Goal: Information Seeking & Learning: Learn about a topic

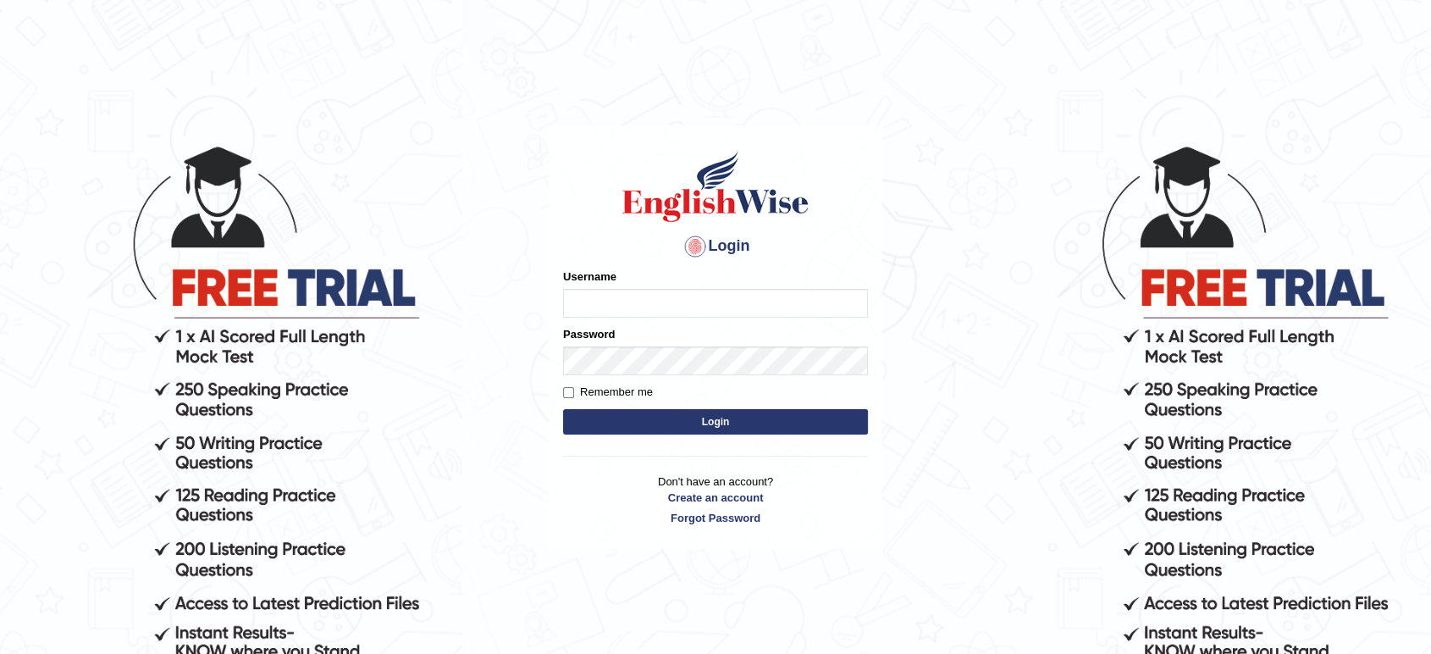
type input "tahseen"
click at [709, 425] on button "Login" at bounding box center [715, 421] width 305 height 25
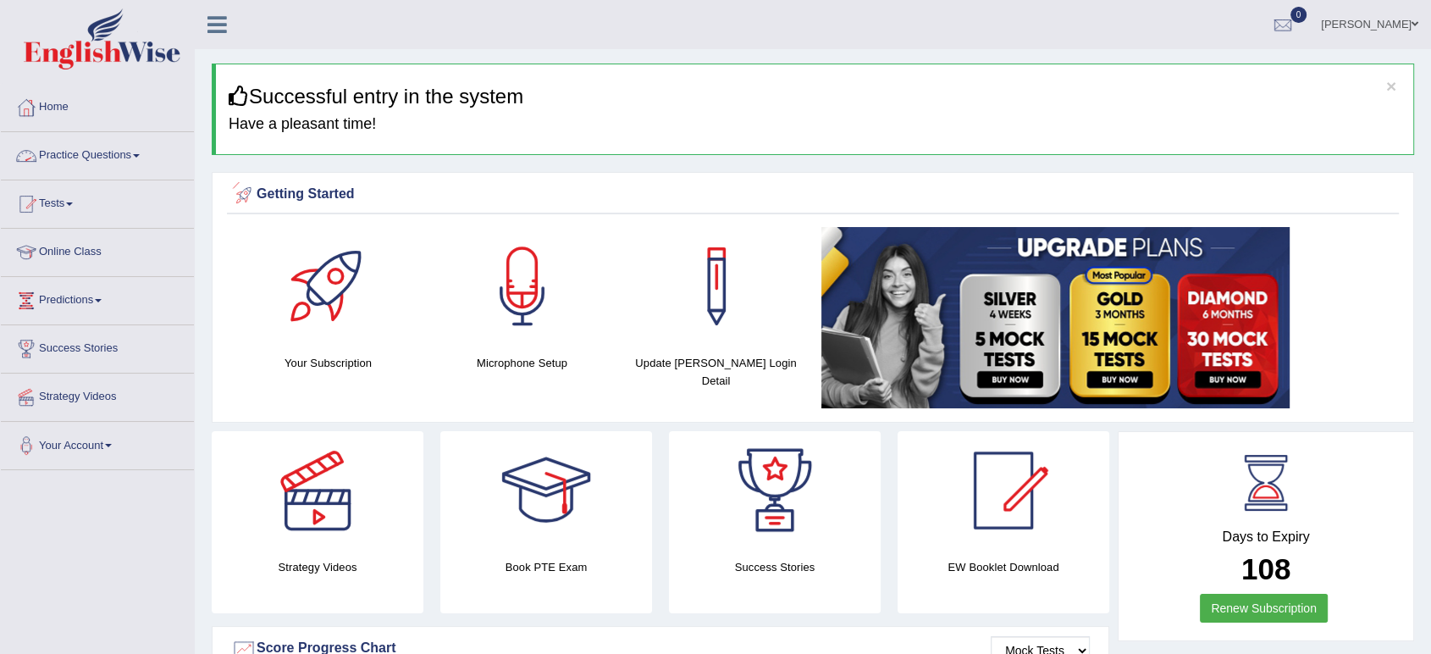
click at [144, 159] on link "Practice Questions" at bounding box center [97, 153] width 193 height 42
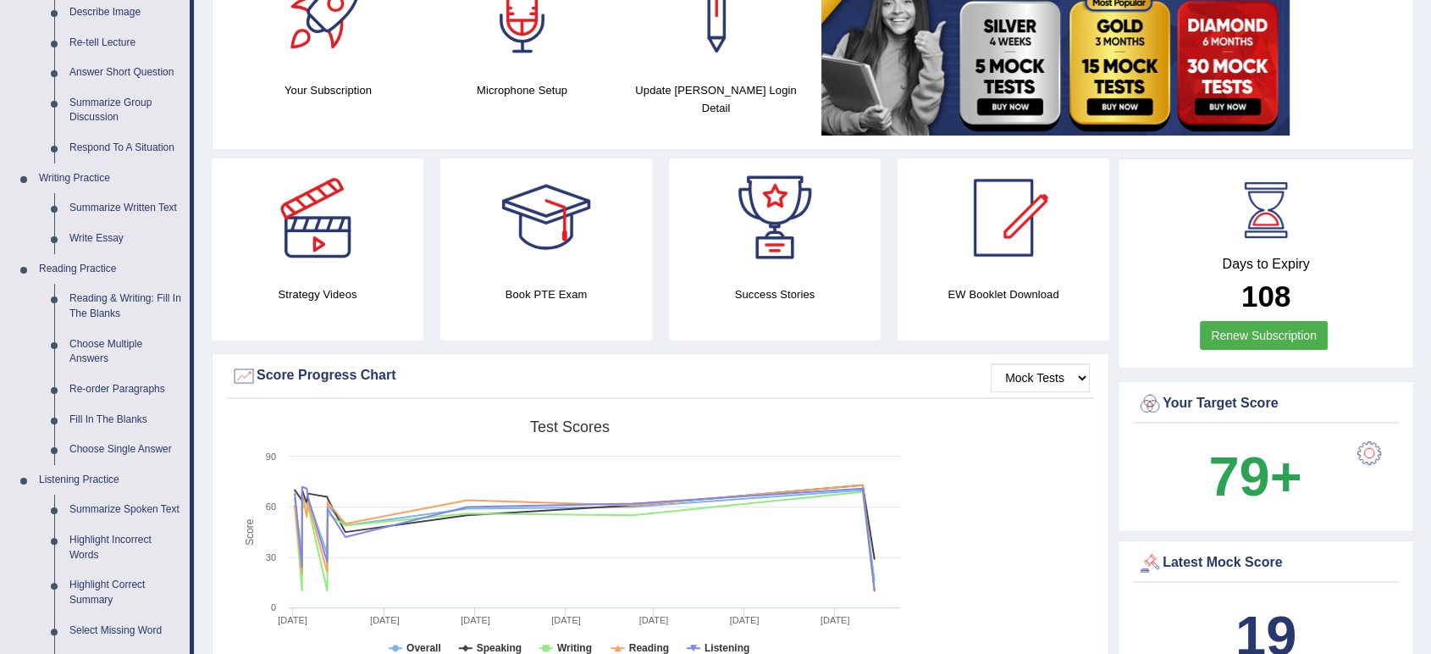
scroll to position [275, 0]
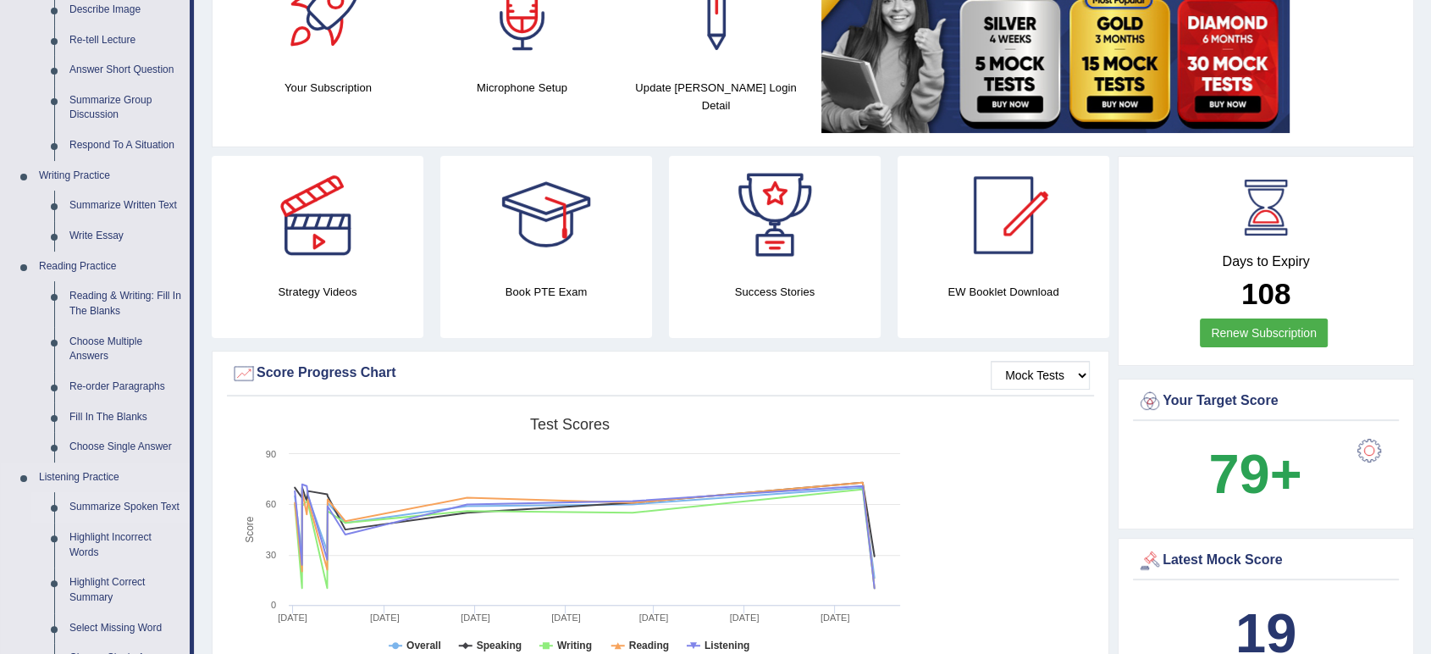
click at [143, 512] on link "Summarize Spoken Text" at bounding box center [126, 507] width 128 height 30
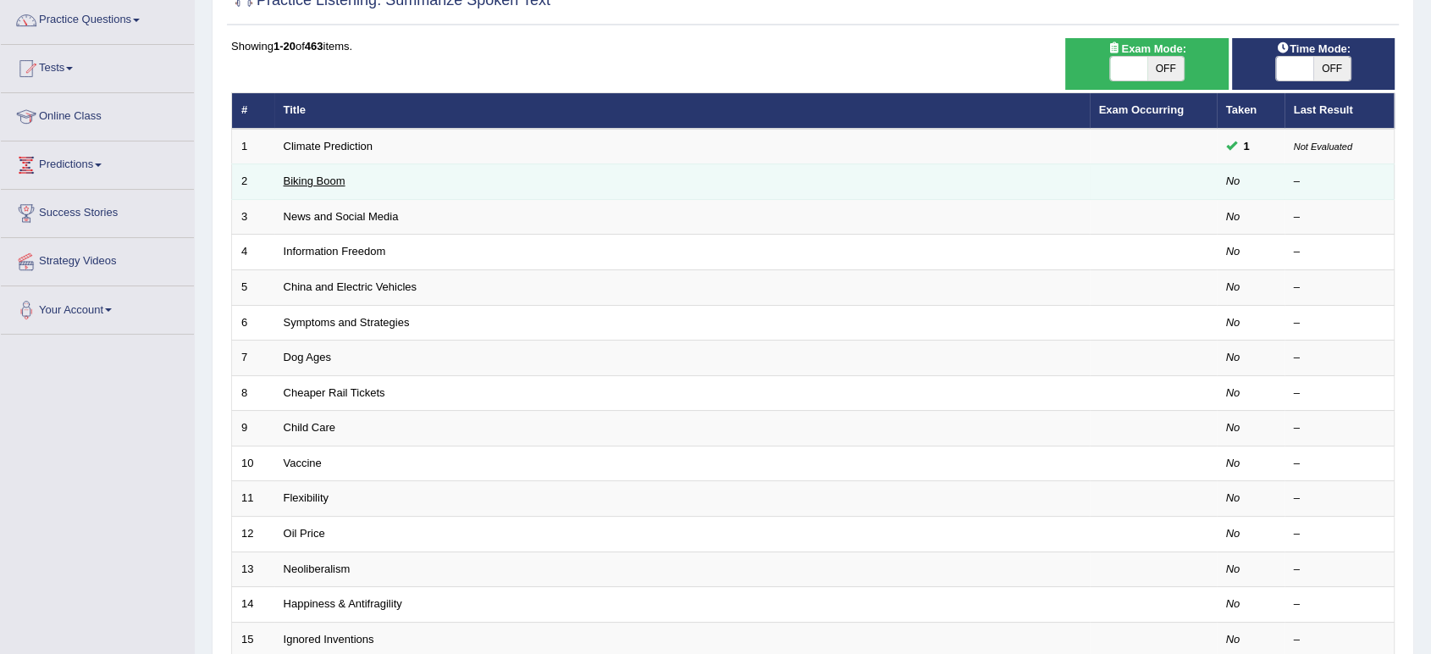
click at [332, 186] on link "Biking Boom" at bounding box center [315, 180] width 62 height 13
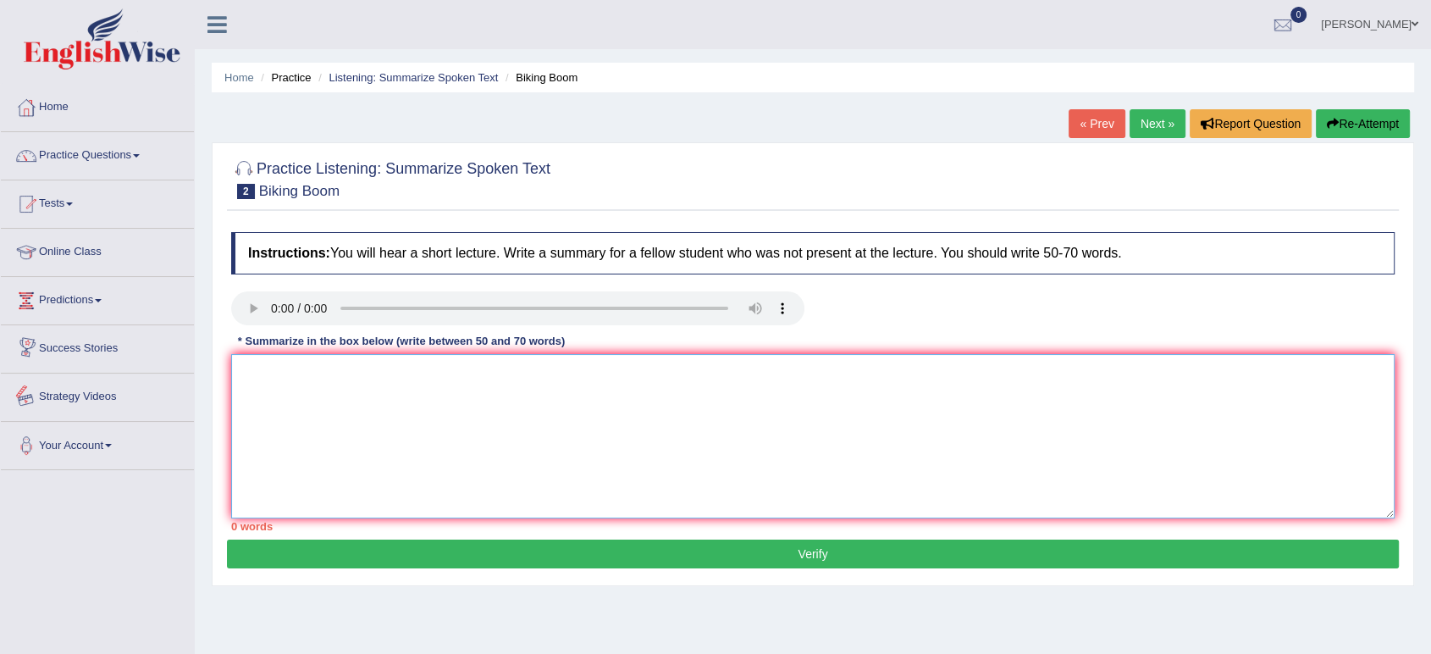
click at [347, 432] on textarea at bounding box center [813, 436] width 1164 height 164
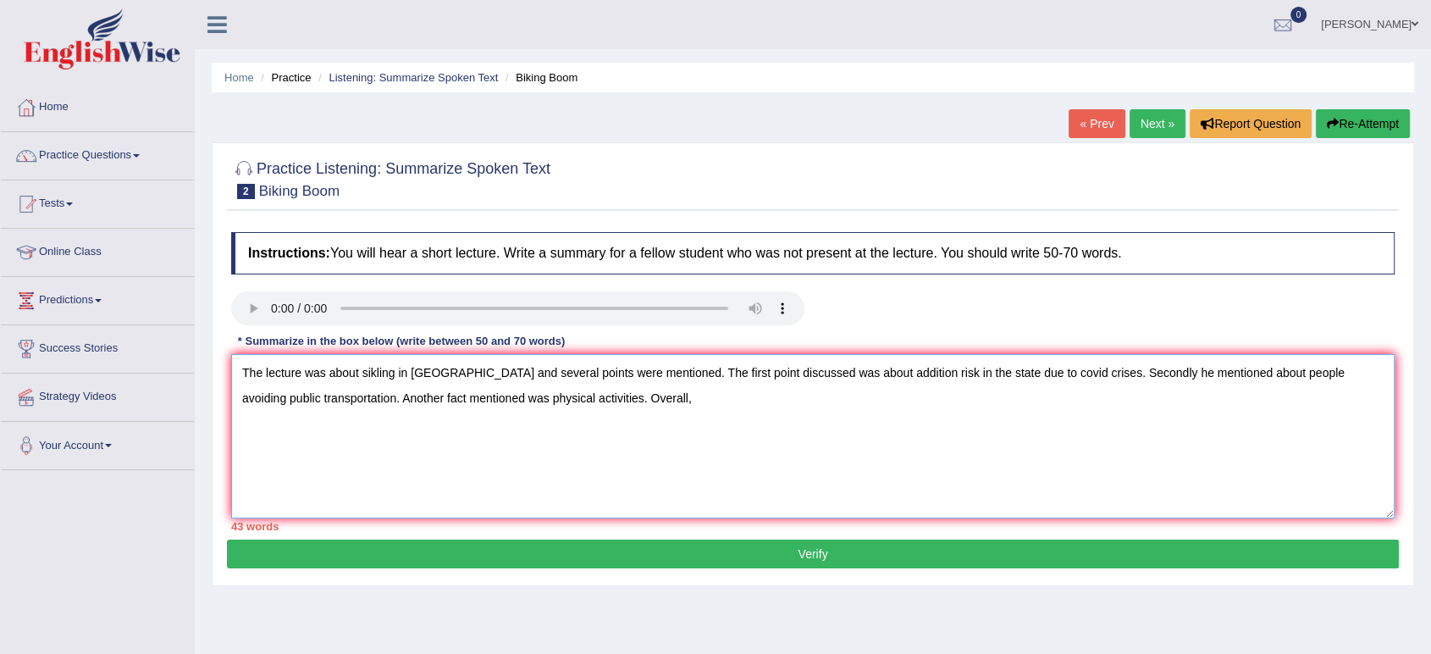
click at [1154, 373] on textarea "The lecture was about sikling in United State and several points were mentioned…" at bounding box center [813, 436] width 1164 height 164
click at [1139, 369] on textarea "The lecture was about sikling in United State and several points were mentioned…" at bounding box center [813, 436] width 1164 height 164
click at [650, 385] on textarea "The lecture was about sikling in United State and several points were mentioned…" at bounding box center [813, 436] width 1164 height 164
click at [616, 424] on textarea "The lecture was about sikling in United State and several points were mentioned…" at bounding box center [813, 436] width 1164 height 164
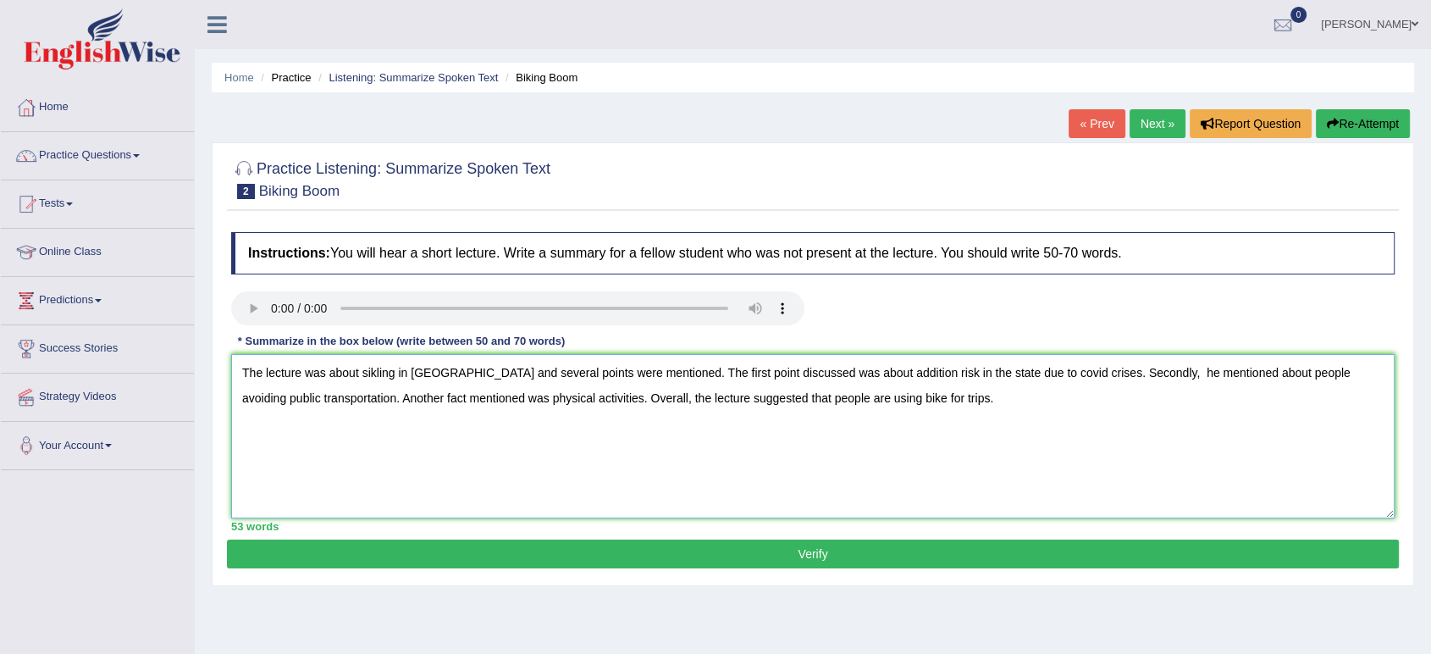
type textarea "The lecture was about sikling in United State and several points were mentioned…"
click at [826, 547] on button "Verify" at bounding box center [813, 553] width 1172 height 29
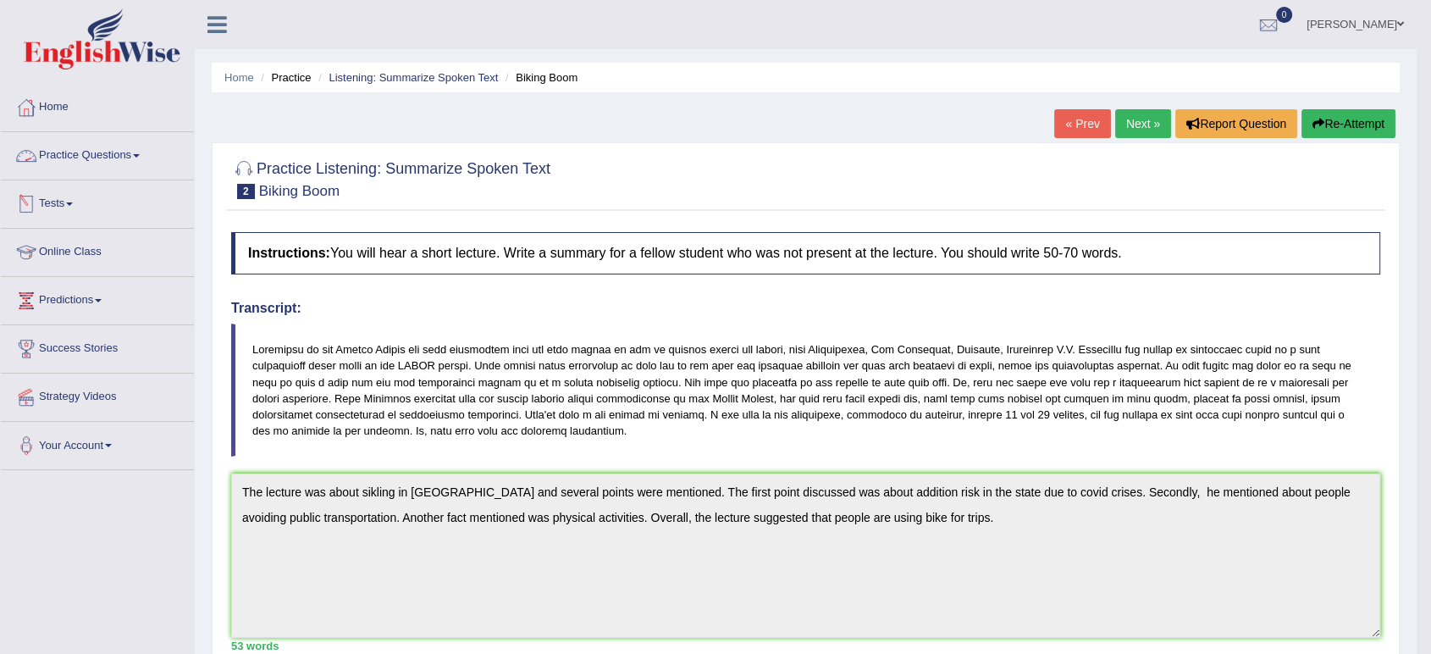
click at [136, 167] on link "Practice Questions" at bounding box center [97, 153] width 193 height 42
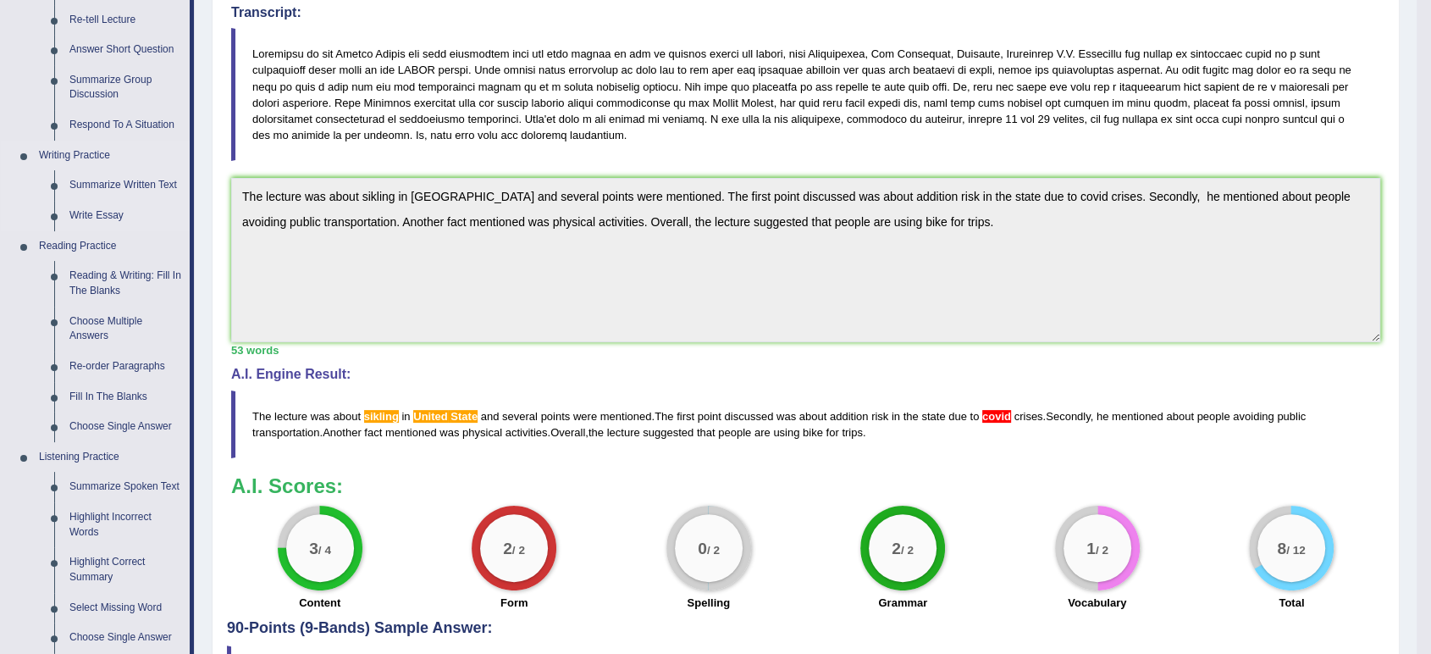
scroll to position [379, 0]
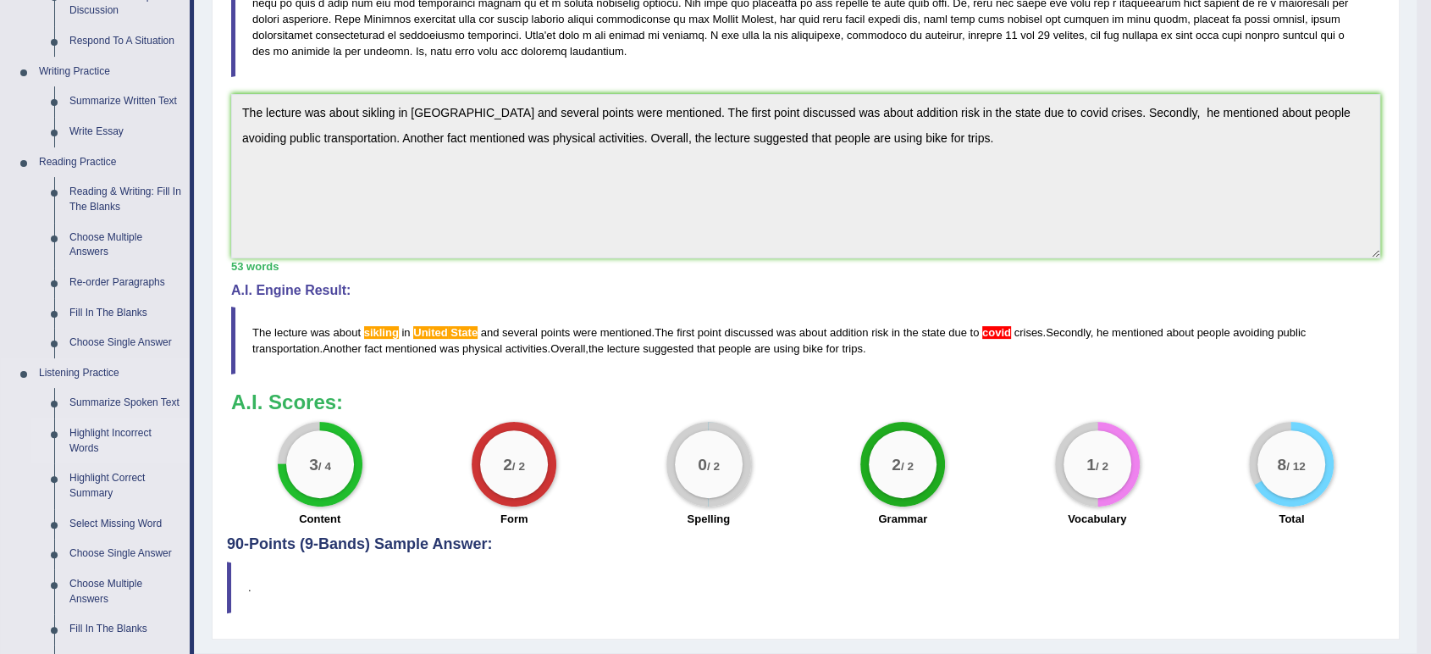
click at [117, 437] on link "Highlight Incorrect Words" at bounding box center [126, 440] width 128 height 45
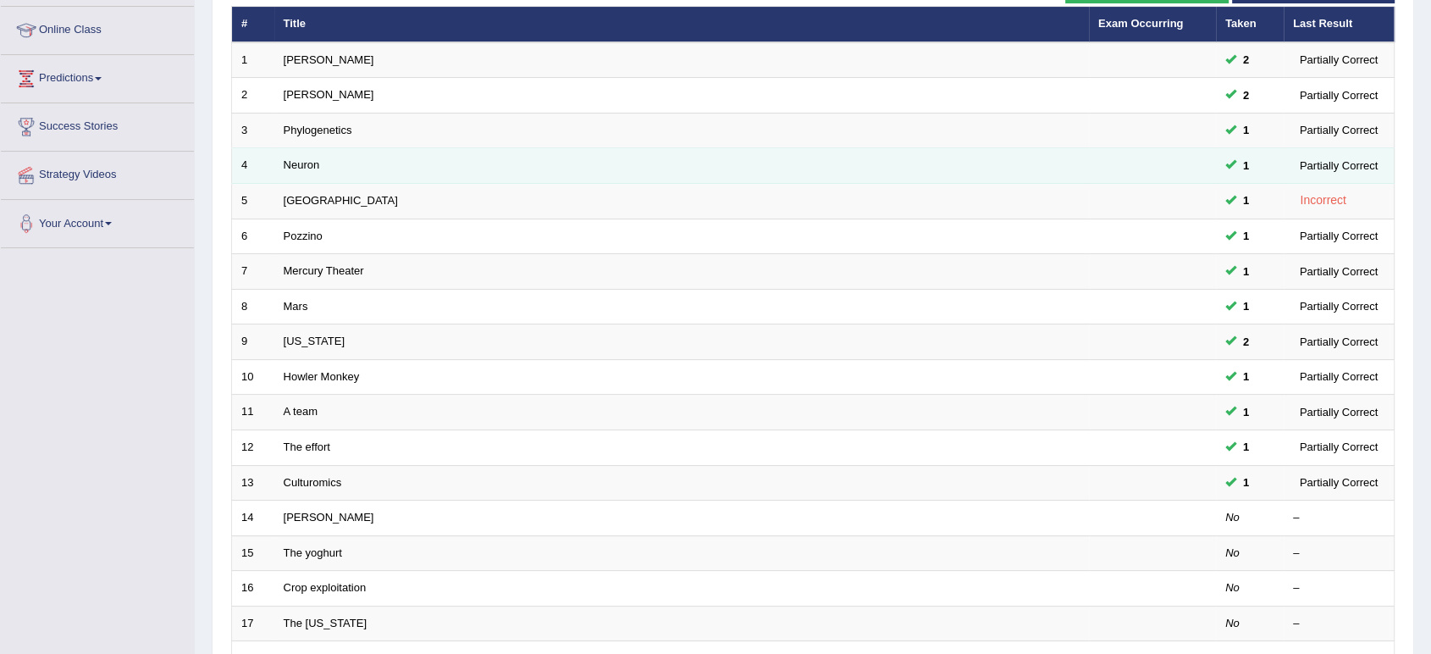
scroll to position [302, 0]
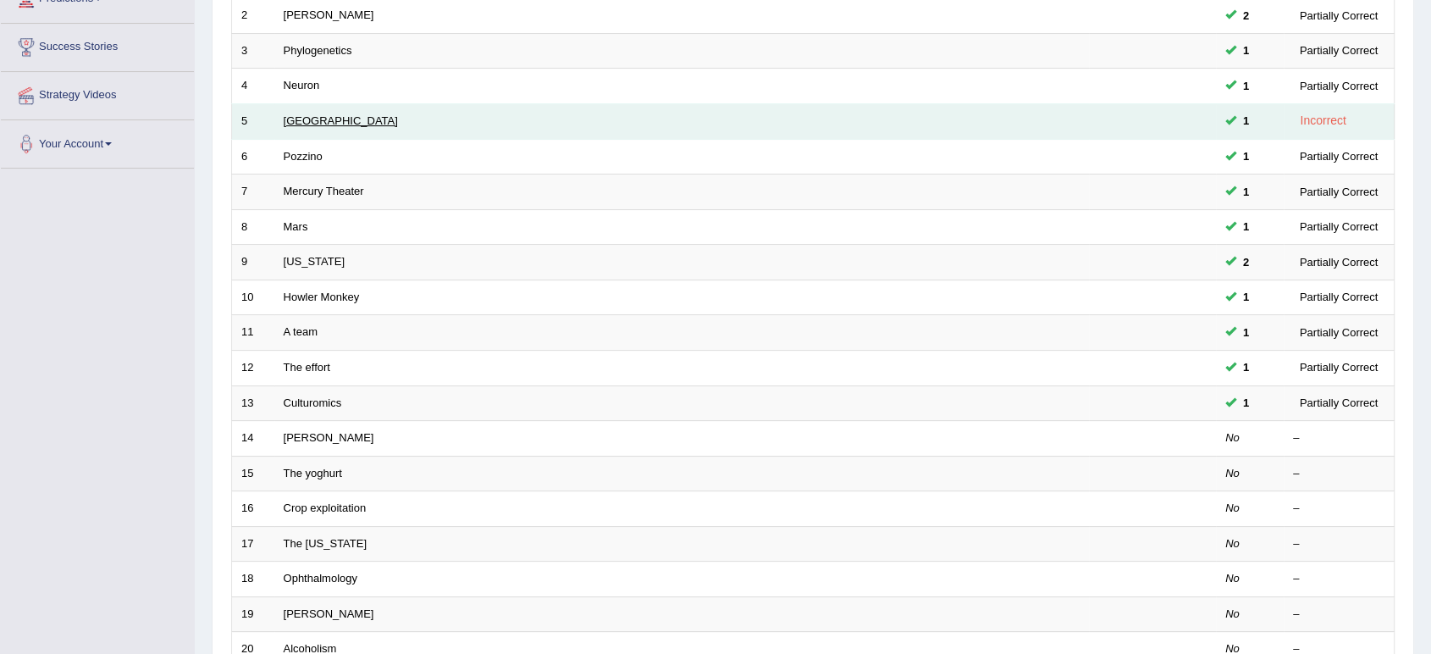
click at [309, 114] on link "[GEOGRAPHIC_DATA]" at bounding box center [341, 120] width 114 height 13
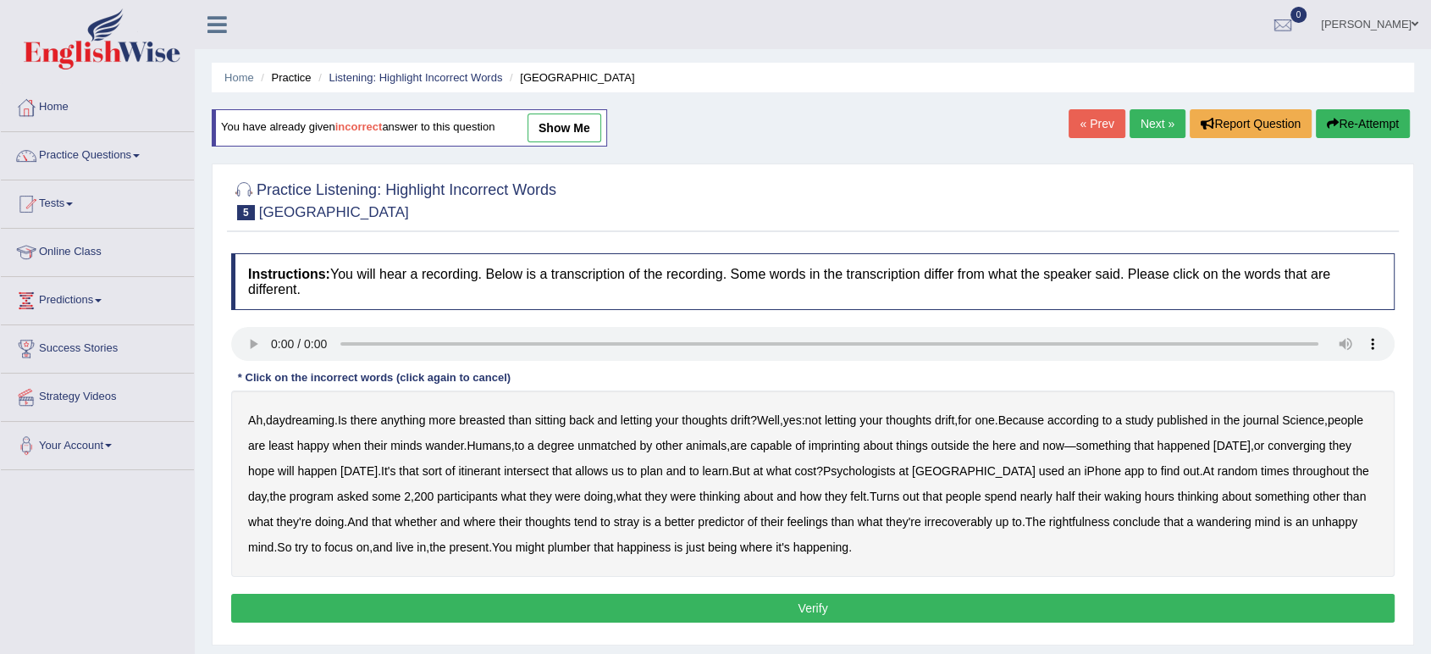
scroll to position [46, 0]
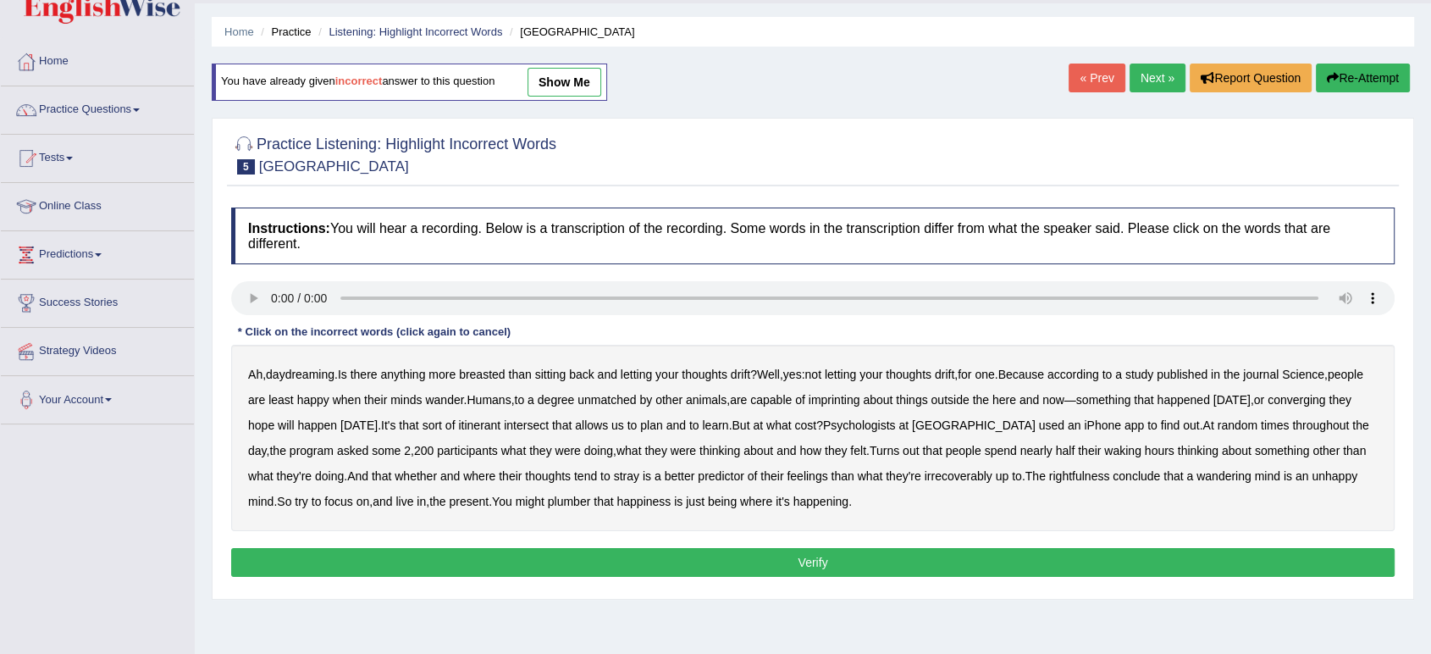
click at [493, 377] on b "breasted" at bounding box center [482, 375] width 46 height 14
click at [504, 377] on b "breasted" at bounding box center [482, 375] width 46 height 14
click at [490, 374] on b "breasted" at bounding box center [482, 375] width 46 height 14
click at [780, 374] on b "Well" at bounding box center [768, 375] width 23 height 14
drag, startPoint x: 789, startPoint y: 379, endPoint x: 879, endPoint y: 405, distance: 93.3
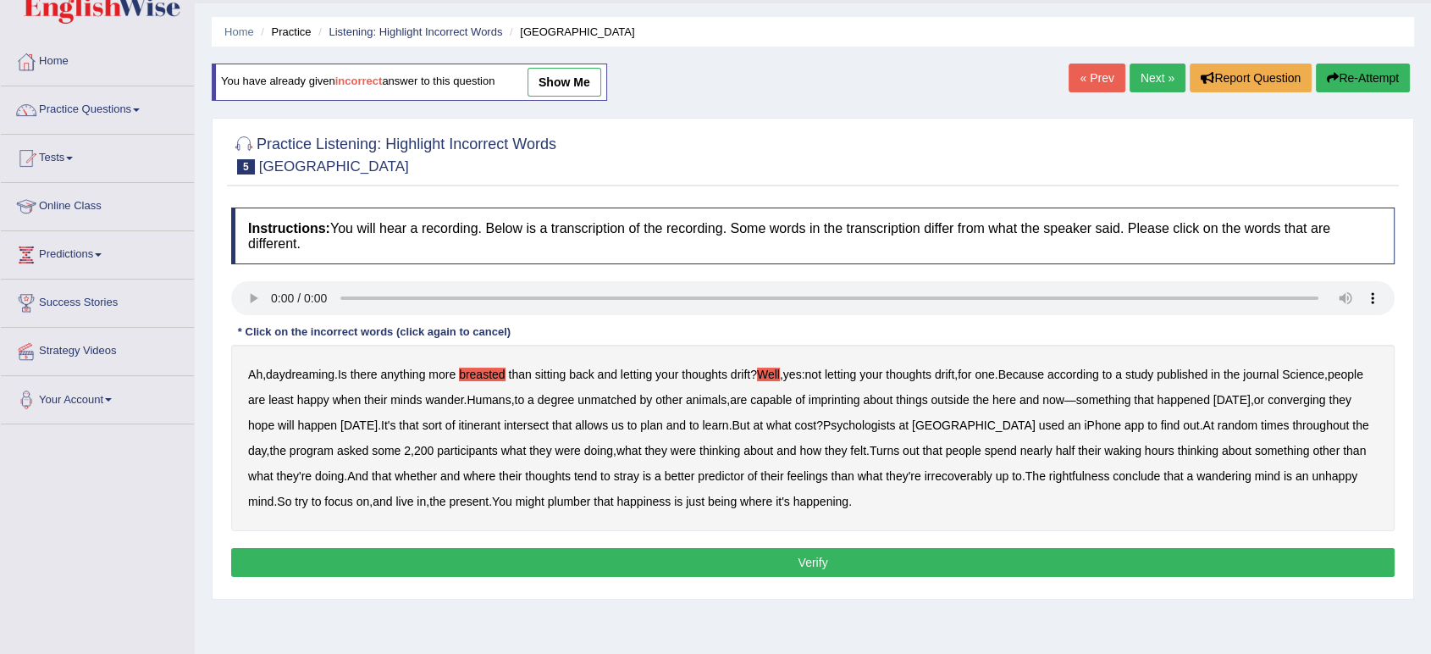
click at [879, 405] on div "Ah , daydreaming . Is there anything more breasted than sitting back and lettin…" at bounding box center [813, 438] width 1164 height 186
click at [860, 405] on b "imprinting" at bounding box center [835, 400] width 52 height 14
click at [293, 432] on div "Ah , daydreaming . Is there anything more breasted than sitting back and lettin…" at bounding box center [813, 438] width 1164 height 186
click at [1268, 407] on b "converging" at bounding box center [1297, 400] width 58 height 14
click at [993, 474] on b "irrecoverably" at bounding box center [959, 476] width 68 height 14
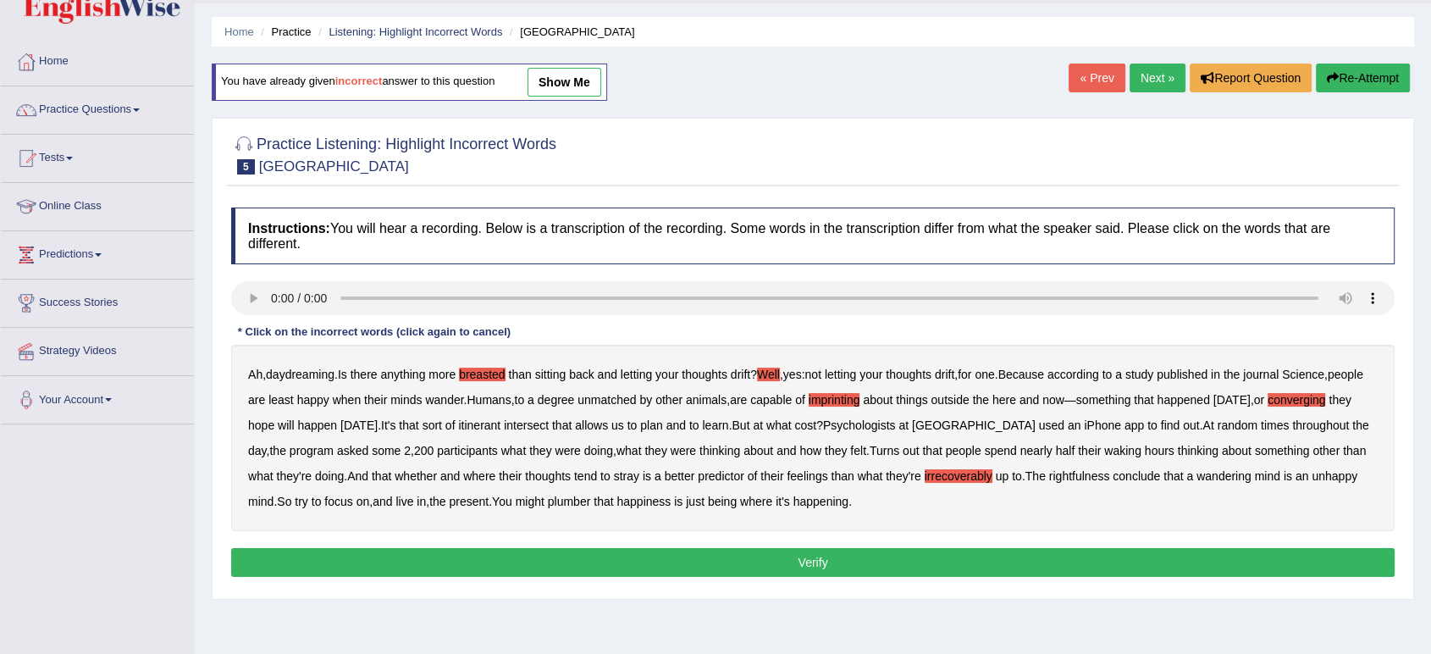
click at [591, 497] on b "plumber" at bounding box center [569, 502] width 43 height 14
click at [790, 551] on button "Verify" at bounding box center [813, 562] width 1164 height 29
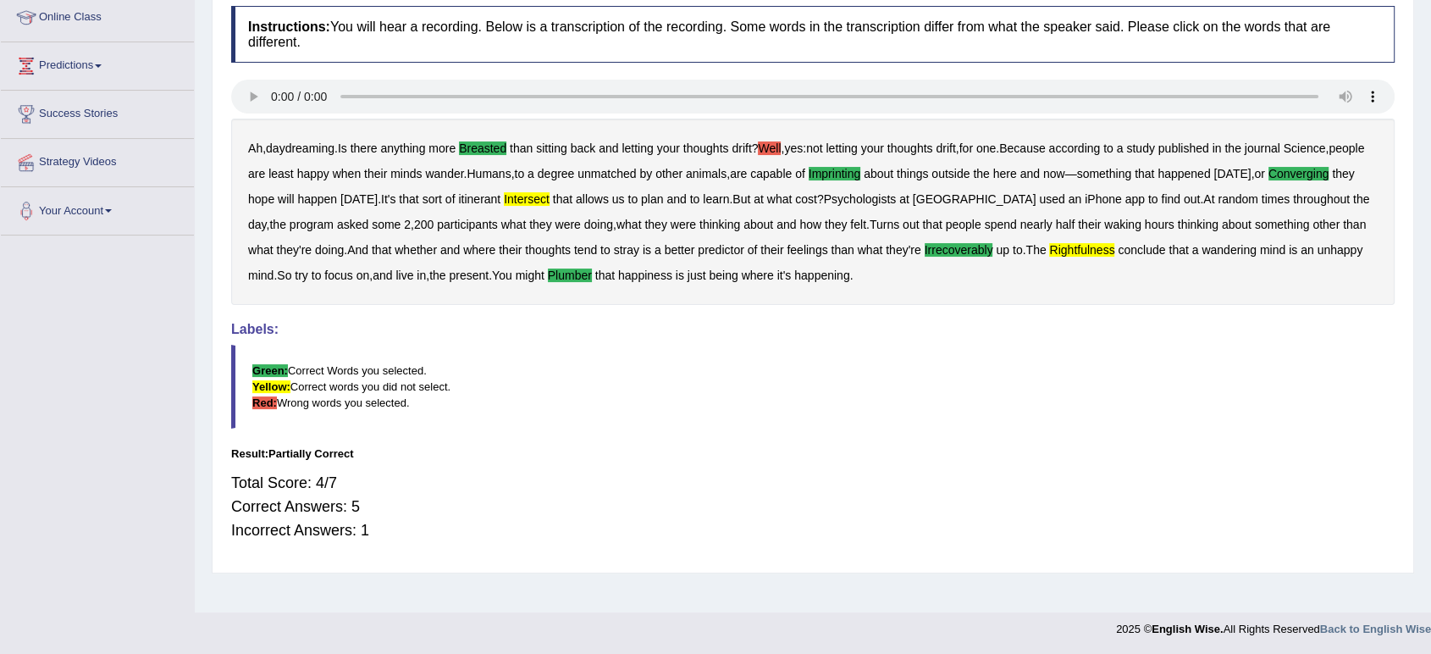
scroll to position [0, 0]
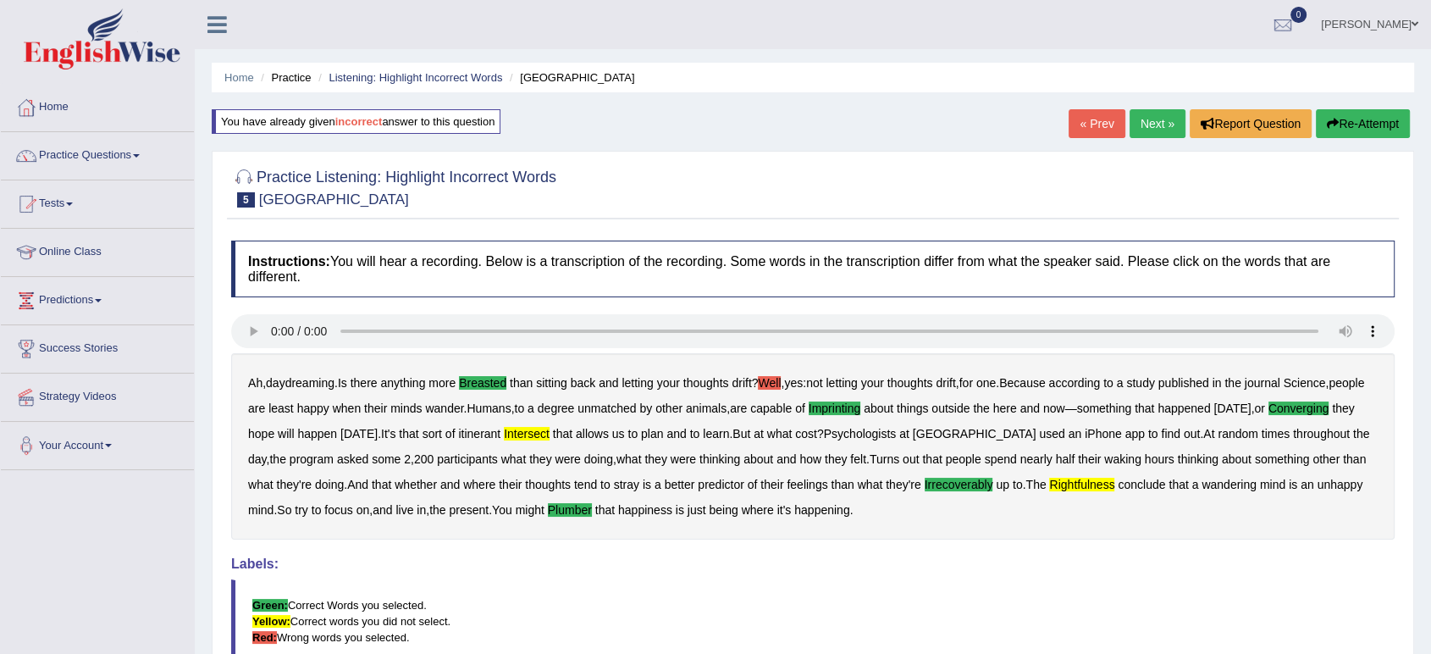
click at [1140, 124] on link "Next »" at bounding box center [1158, 123] width 56 height 29
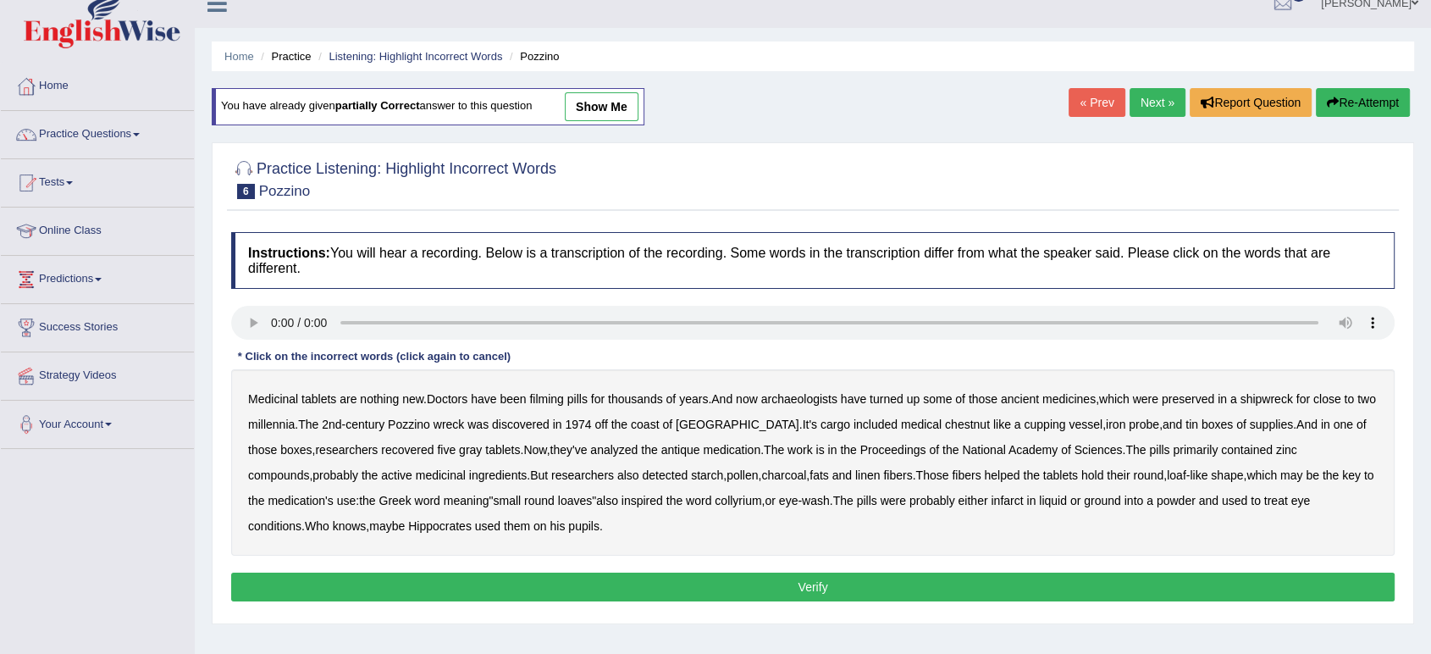
scroll to position [22, 0]
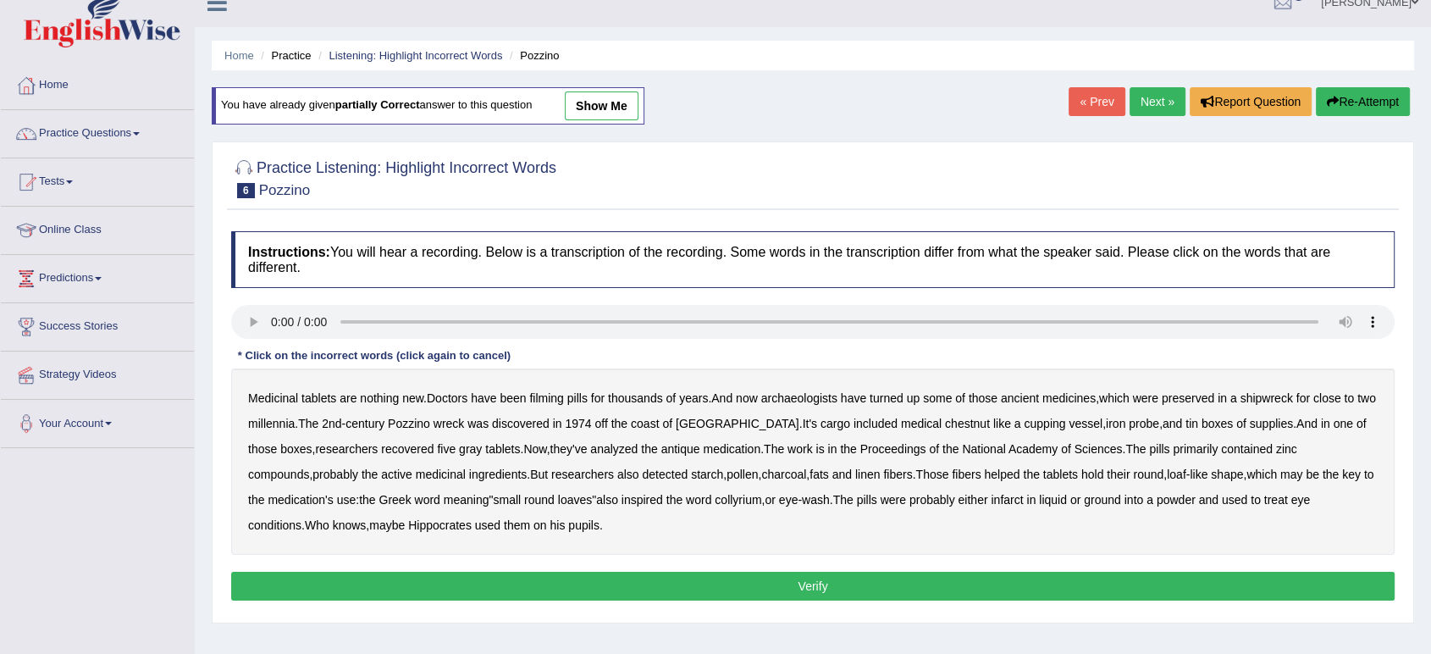
click at [550, 395] on b "filming" at bounding box center [546, 398] width 34 height 14
click at [901, 425] on b "medical" at bounding box center [921, 424] width 41 height 14
click at [991, 499] on b "infarct" at bounding box center [1007, 500] width 32 height 14
click at [623, 581] on button "Verify" at bounding box center [813, 586] width 1164 height 29
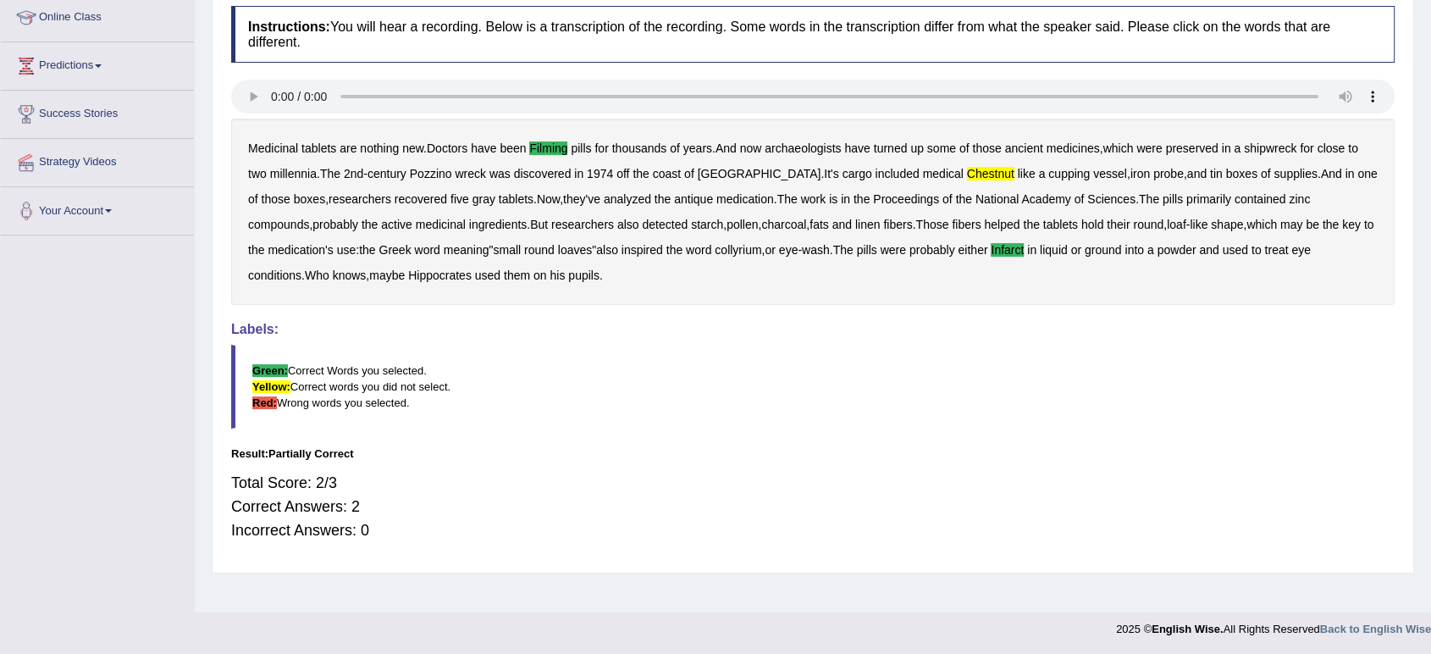
scroll to position [0, 0]
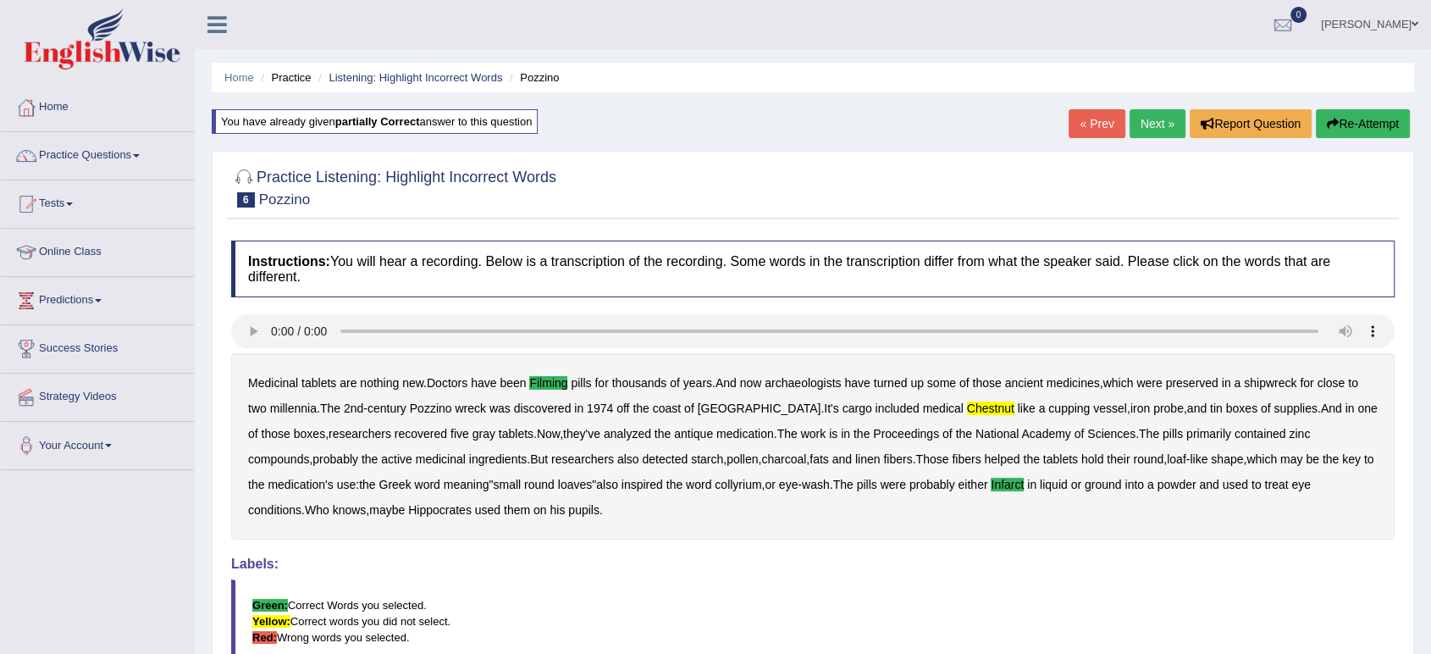
click at [1352, 119] on button "Re-Attempt" at bounding box center [1363, 123] width 94 height 29
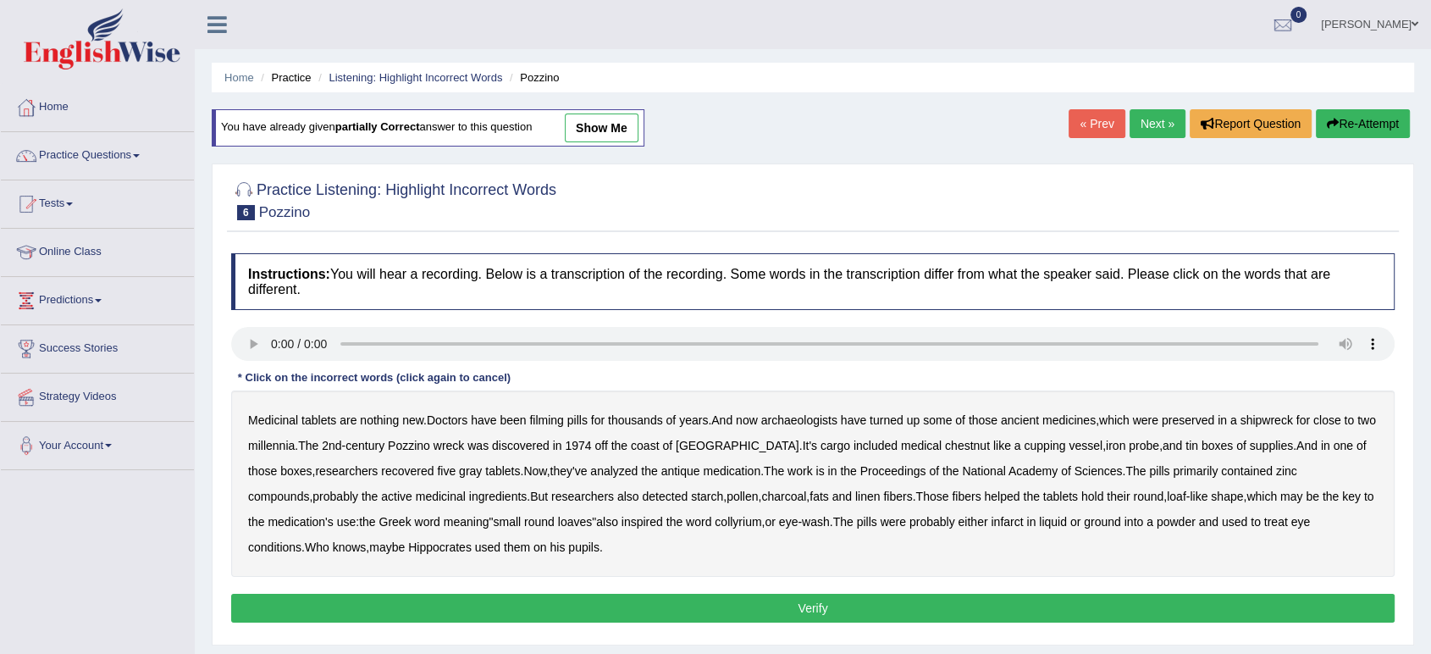
click at [1148, 122] on link "Next »" at bounding box center [1158, 123] width 56 height 29
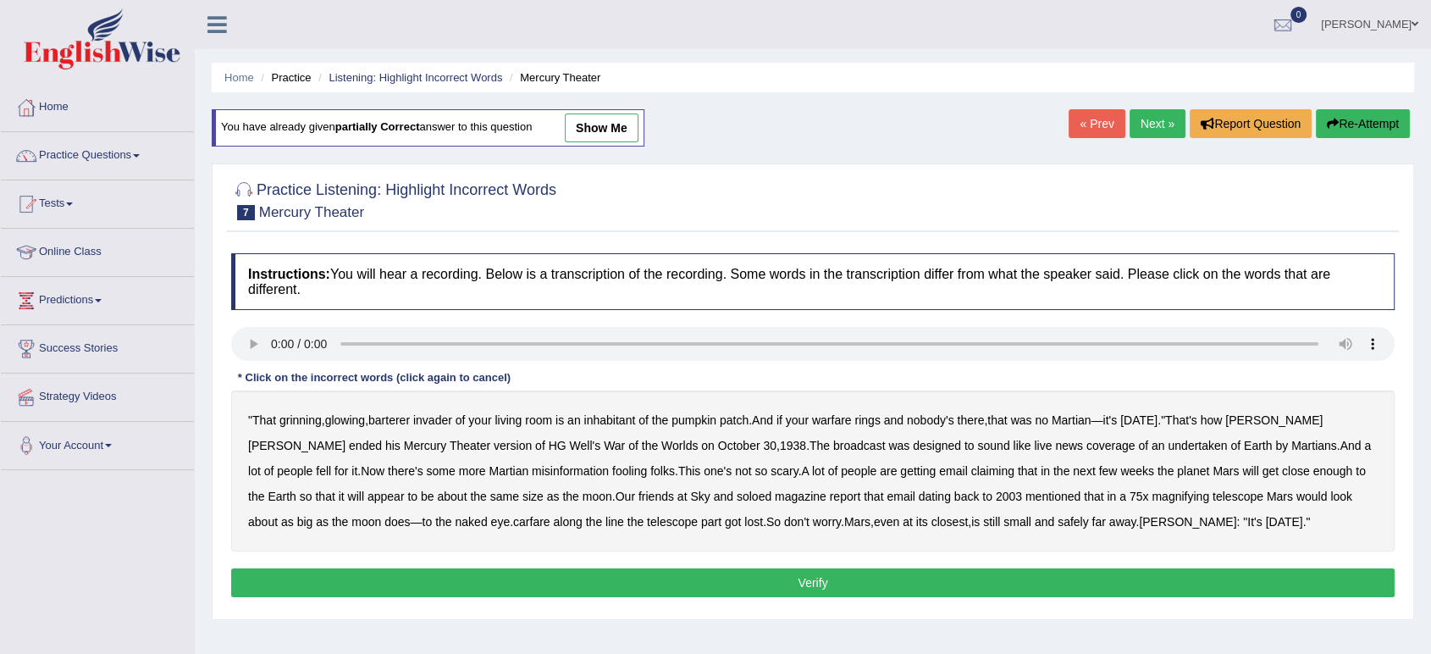
click at [377, 424] on b "barterer" at bounding box center [388, 420] width 41 height 14
click at [403, 423] on b "barterer" at bounding box center [388, 420] width 41 height 14
click at [833, 428] on div "" That grinning , glowing , barterer invader of your living room is an inhabita…" at bounding box center [813, 470] width 1164 height 161
click at [837, 419] on b "warfare" at bounding box center [832, 420] width 40 height 14
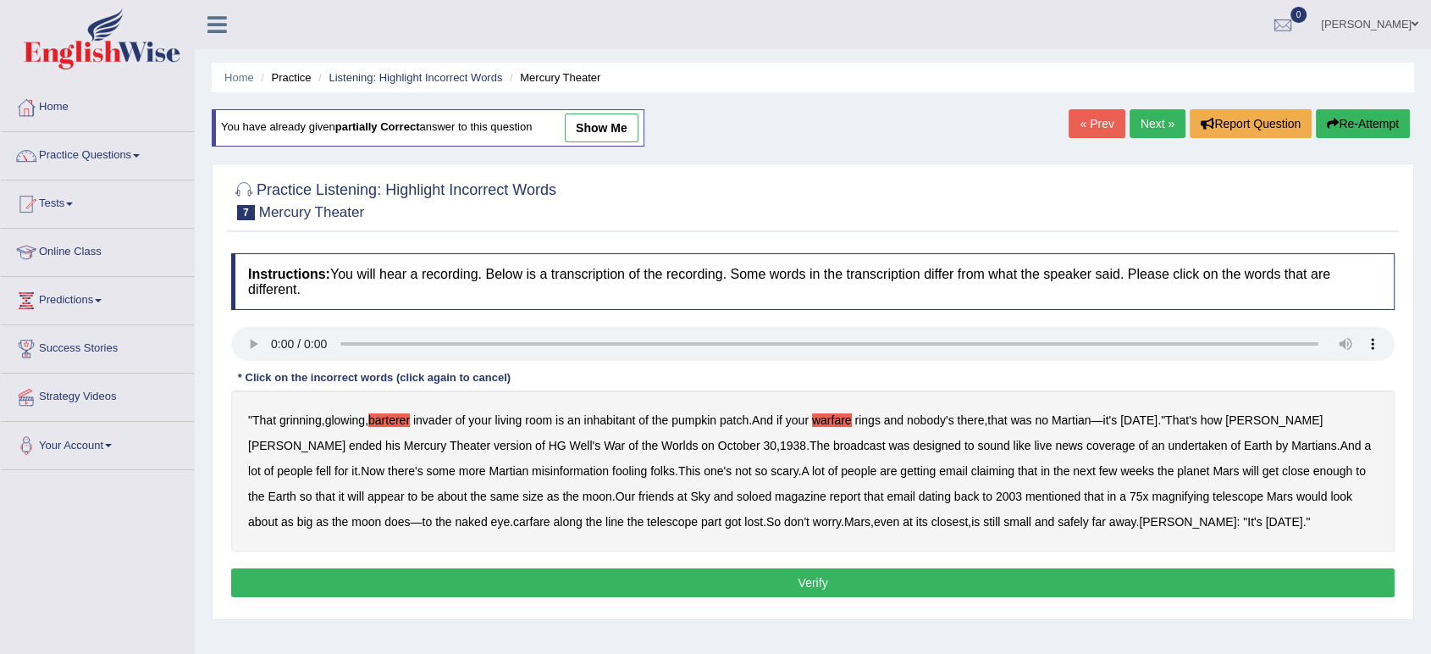
click at [1168, 451] on b "undertaken" at bounding box center [1197, 446] width 59 height 14
click at [612, 471] on b "fooling" at bounding box center [629, 471] width 35 height 14
click at [812, 473] on b "lot" at bounding box center [818, 471] width 13 height 14
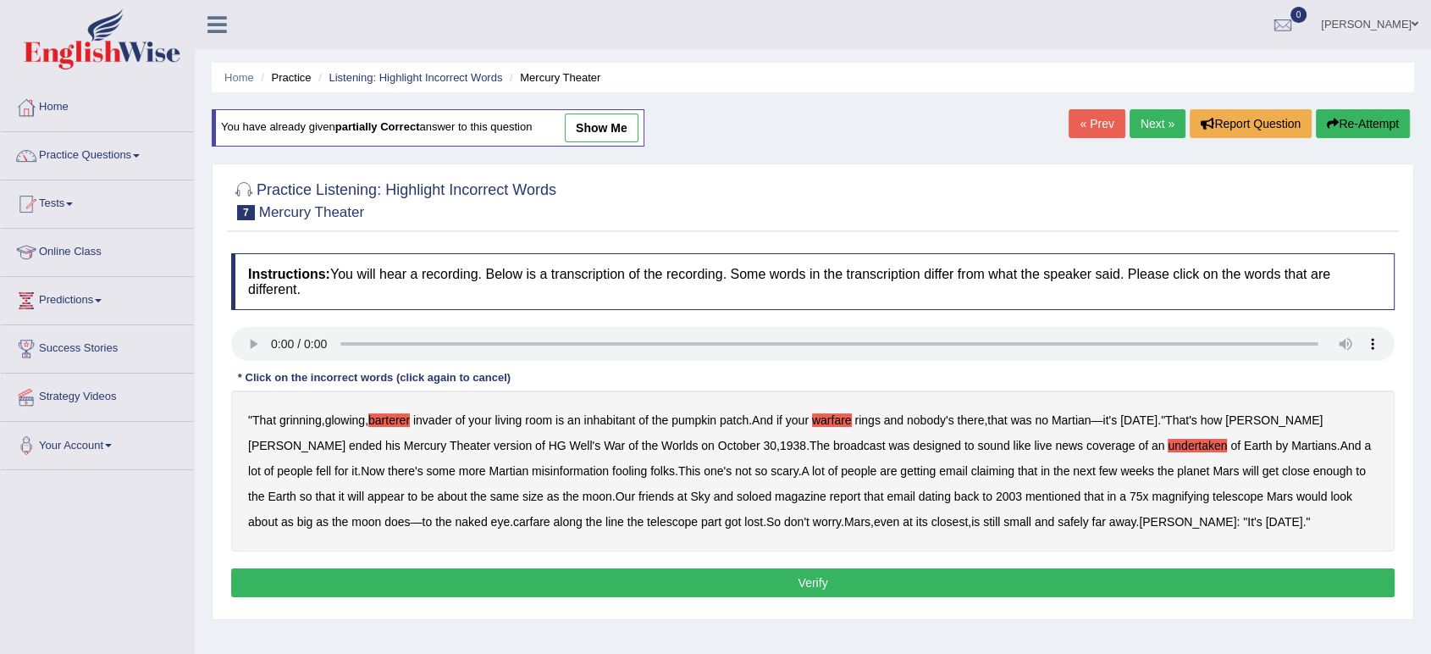
click at [737, 495] on b "soloed" at bounding box center [754, 497] width 35 height 14
click at [513, 516] on b "carfare" at bounding box center [531, 522] width 37 height 14
click at [1049, 570] on button "Verify" at bounding box center [813, 582] width 1164 height 29
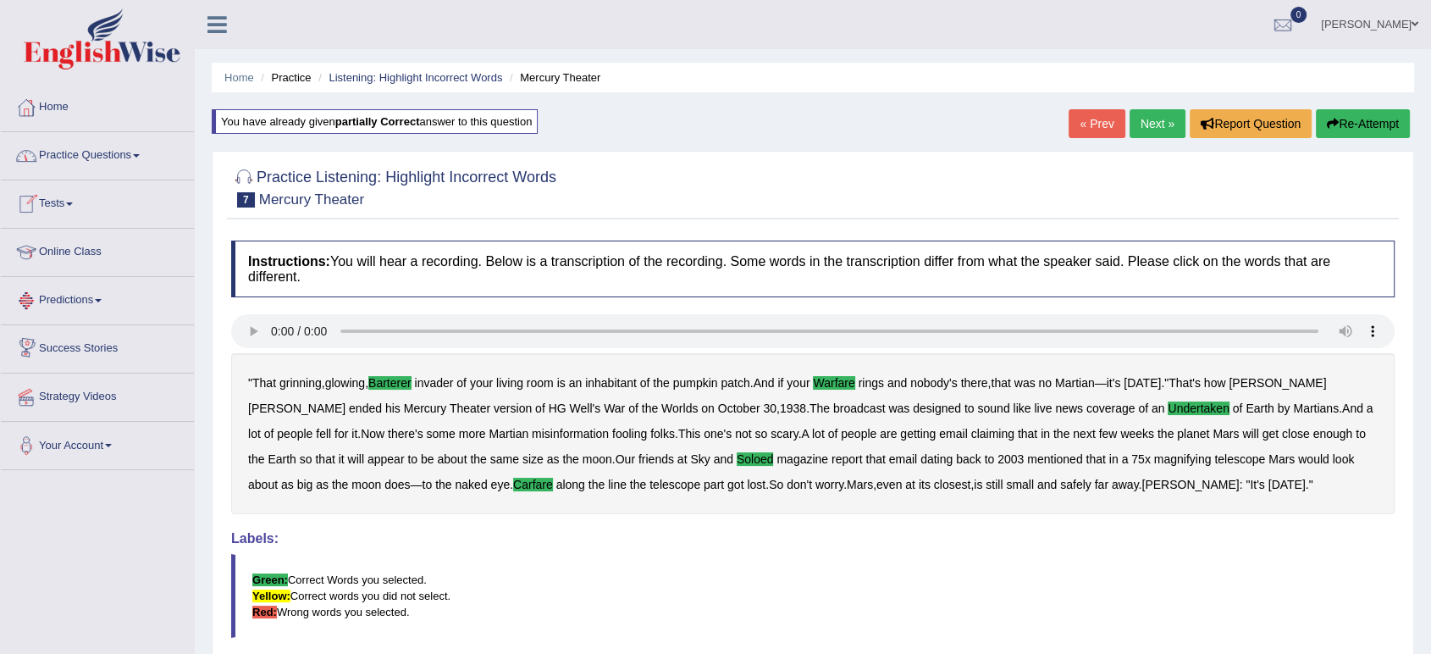
click at [142, 158] on link "Practice Questions" at bounding box center [97, 153] width 193 height 42
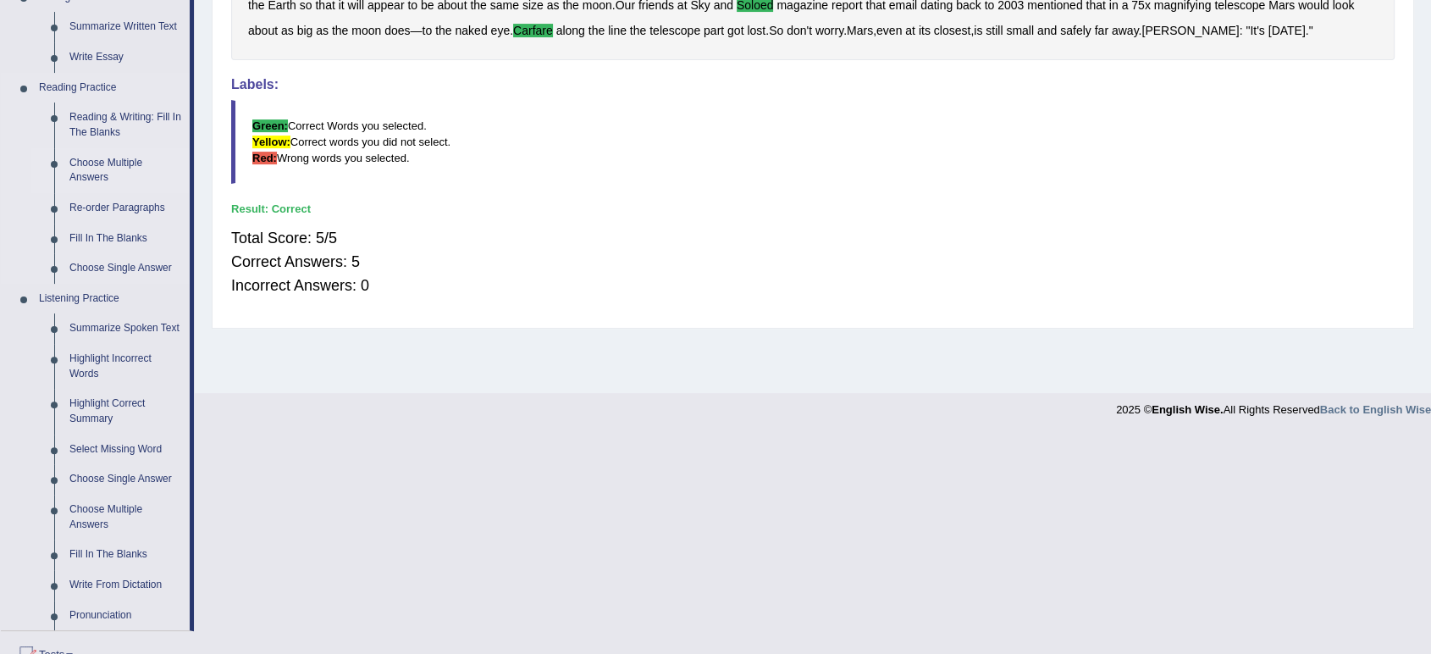
scroll to position [484, 0]
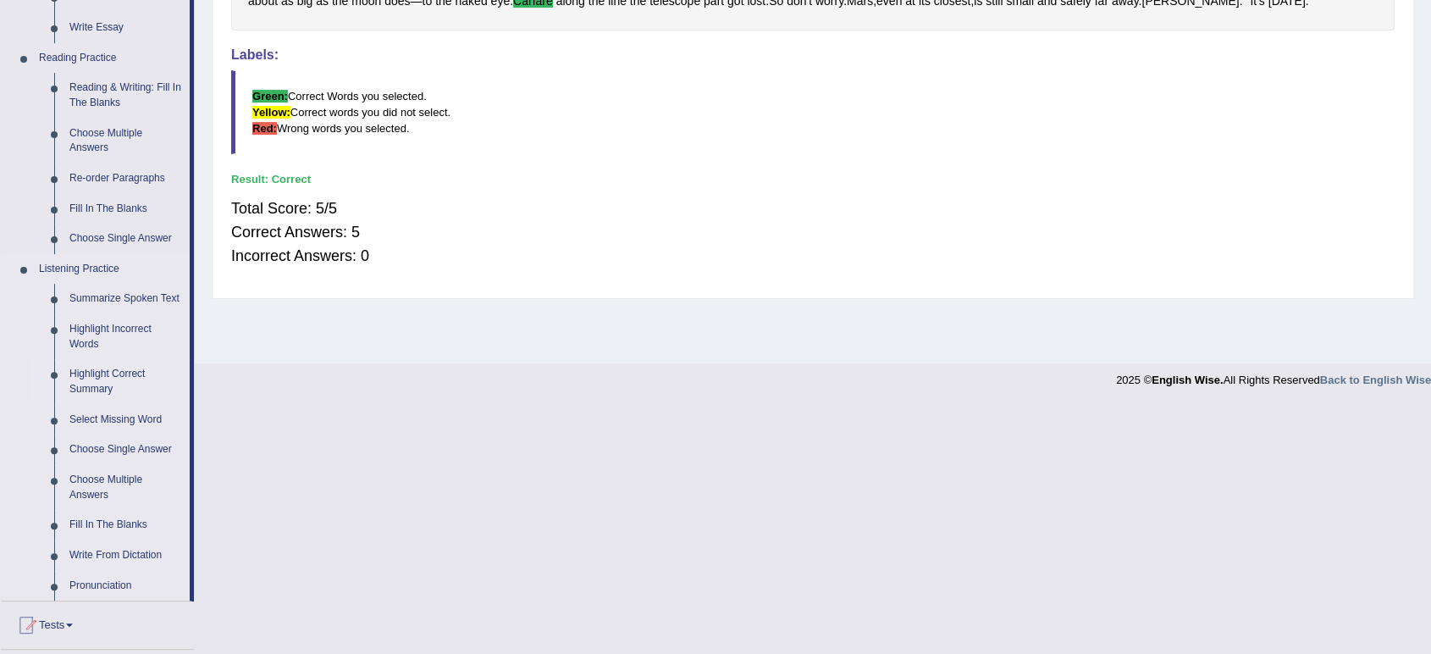
click at [108, 379] on link "Highlight Correct Summary" at bounding box center [126, 381] width 128 height 45
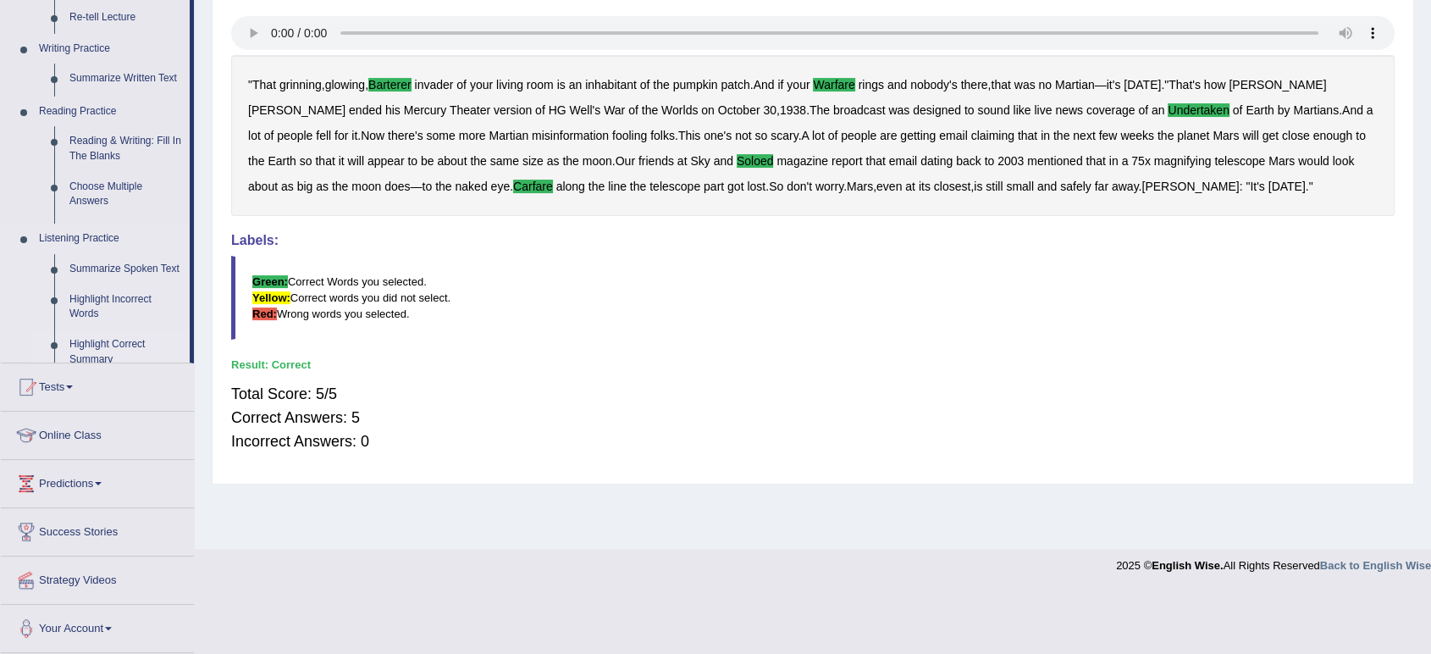
scroll to position [235, 0]
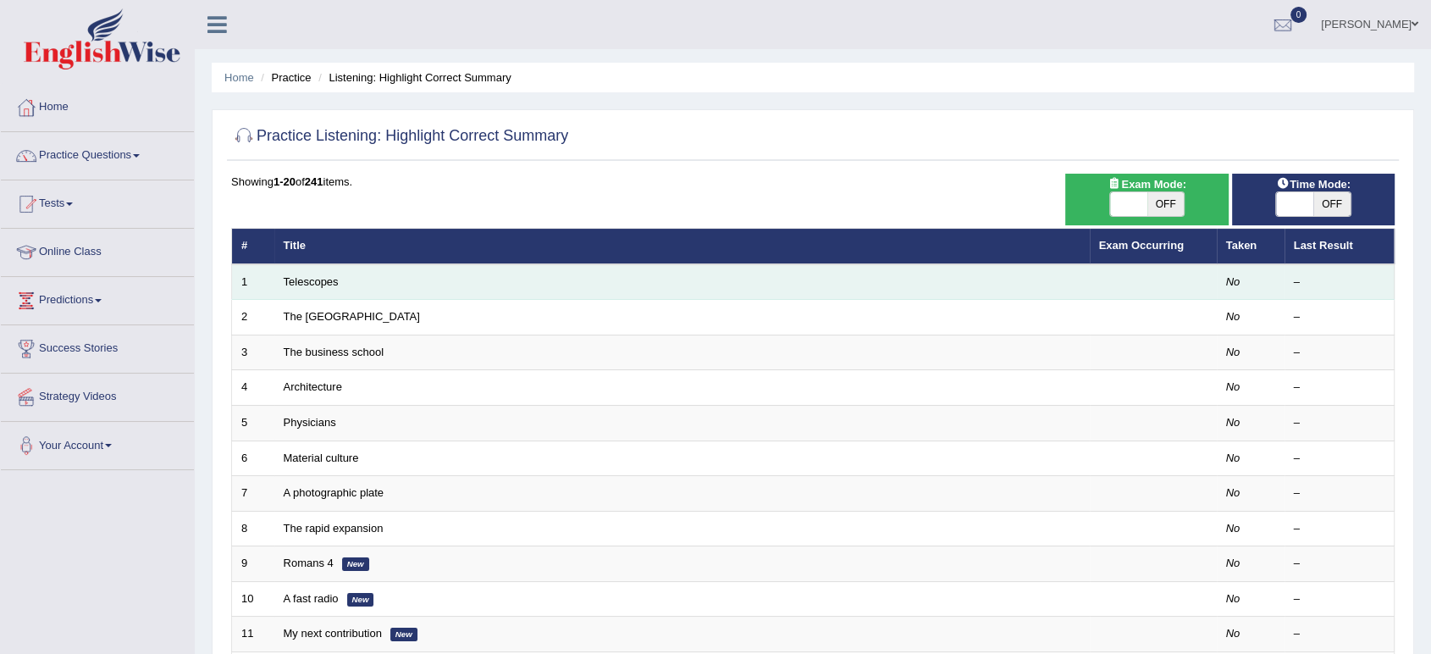
click at [343, 280] on td "Telescopes" at bounding box center [682, 282] width 816 height 36
click at [320, 282] on link "Telescopes" at bounding box center [311, 281] width 55 height 13
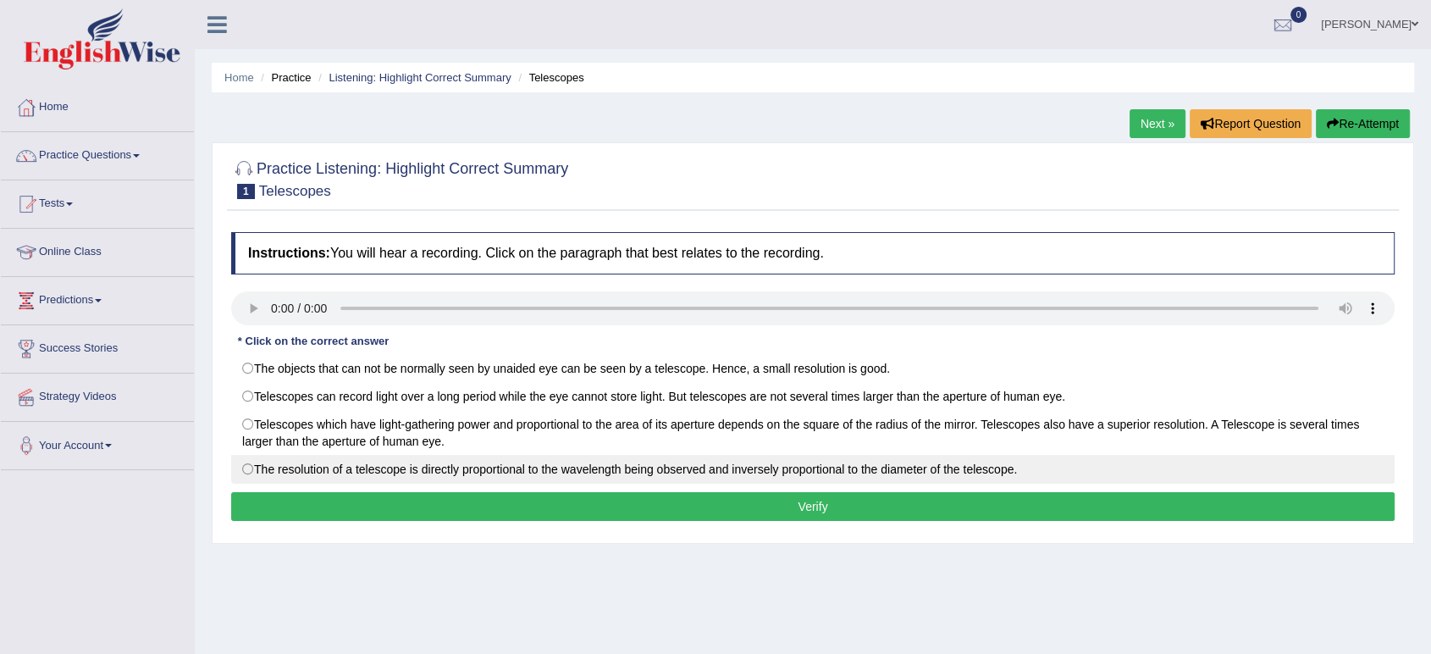
click at [245, 478] on label "The resolution of a telescope is directly proportional to the wavelength being …" at bounding box center [813, 469] width 1164 height 29
radio input "true"
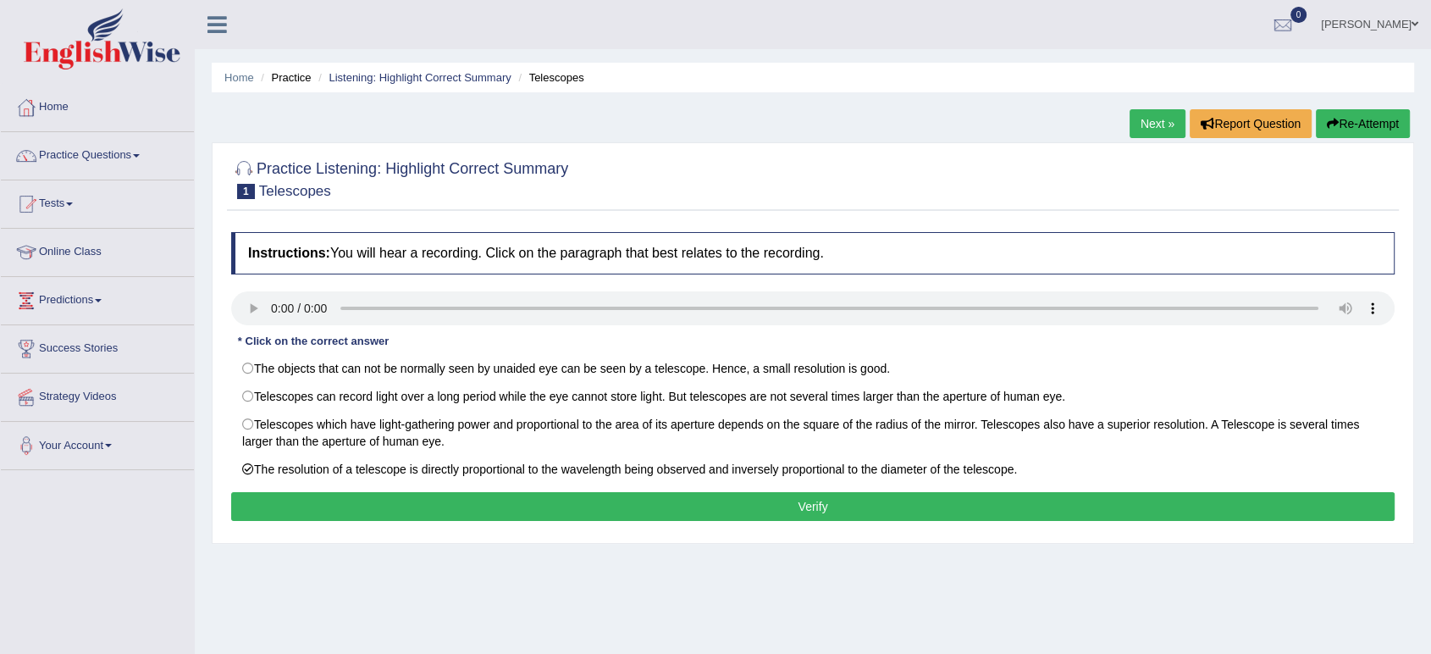
click at [298, 501] on button "Verify" at bounding box center [813, 506] width 1164 height 29
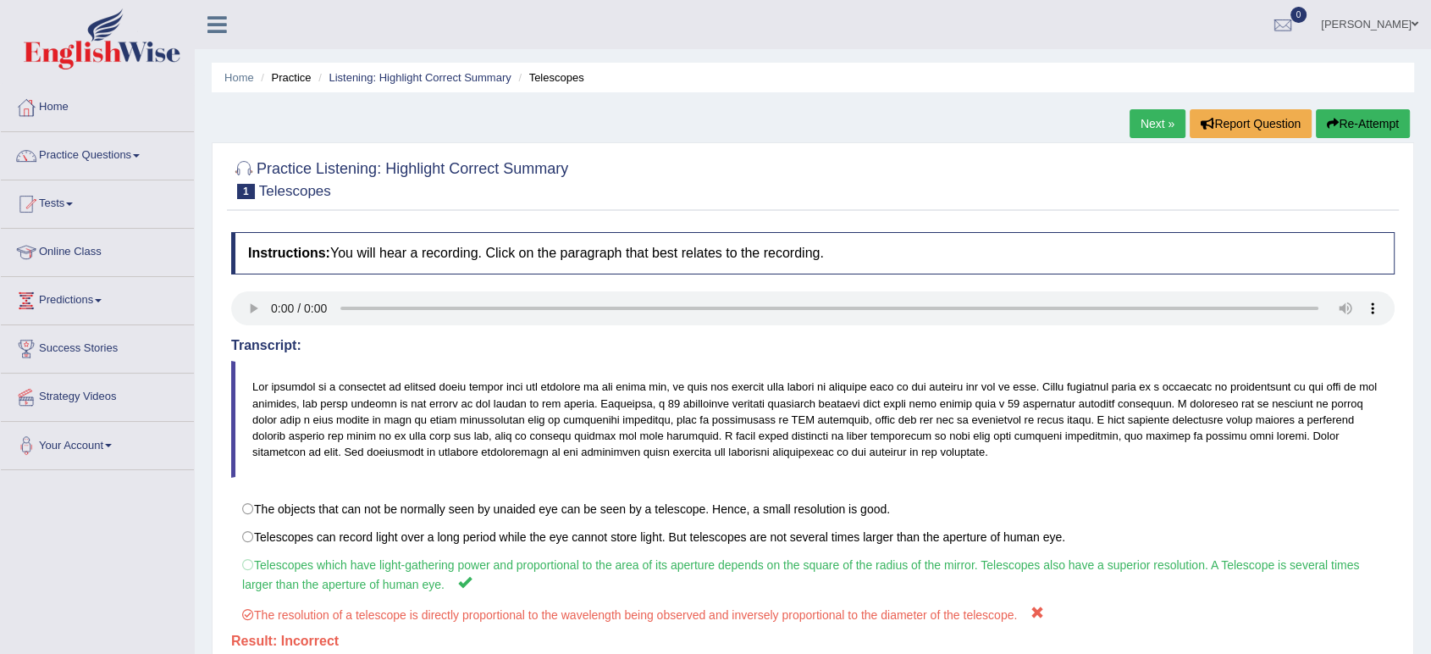
click at [1162, 119] on link "Next »" at bounding box center [1158, 123] width 56 height 29
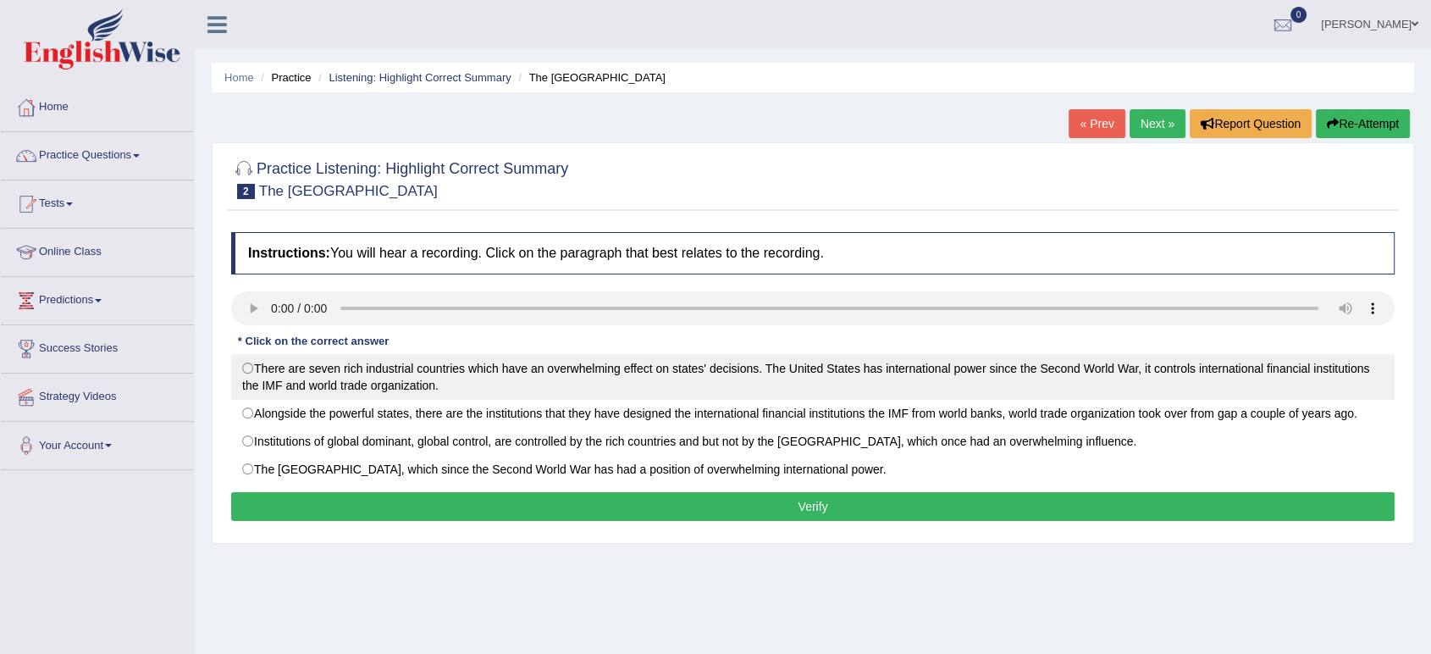
click at [252, 368] on label "There are seven rich industrial countries which have an overwhelming effect on …" at bounding box center [813, 377] width 1164 height 46
radio input "true"
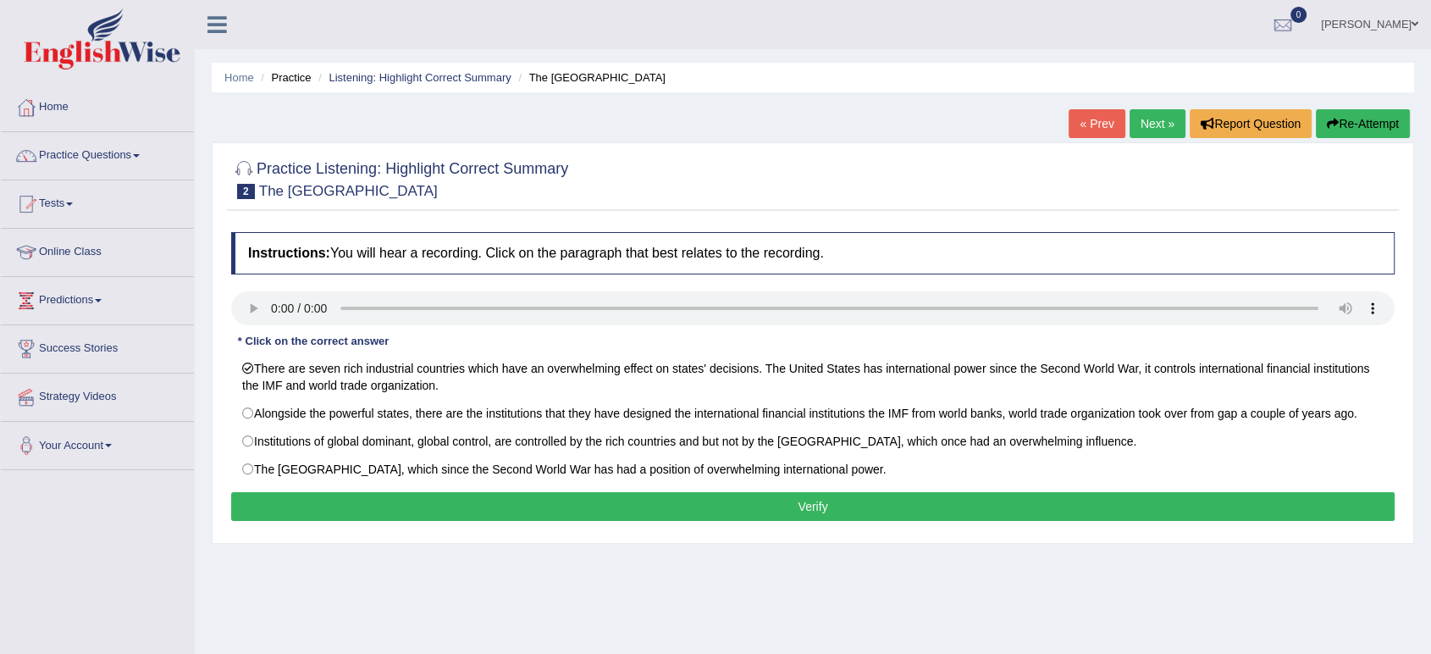
click at [597, 511] on button "Verify" at bounding box center [813, 506] width 1164 height 29
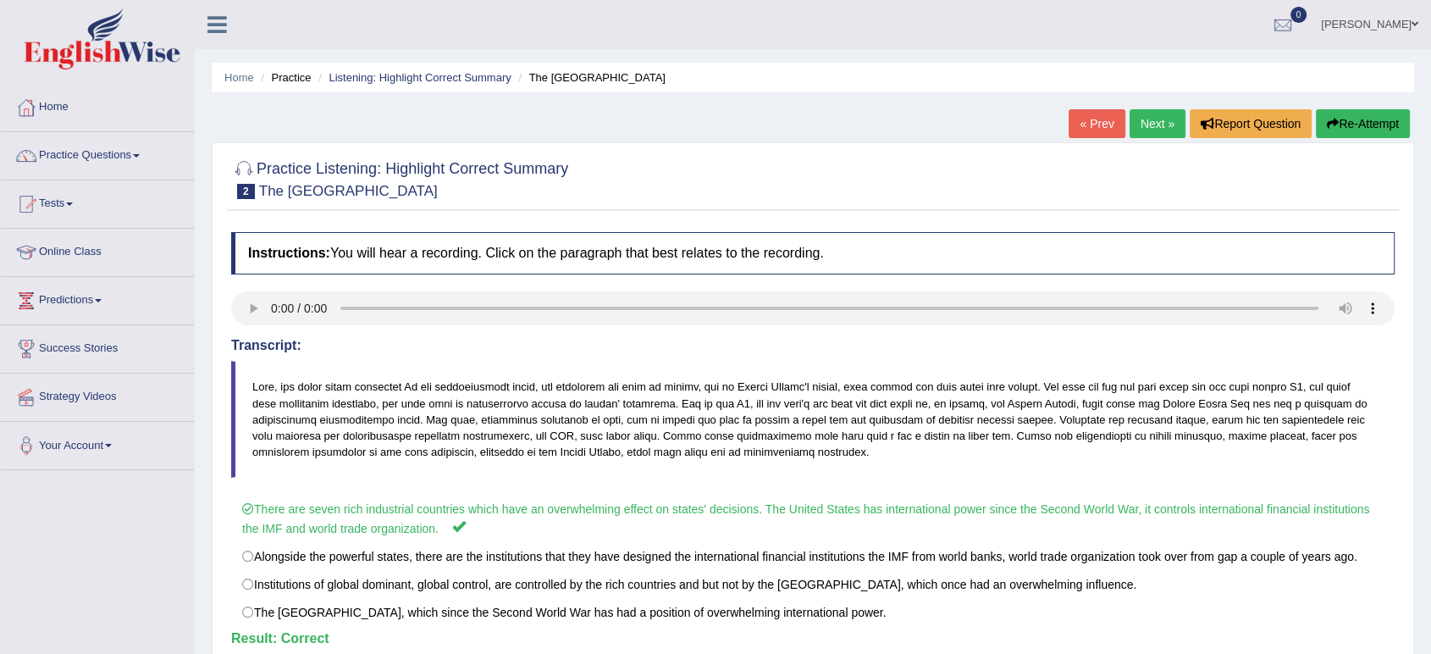
click at [1159, 130] on link "Next »" at bounding box center [1158, 123] width 56 height 29
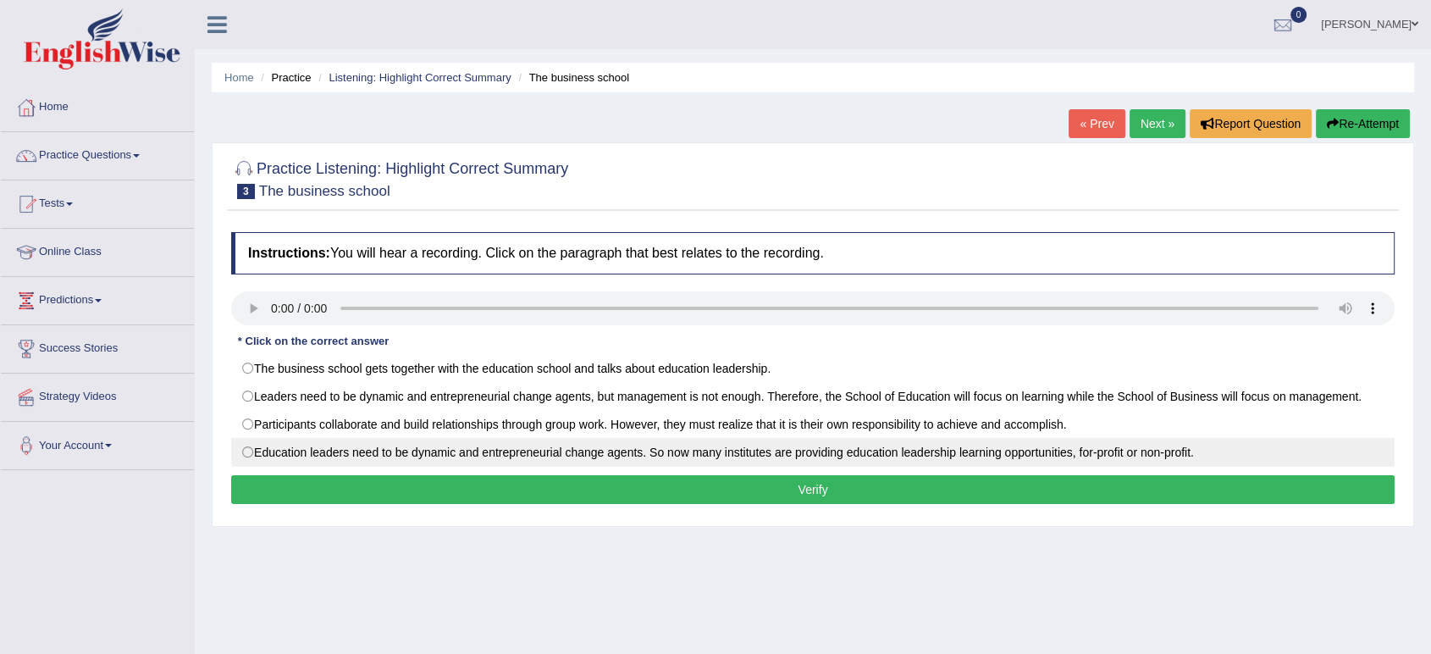
click at [255, 453] on label "Education leaders need to be dynamic and entrepreneurial change agents. So now …" at bounding box center [813, 452] width 1164 height 29
radio input "true"
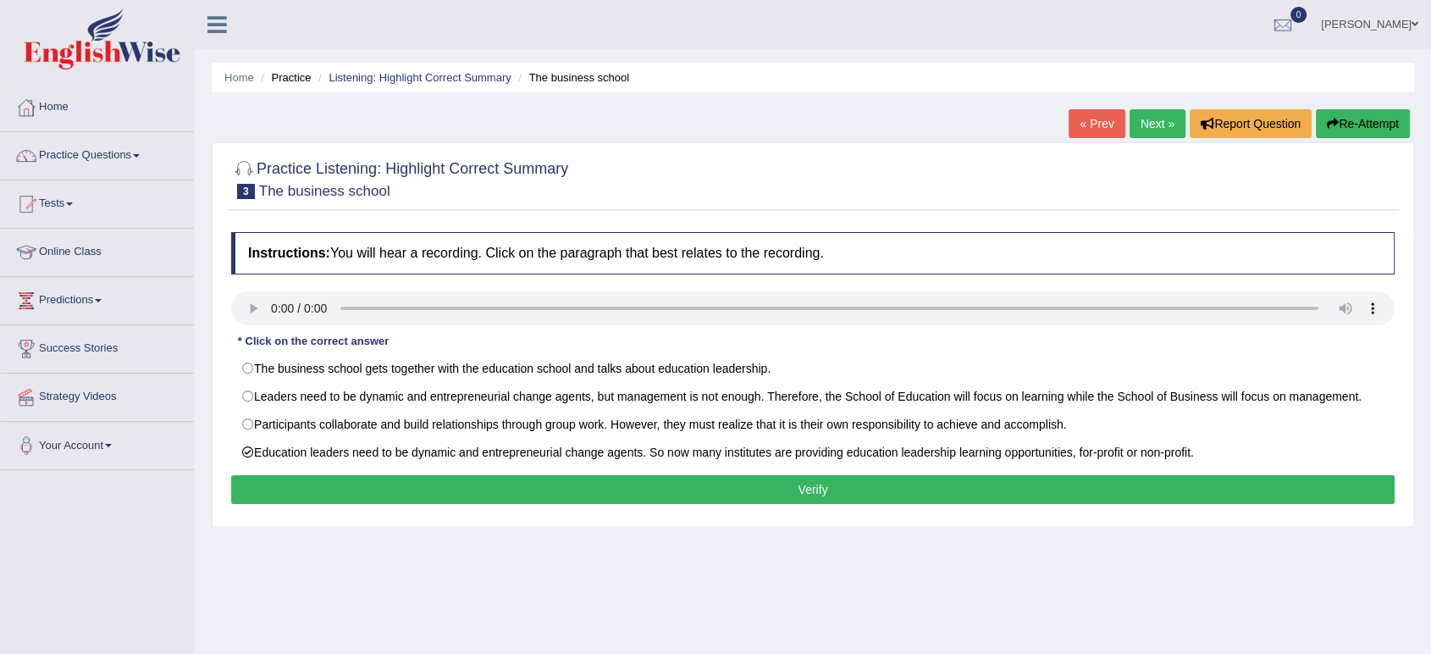
click at [671, 496] on button "Verify" at bounding box center [813, 489] width 1164 height 29
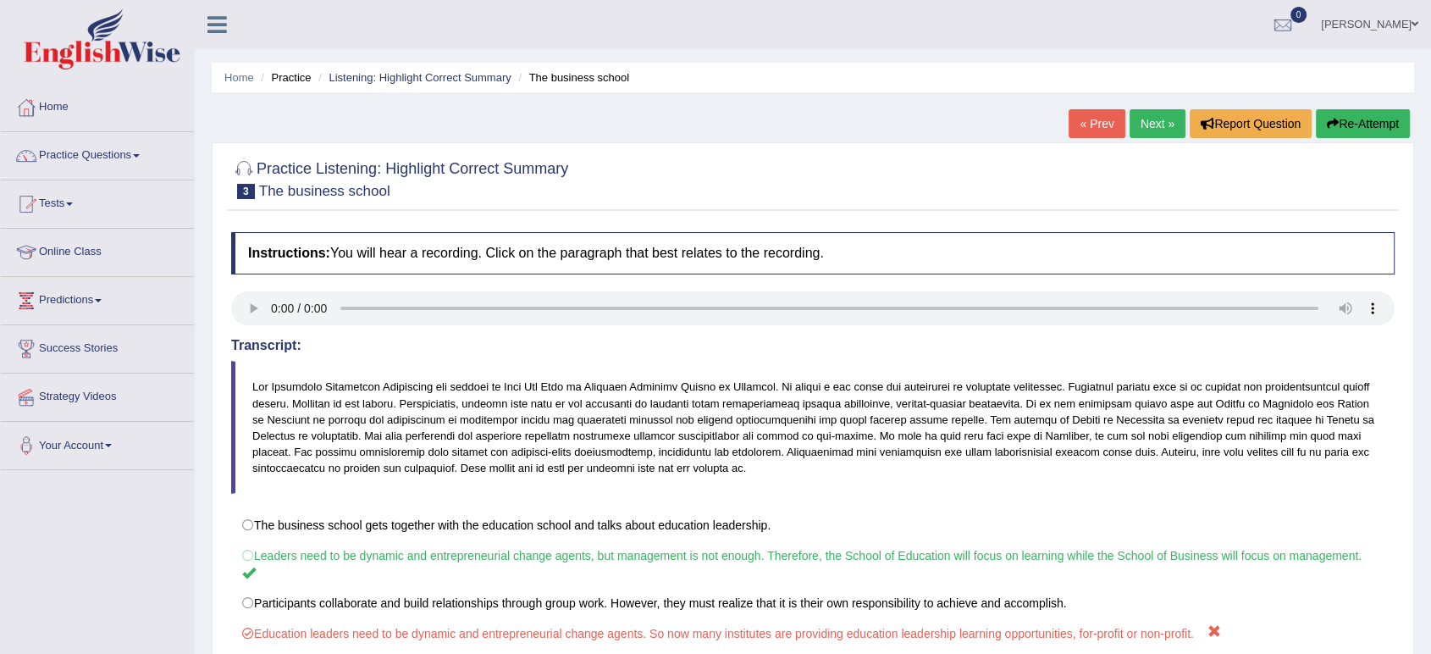
click at [1332, 128] on icon "button" at bounding box center [1333, 124] width 12 height 12
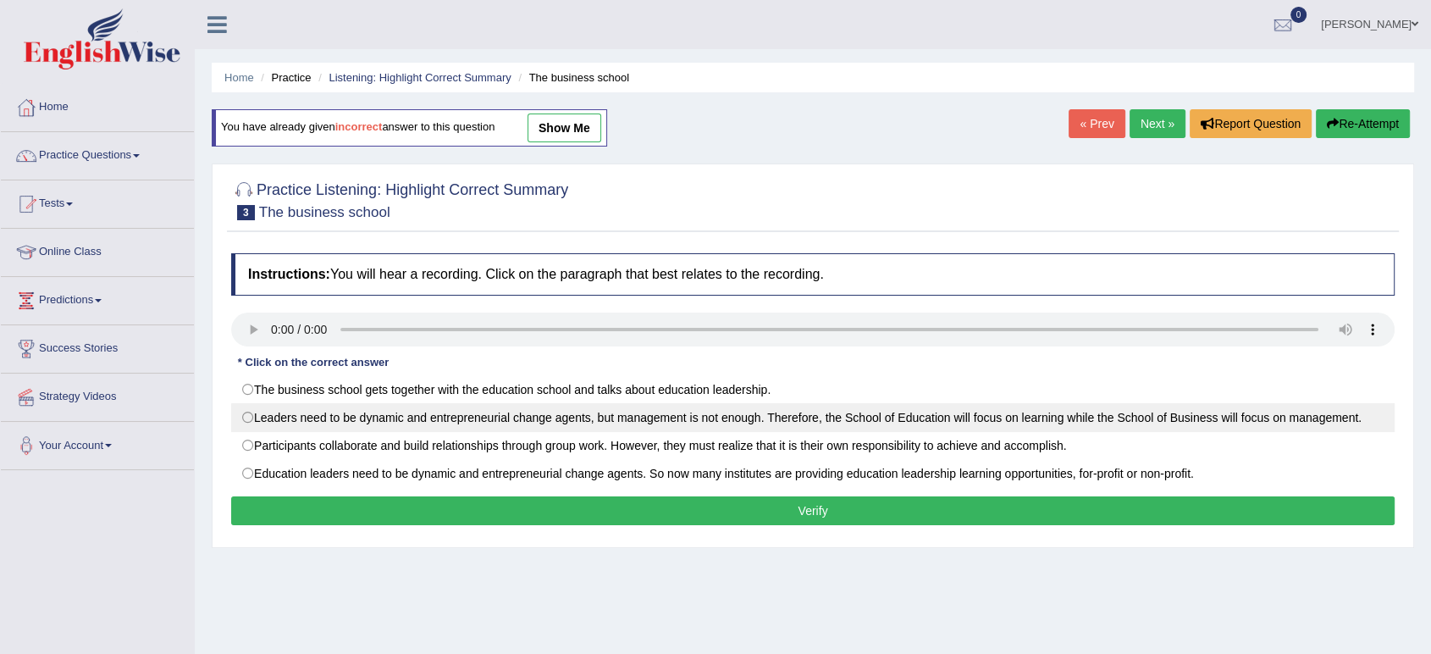
click at [268, 414] on label "Leaders need to be dynamic and entrepreneurial change agents, but management is…" at bounding box center [813, 417] width 1164 height 29
radio input "true"
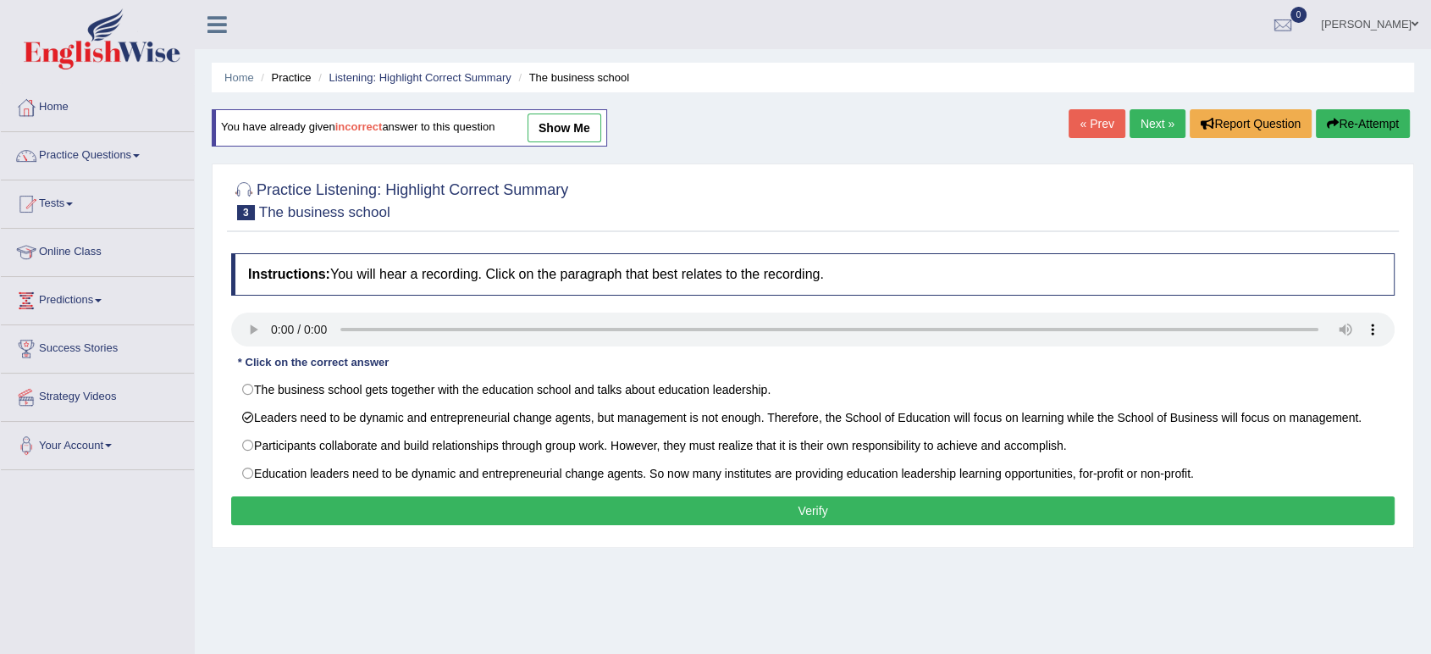
click at [347, 513] on button "Verify" at bounding box center [813, 510] width 1164 height 29
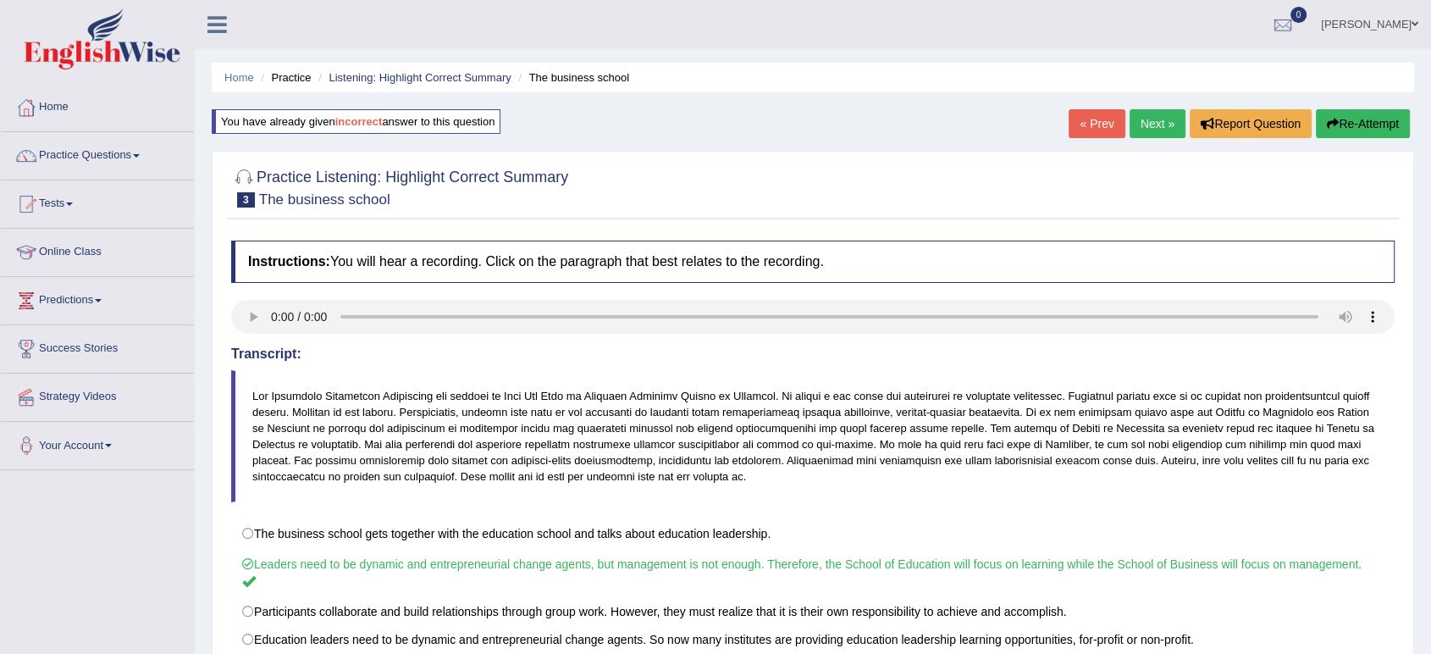
click at [1157, 120] on link "Next »" at bounding box center [1158, 123] width 56 height 29
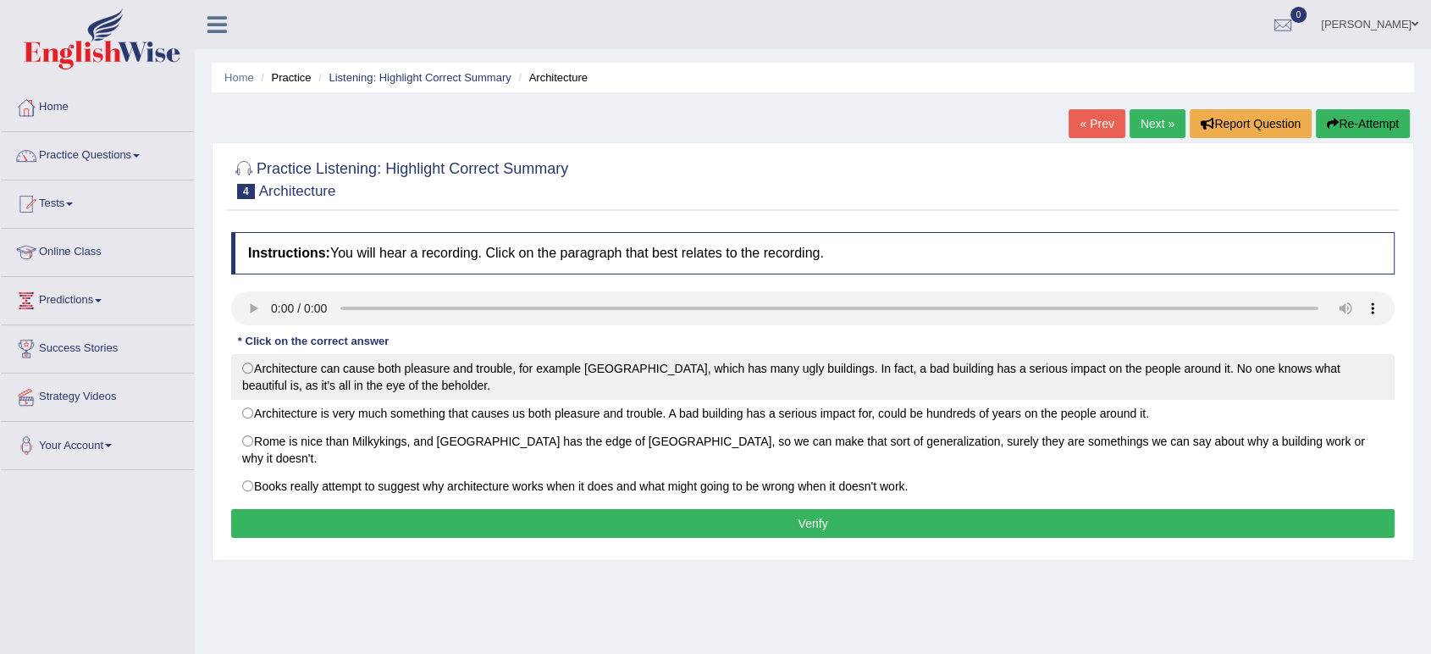
click at [258, 370] on label "Architecture can cause both pleasure and trouble, for example [GEOGRAPHIC_DATA]…" at bounding box center [813, 377] width 1164 height 46
radio input "true"
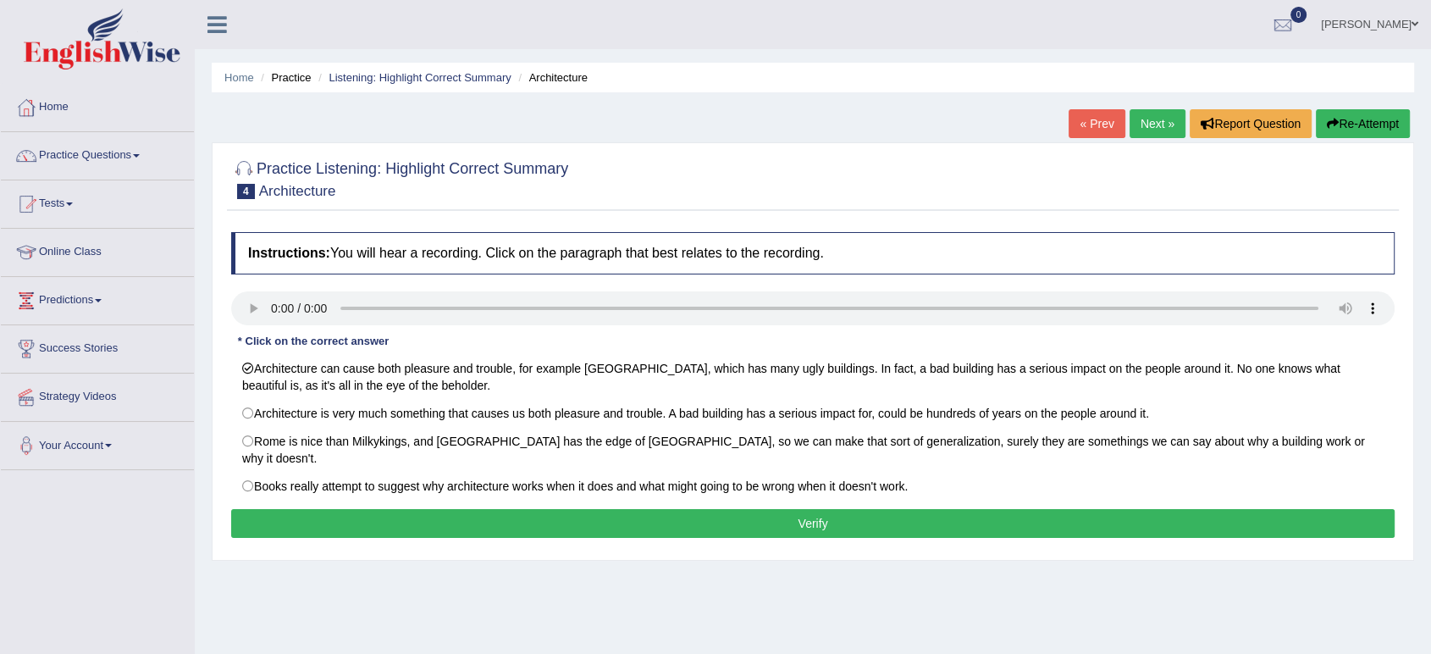
click at [548, 509] on button "Verify" at bounding box center [813, 523] width 1164 height 29
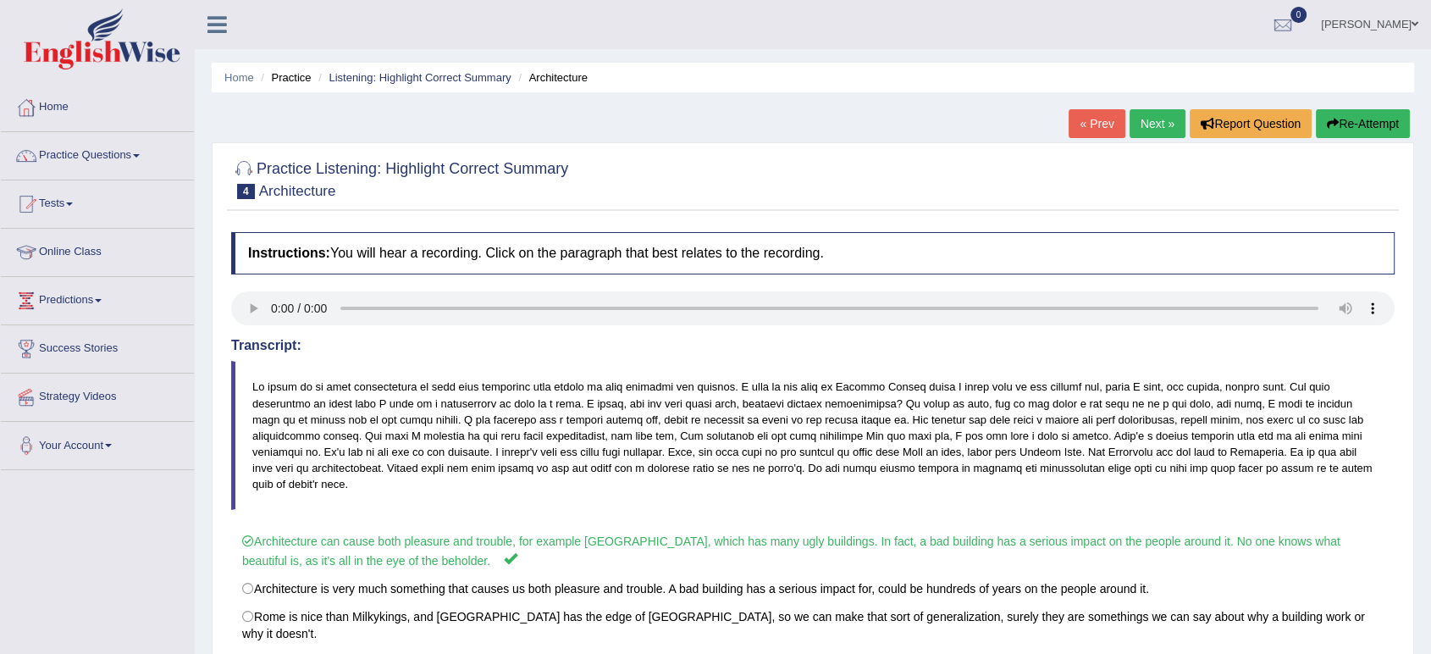
click at [1154, 130] on link "Next »" at bounding box center [1158, 123] width 56 height 29
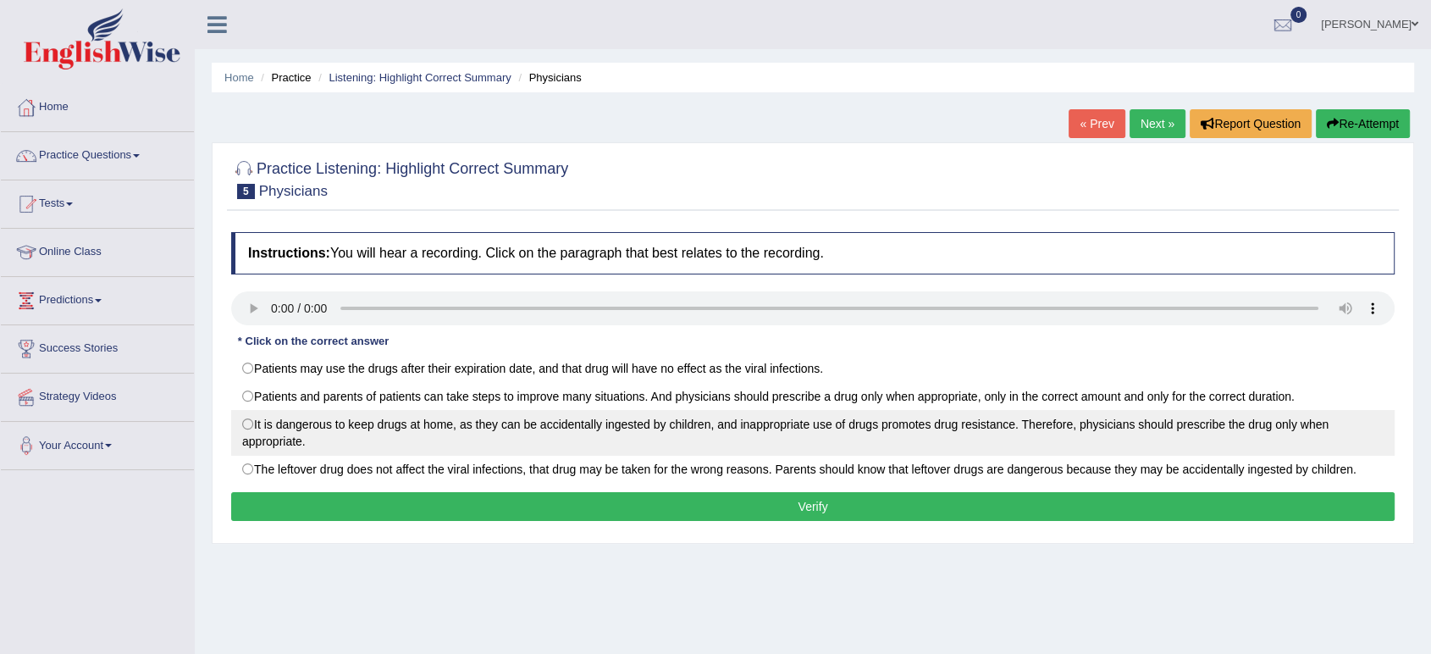
click at [603, 427] on label "It is dangerous to keep drugs at home, as they can be accidentally ingested by …" at bounding box center [813, 433] width 1164 height 46
radio input "true"
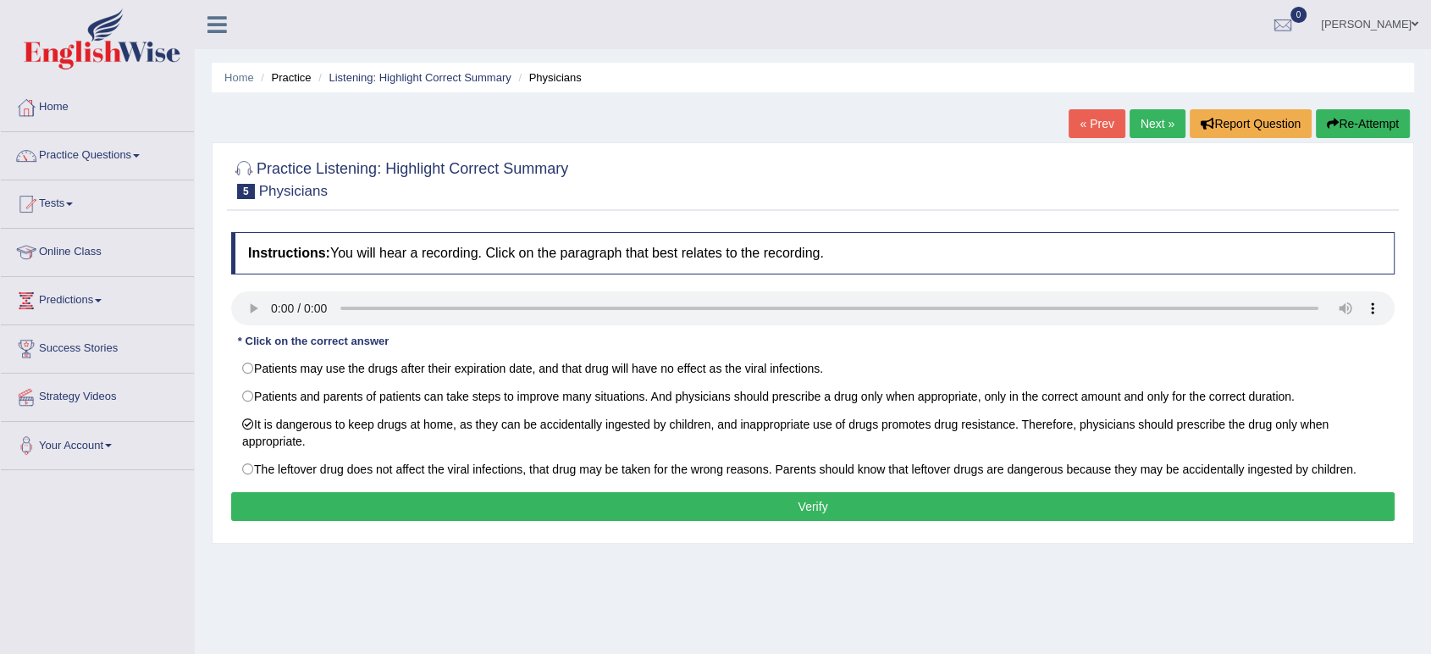
click at [596, 497] on button "Verify" at bounding box center [813, 506] width 1164 height 29
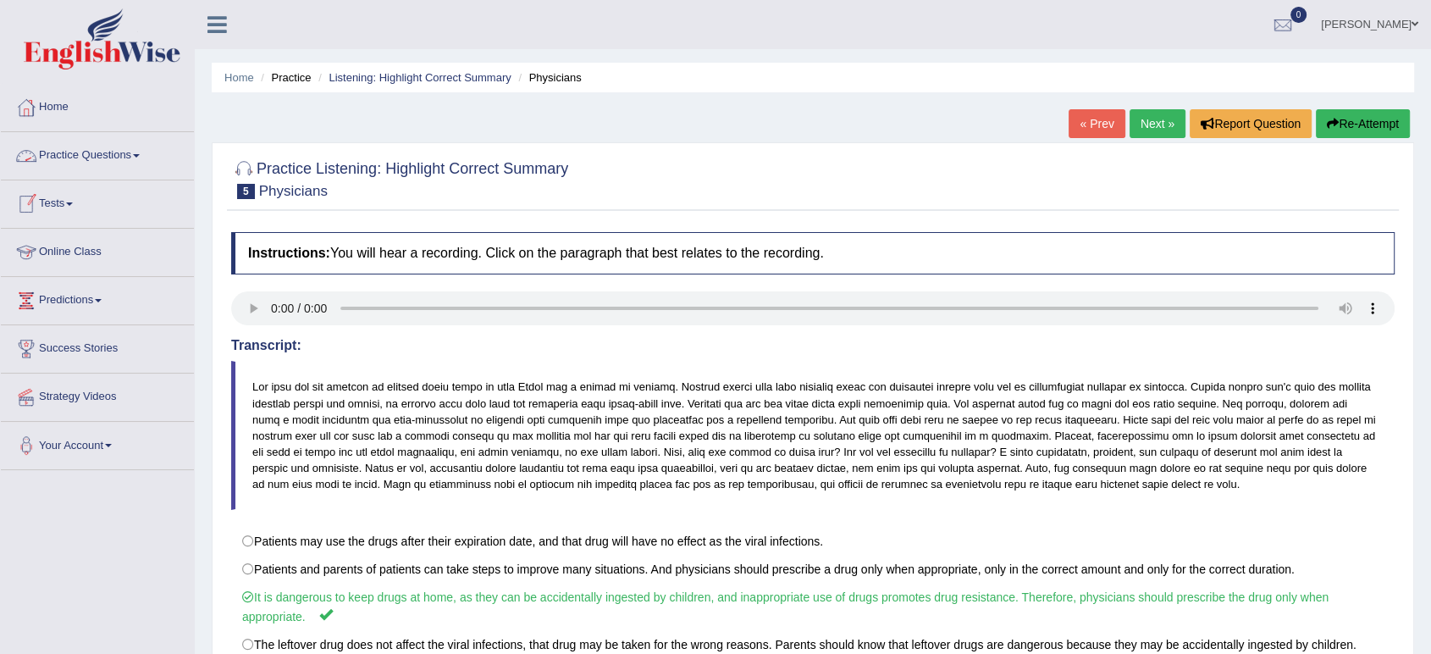
click at [140, 154] on span at bounding box center [136, 155] width 7 height 3
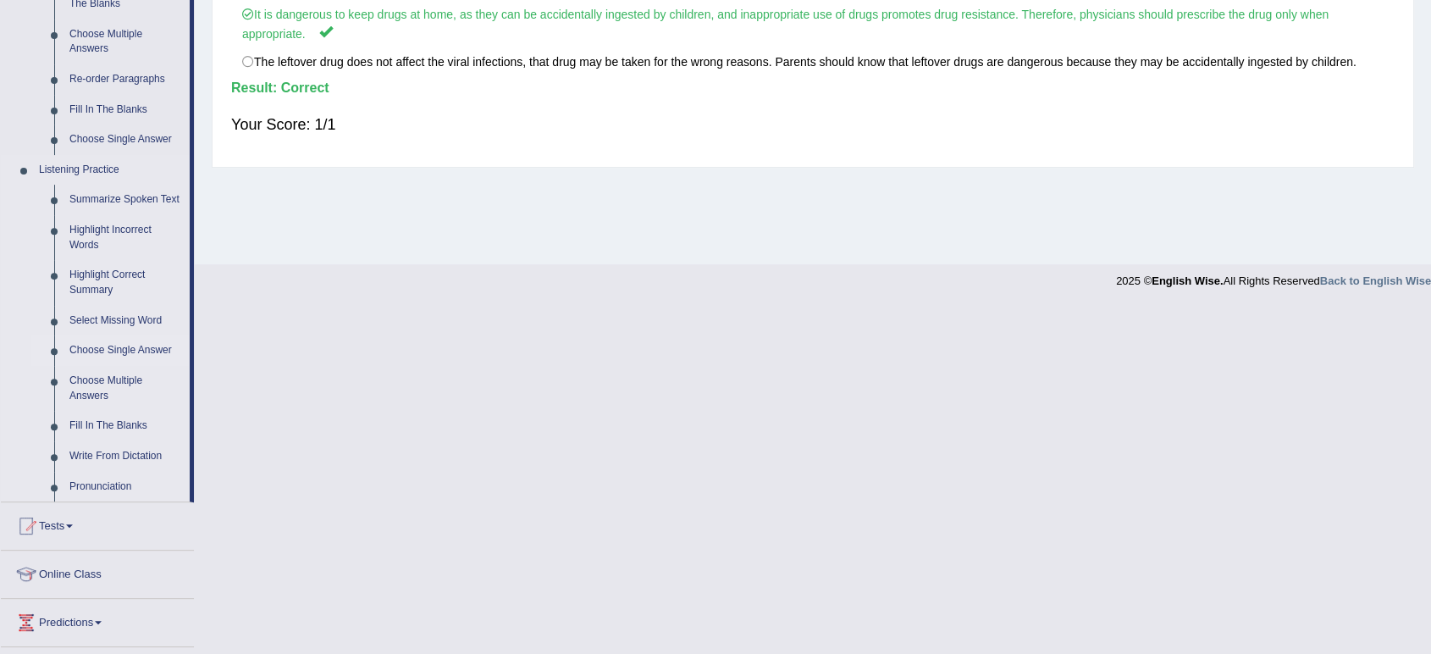
scroll to position [584, 0]
click at [125, 324] on link "Select Missing Word" at bounding box center [126, 320] width 128 height 30
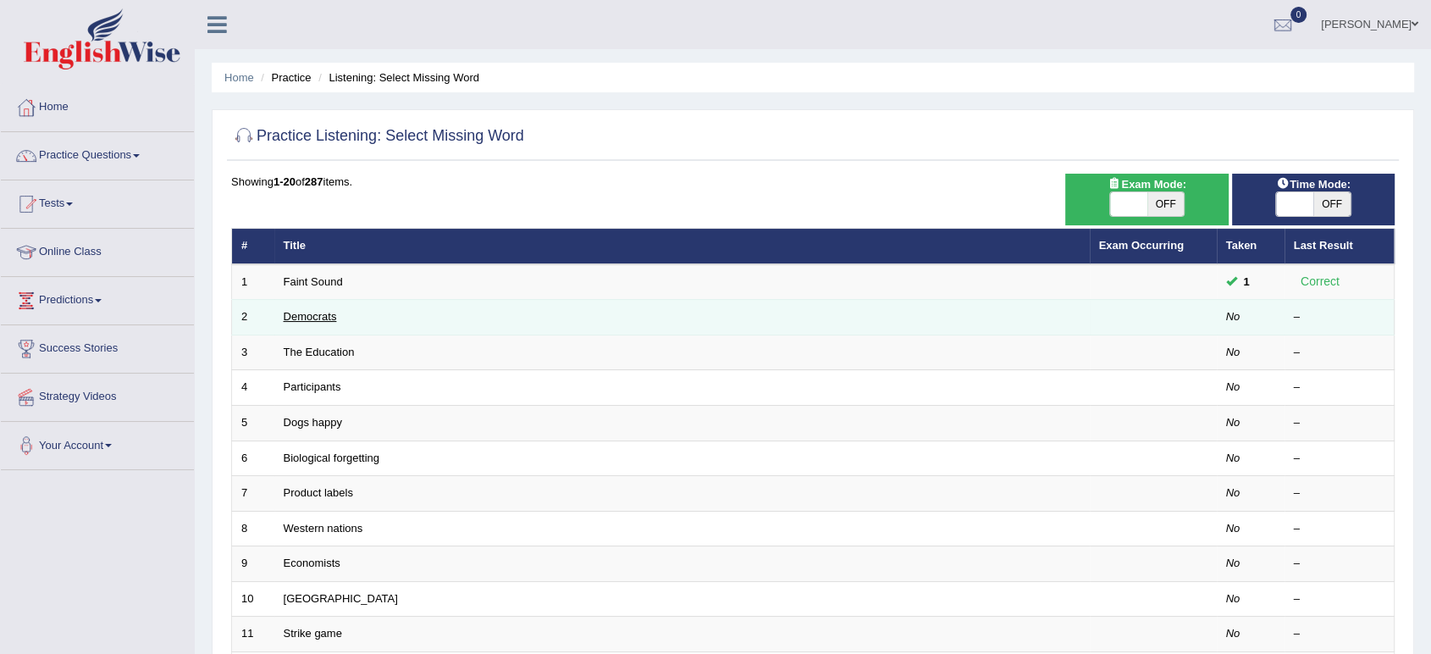
click at [311, 311] on link "Democrats" at bounding box center [310, 316] width 53 height 13
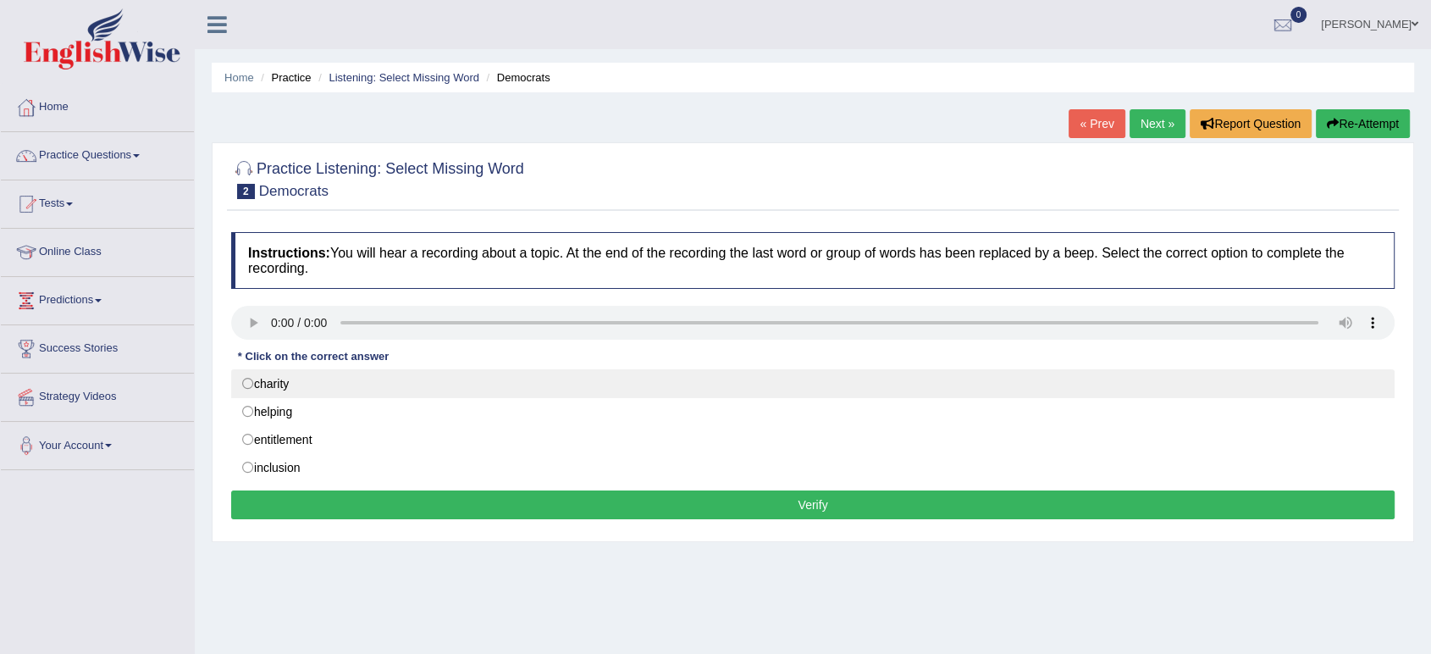
drag, startPoint x: 306, startPoint y: 379, endPoint x: 279, endPoint y: 391, distance: 28.8
click at [279, 391] on label "charity" at bounding box center [813, 383] width 1164 height 29
radio input "true"
click at [279, 391] on label "charity" at bounding box center [813, 383] width 1164 height 29
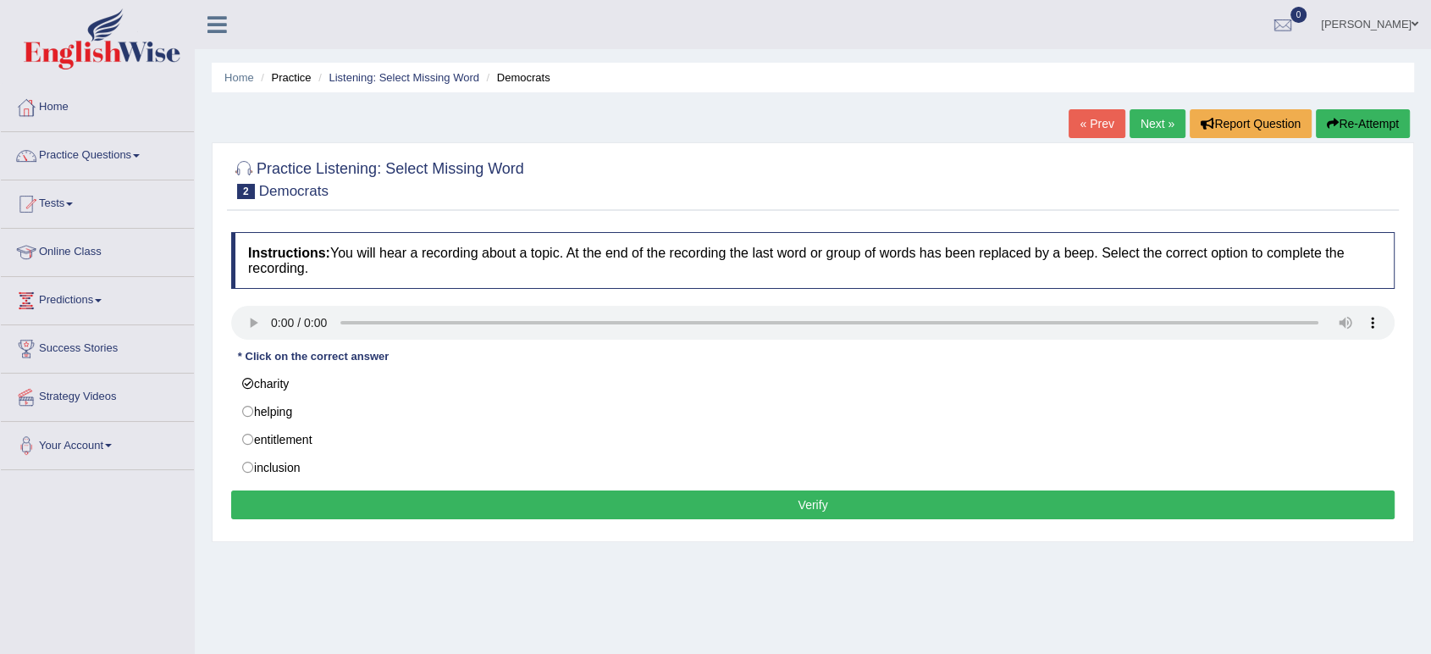
click at [484, 502] on button "Verify" at bounding box center [813, 504] width 1164 height 29
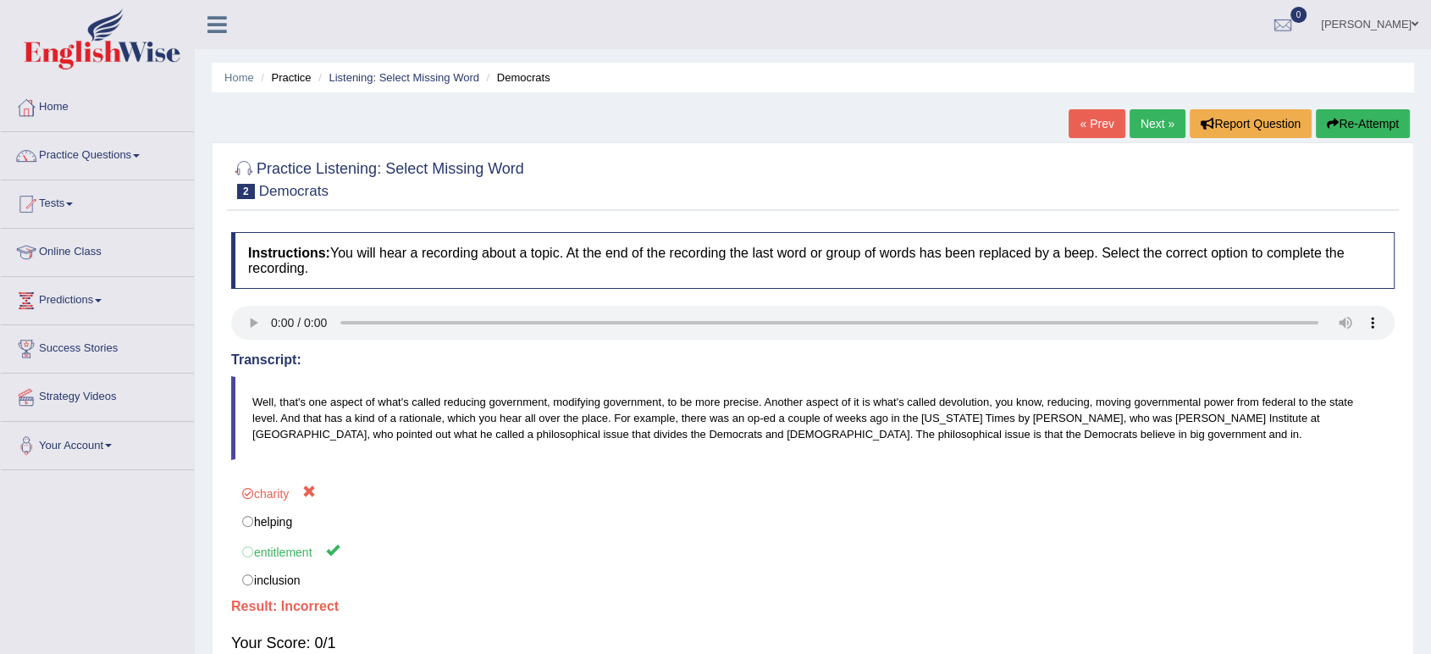
click at [1146, 125] on link "Next »" at bounding box center [1158, 123] width 56 height 29
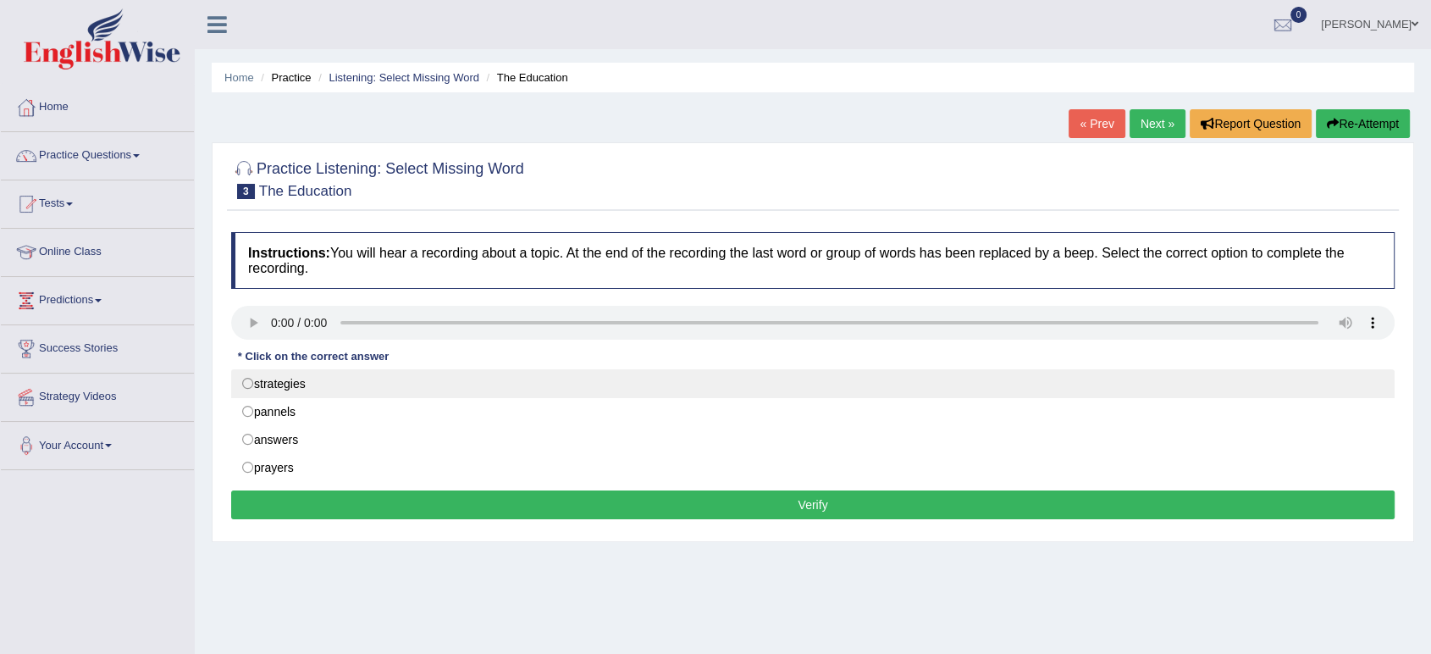
click at [314, 390] on label "strategies" at bounding box center [813, 383] width 1164 height 29
radio input "true"
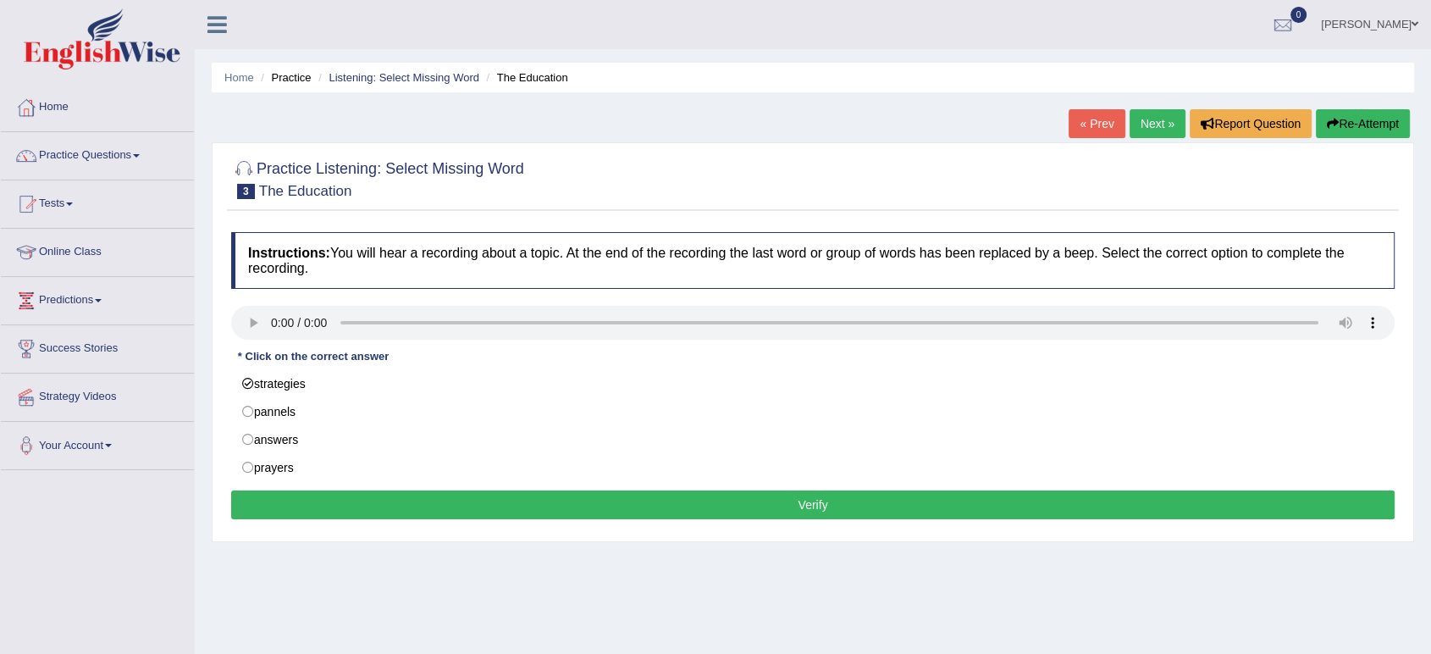
click at [460, 506] on button "Verify" at bounding box center [813, 504] width 1164 height 29
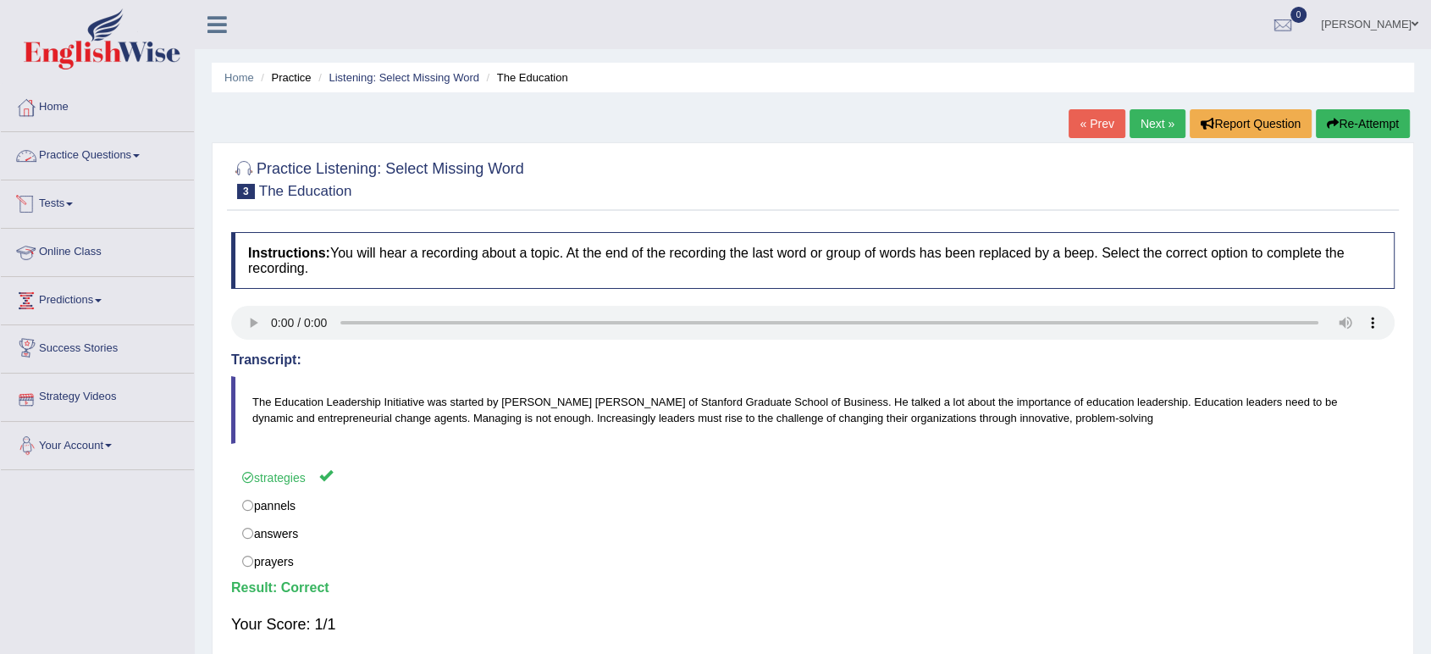
click at [147, 148] on link "Practice Questions" at bounding box center [97, 153] width 193 height 42
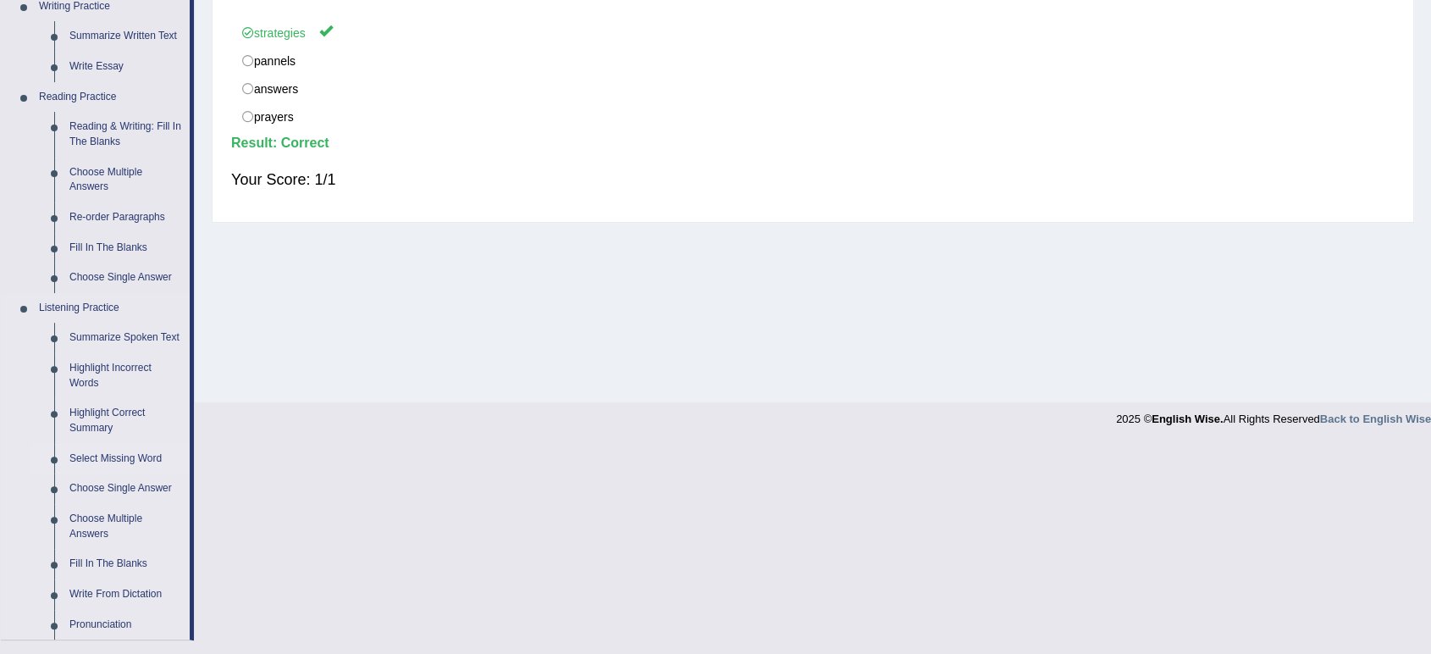
scroll to position [446, 0]
click at [132, 492] on link "Choose Single Answer" at bounding box center [126, 487] width 128 height 30
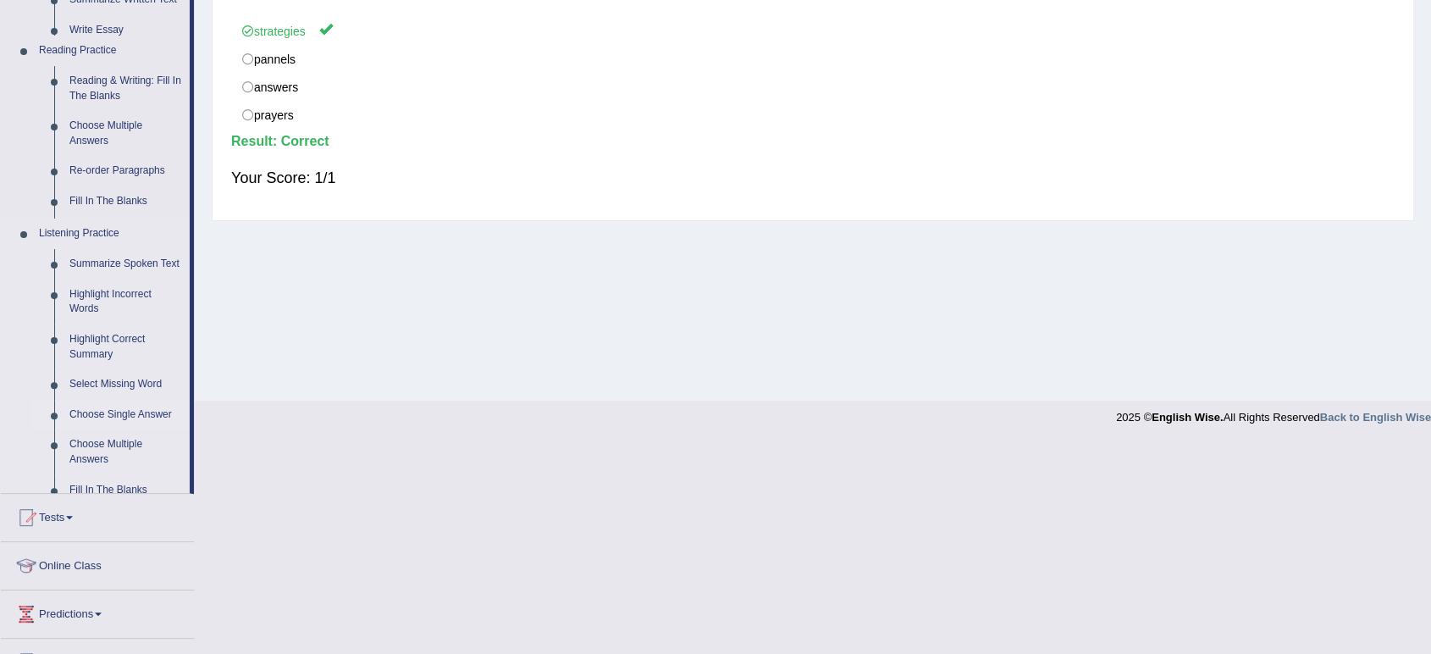
scroll to position [235, 0]
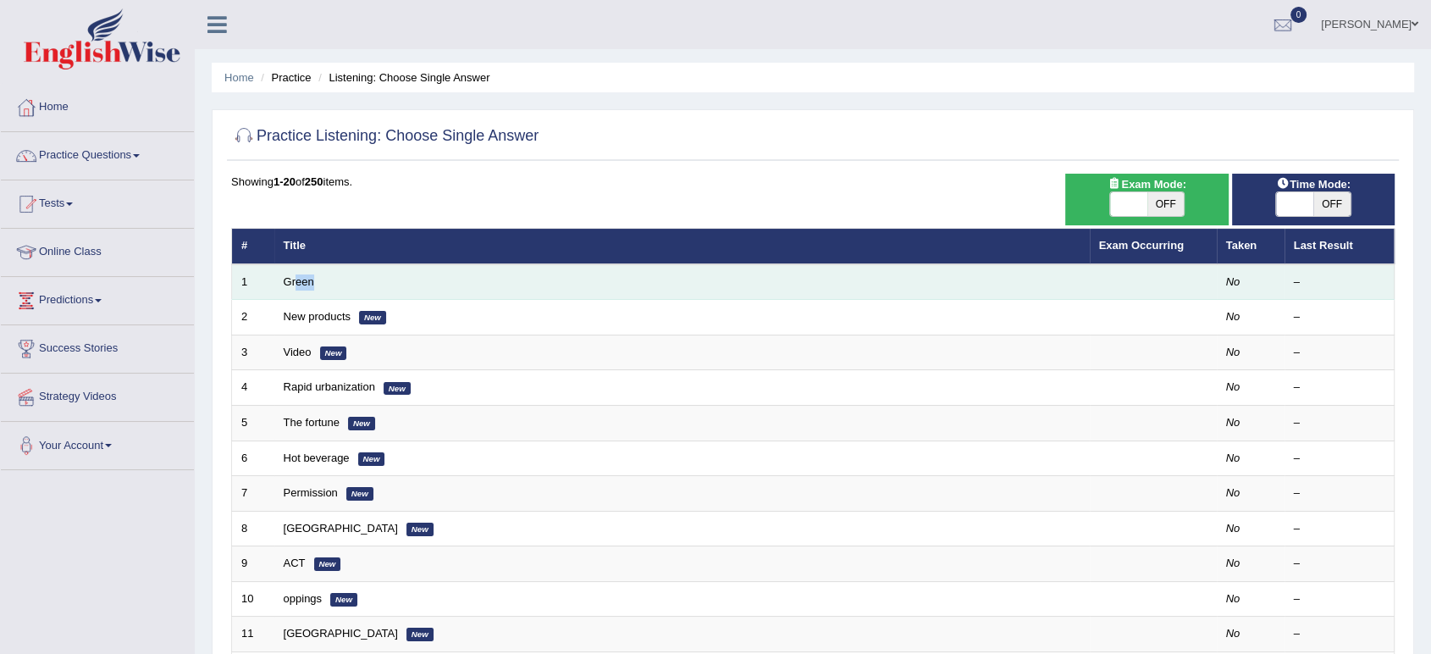
drag, startPoint x: 321, startPoint y: 271, endPoint x: 293, endPoint y: 274, distance: 28.1
click at [293, 274] on td "Green" at bounding box center [682, 282] width 816 height 36
click at [396, 274] on td "Green" at bounding box center [682, 282] width 816 height 36
click at [307, 279] on link "Green" at bounding box center [299, 281] width 30 height 13
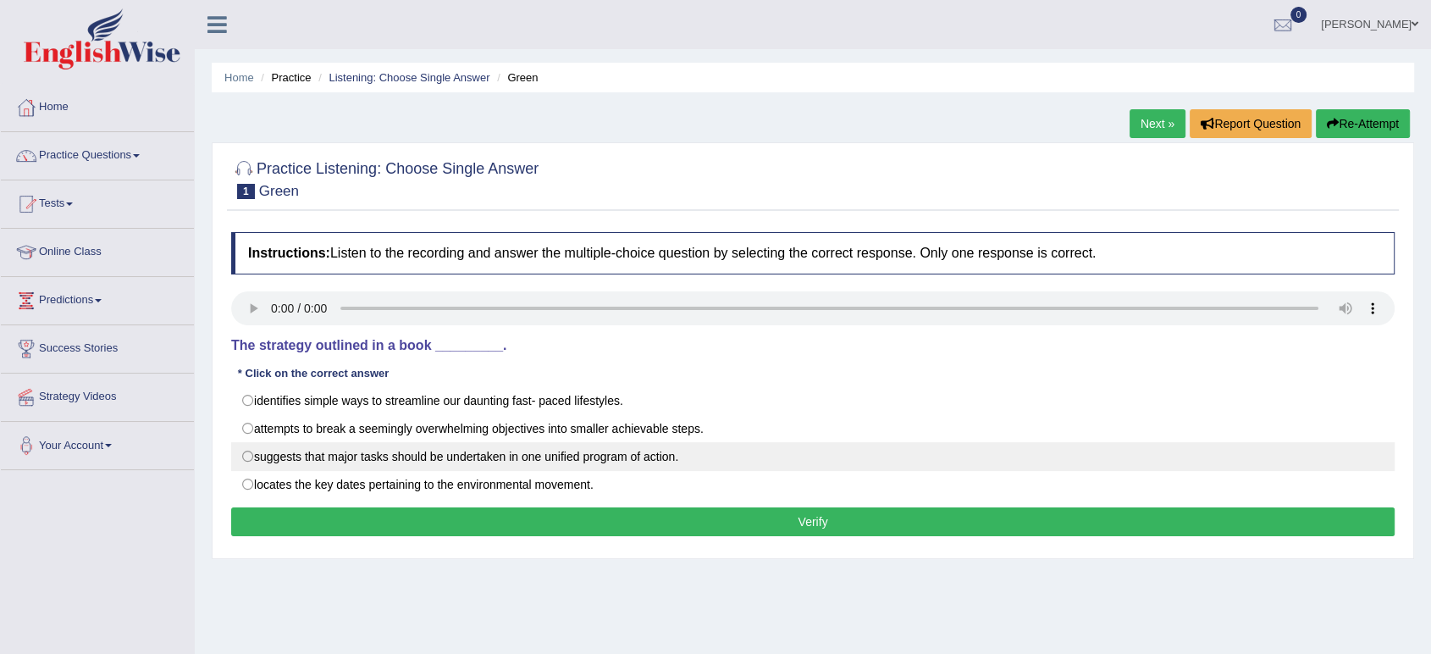
click at [297, 466] on label "suggests that major tasks should be undertaken in one unified program of action." at bounding box center [813, 456] width 1164 height 29
radio input "true"
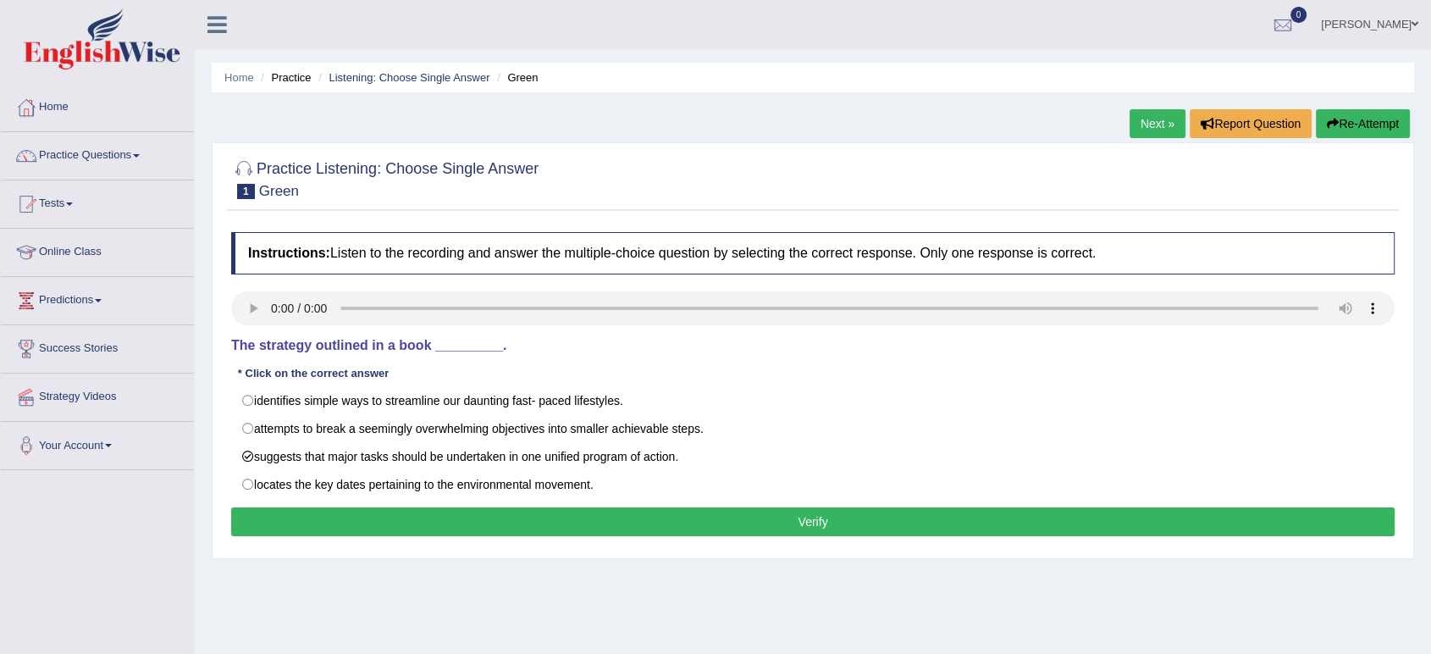
click at [329, 517] on button "Verify" at bounding box center [813, 521] width 1164 height 29
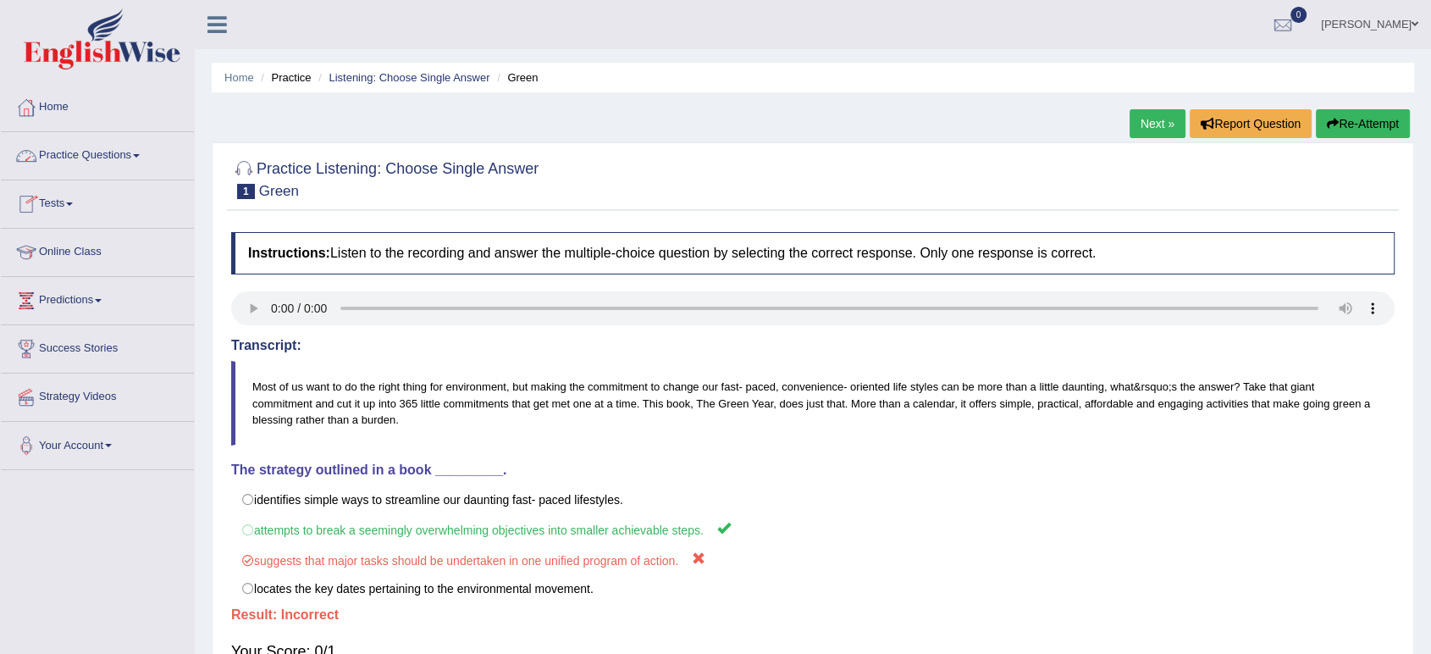
click at [138, 149] on link "Practice Questions" at bounding box center [97, 153] width 193 height 42
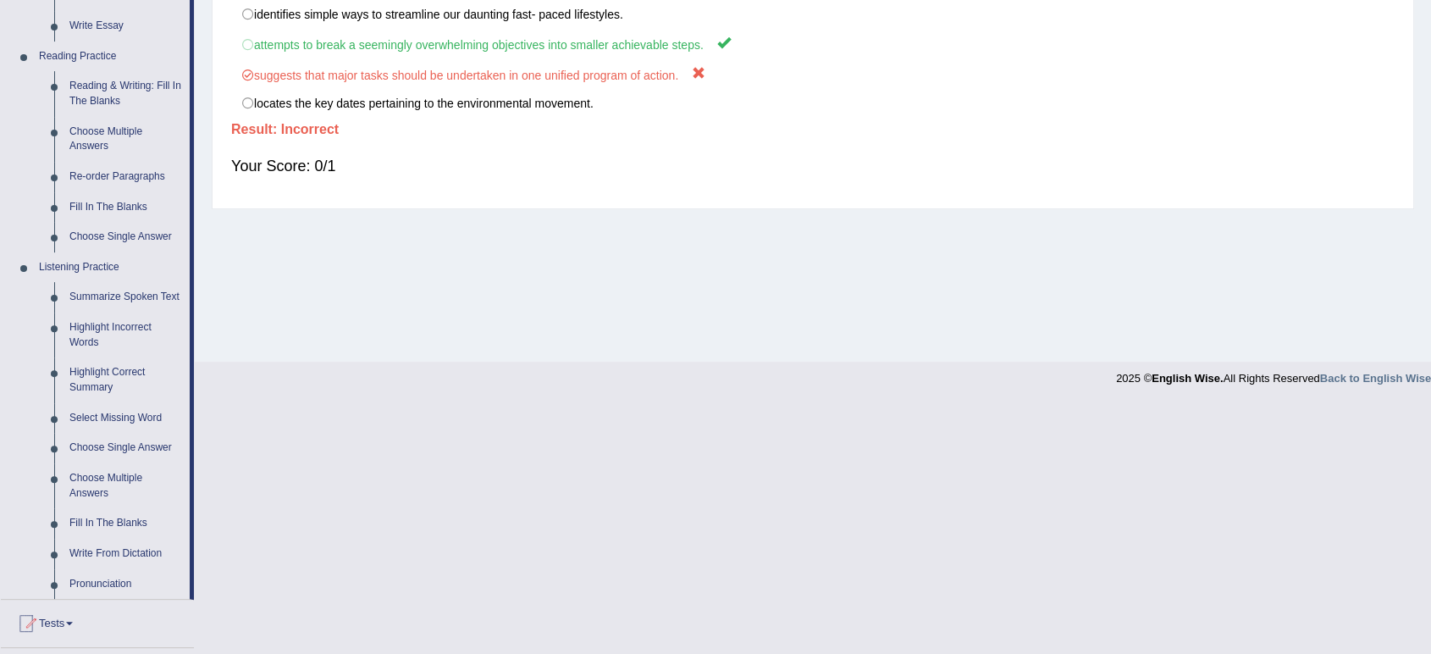
scroll to position [505, 0]
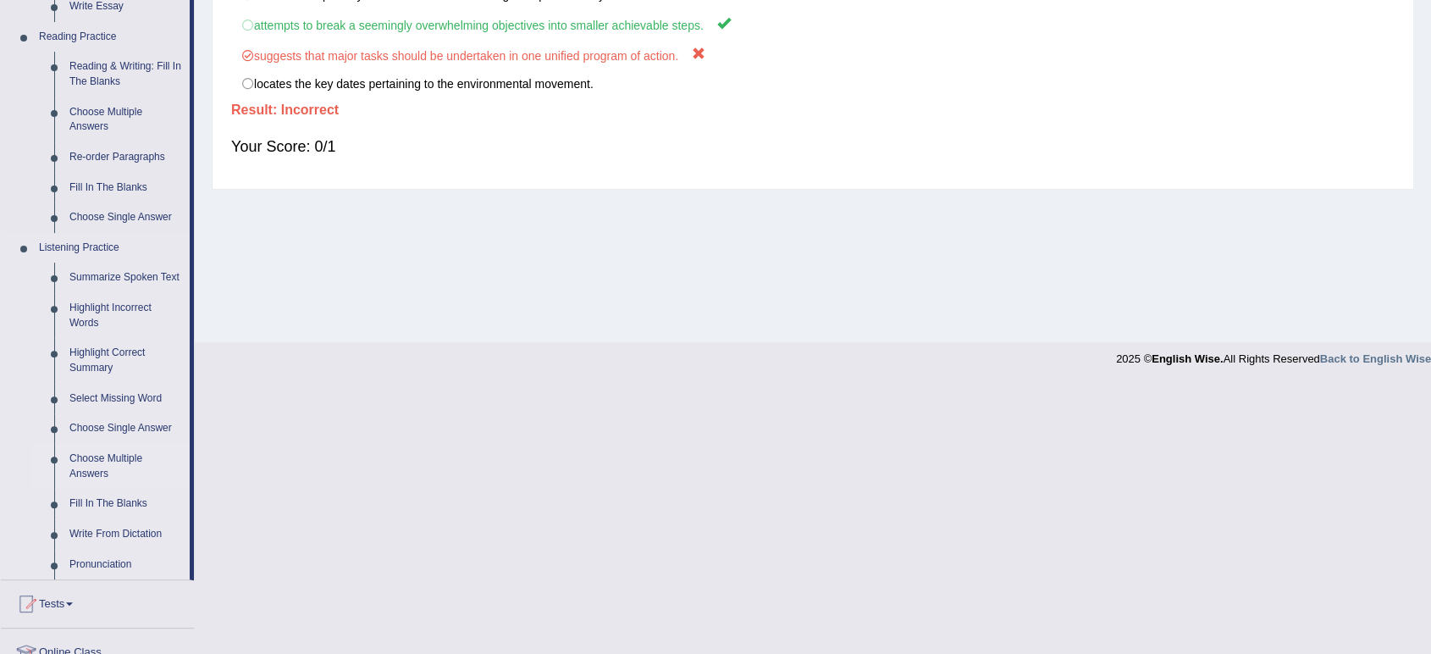
click at [108, 462] on link "Choose Multiple Answers" at bounding box center [126, 466] width 128 height 45
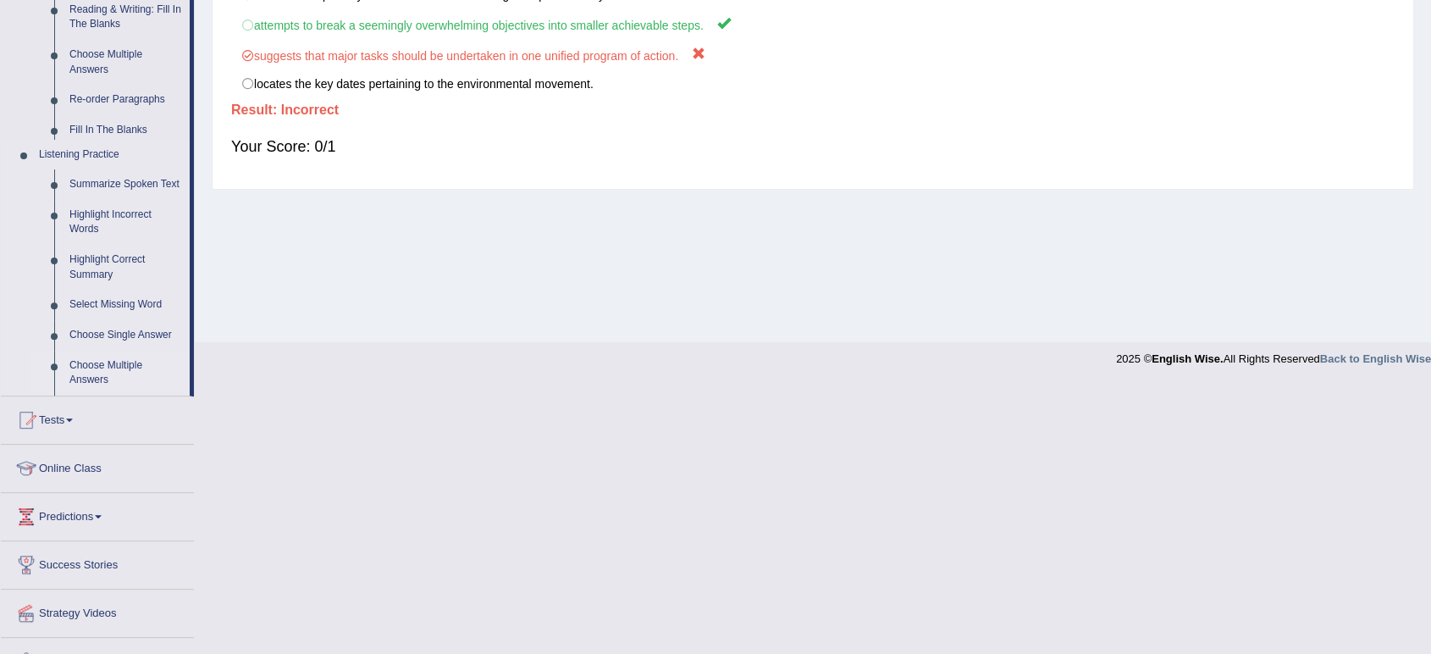
scroll to position [235, 0]
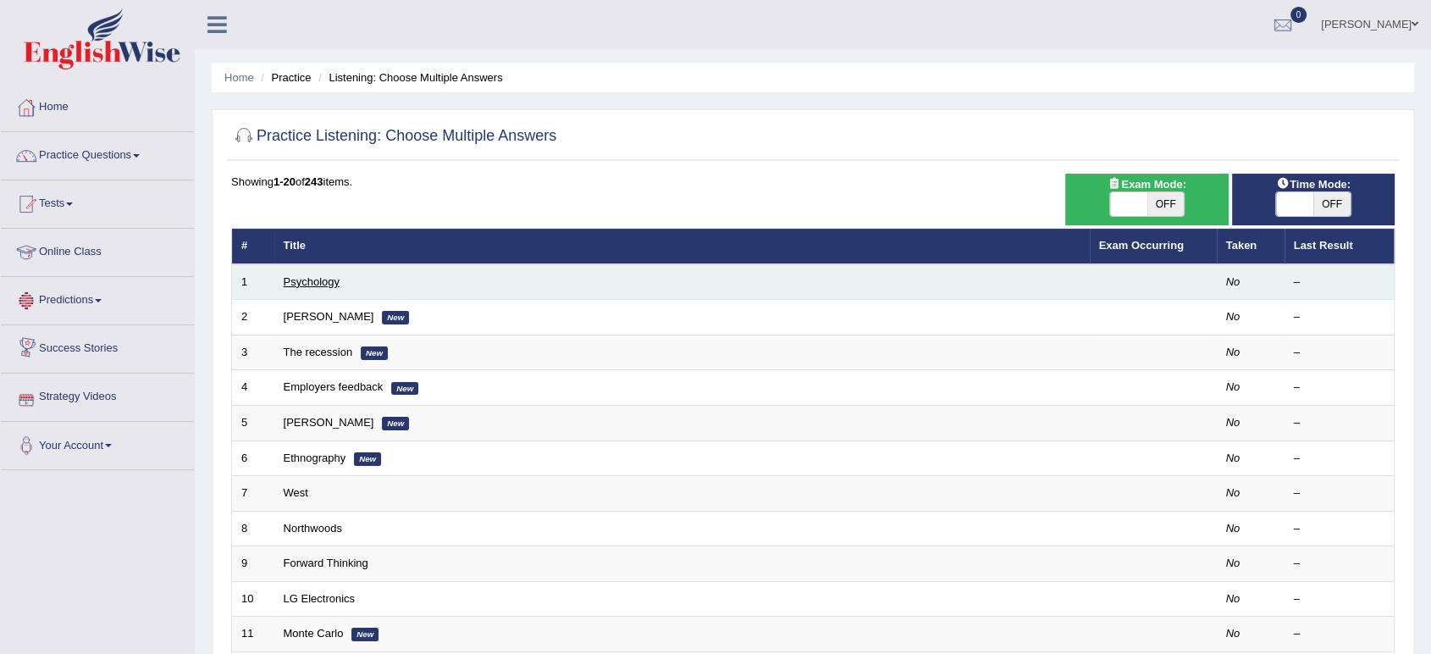
click at [325, 284] on link "Psychology" at bounding box center [312, 281] width 56 height 13
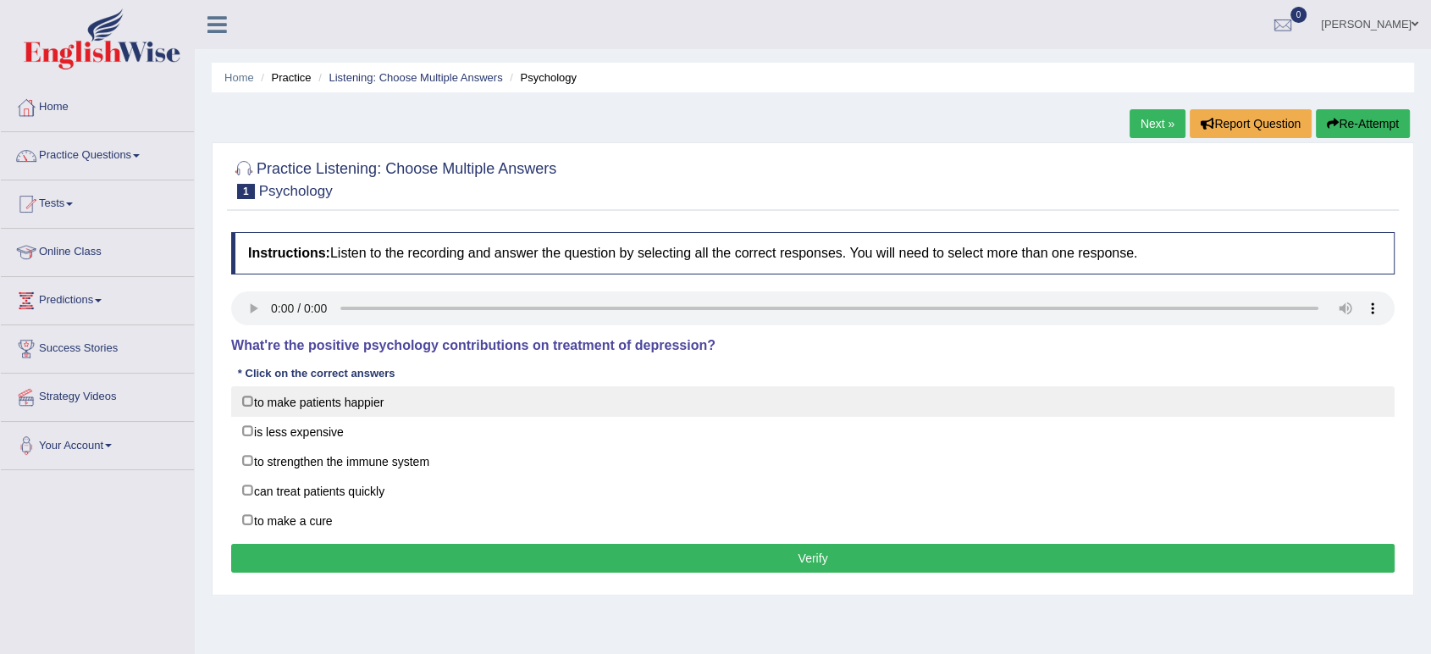
click at [252, 411] on label "to make patients happier" at bounding box center [813, 401] width 1164 height 30
checkbox input "true"
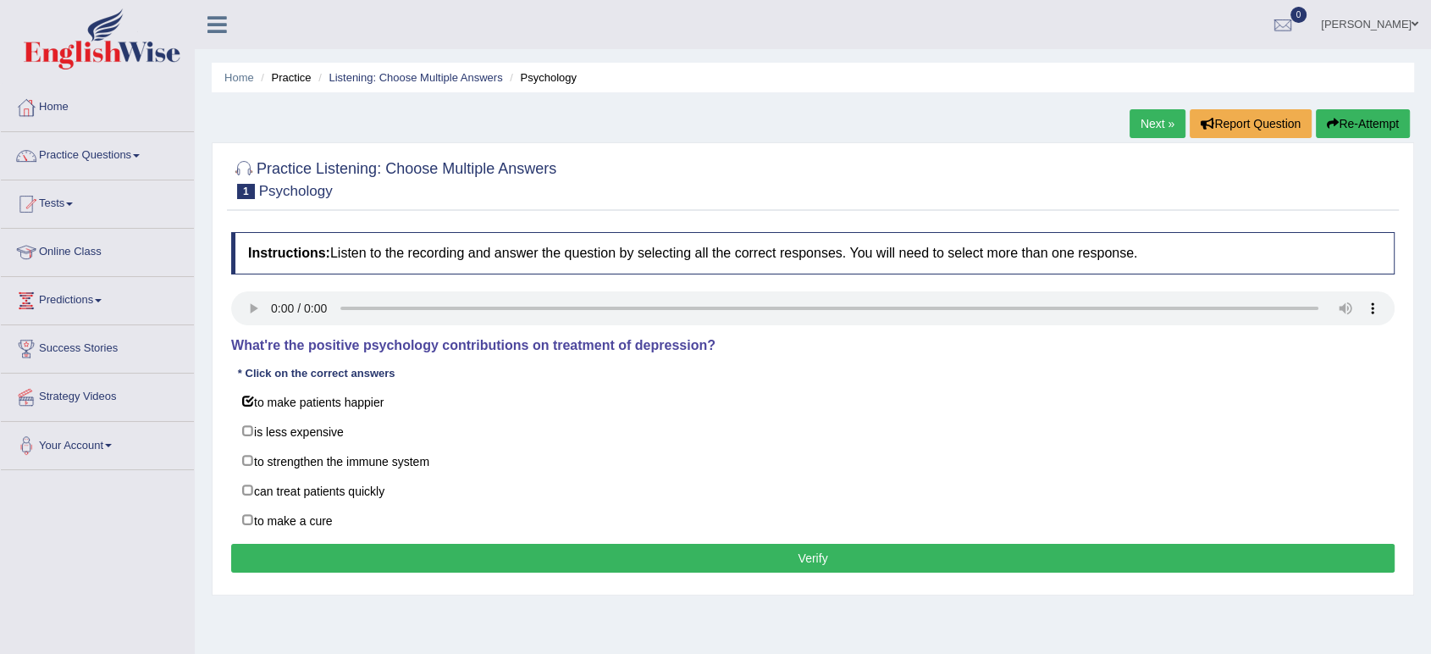
click at [759, 556] on button "Verify" at bounding box center [813, 558] width 1164 height 29
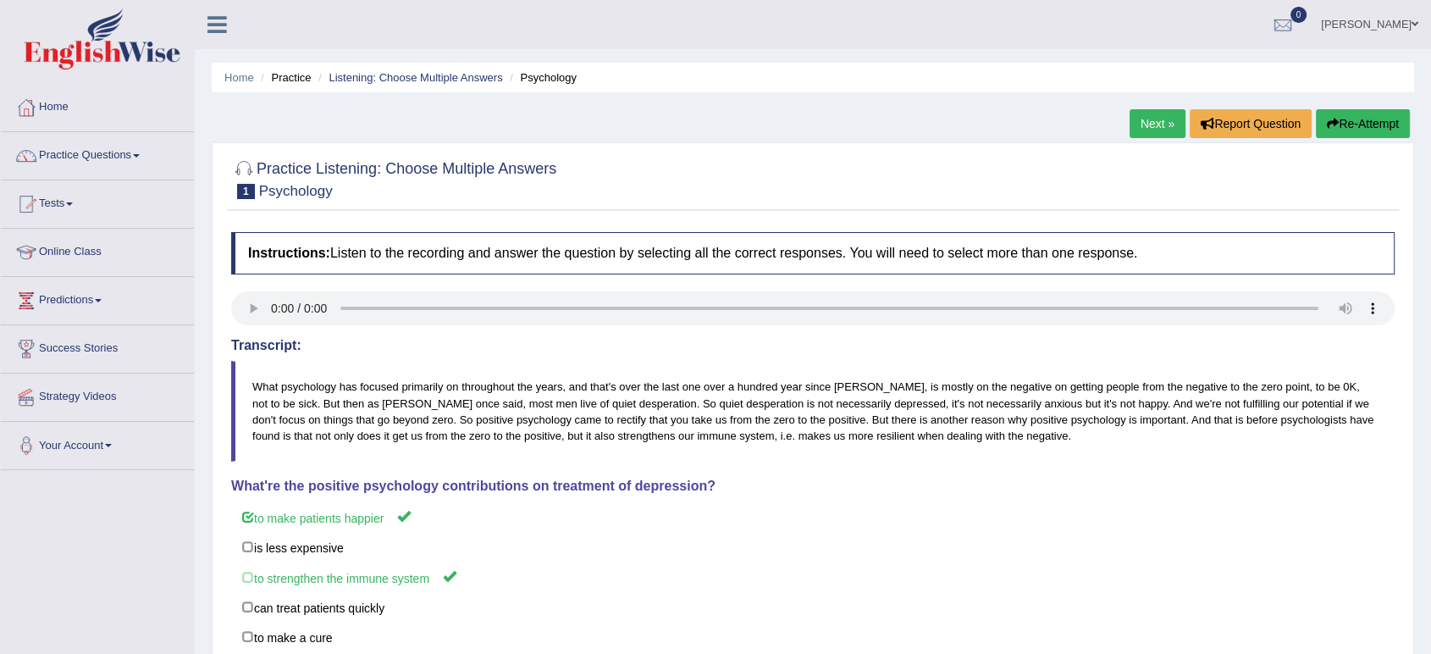
click at [1162, 119] on link "Next »" at bounding box center [1158, 123] width 56 height 29
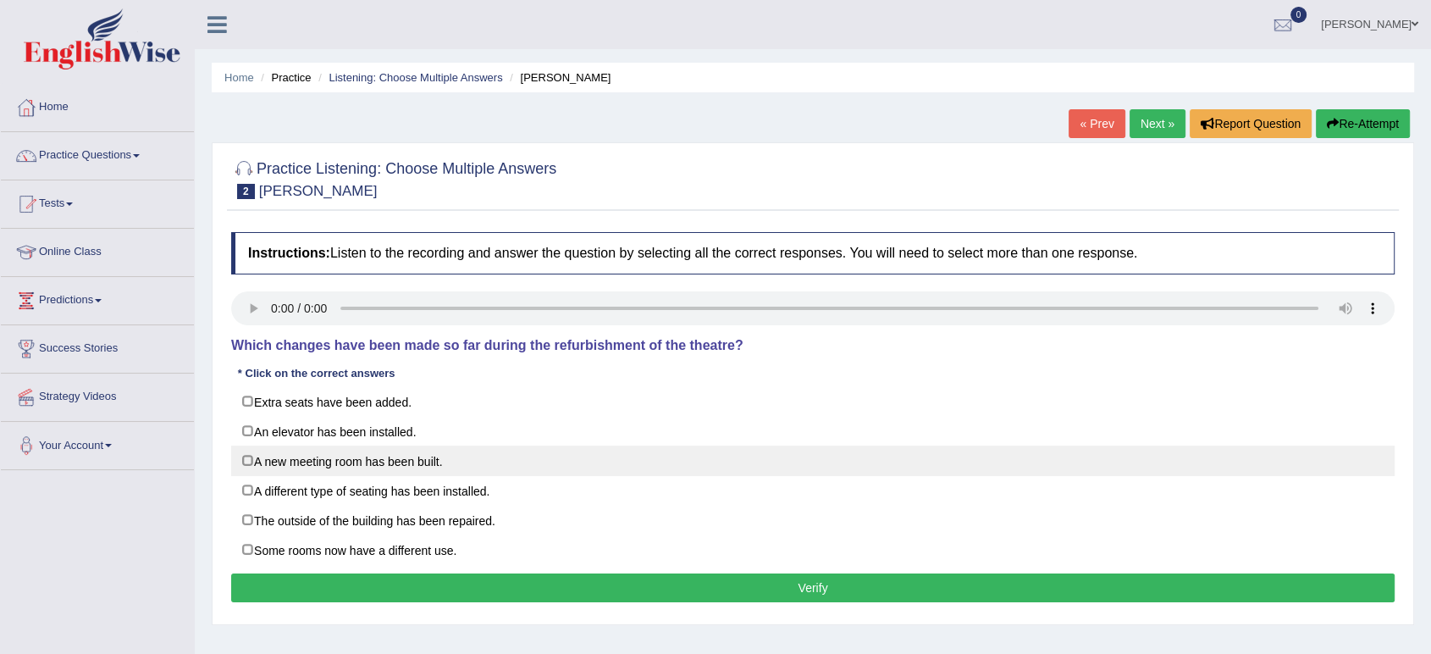
click at [494, 453] on label "A new meeting room has been built." at bounding box center [813, 460] width 1164 height 30
click at [423, 446] on label "A new meeting room has been built." at bounding box center [813, 460] width 1164 height 30
checkbox input "true"
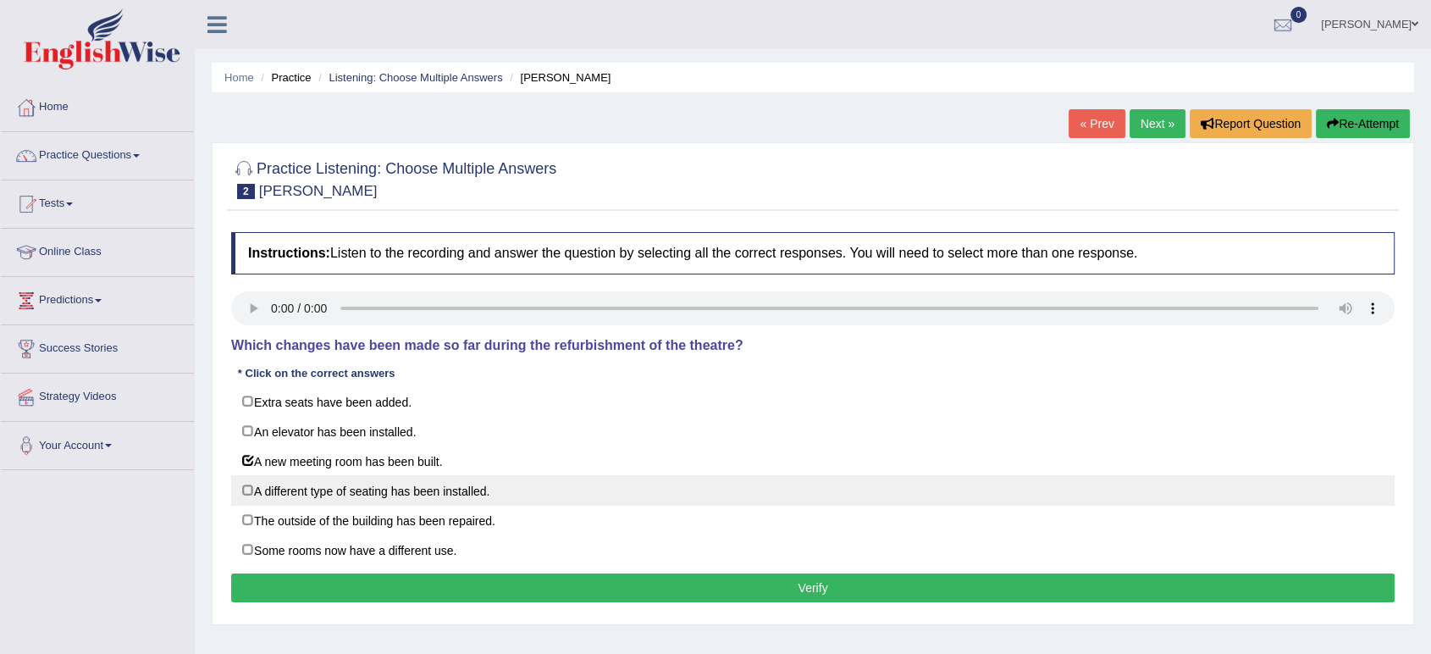
click at [449, 501] on label "A different type of seating has been installed." at bounding box center [813, 490] width 1164 height 30
checkbox input "true"
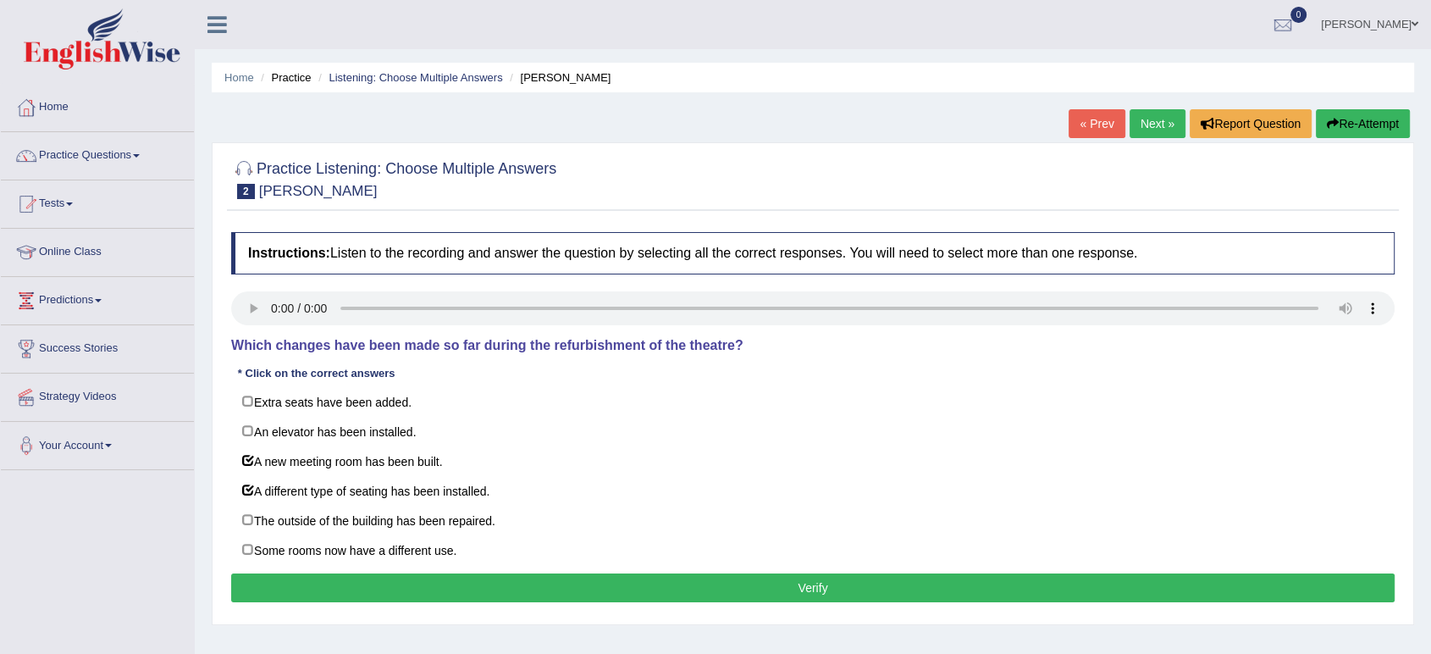
click at [494, 600] on button "Verify" at bounding box center [813, 587] width 1164 height 29
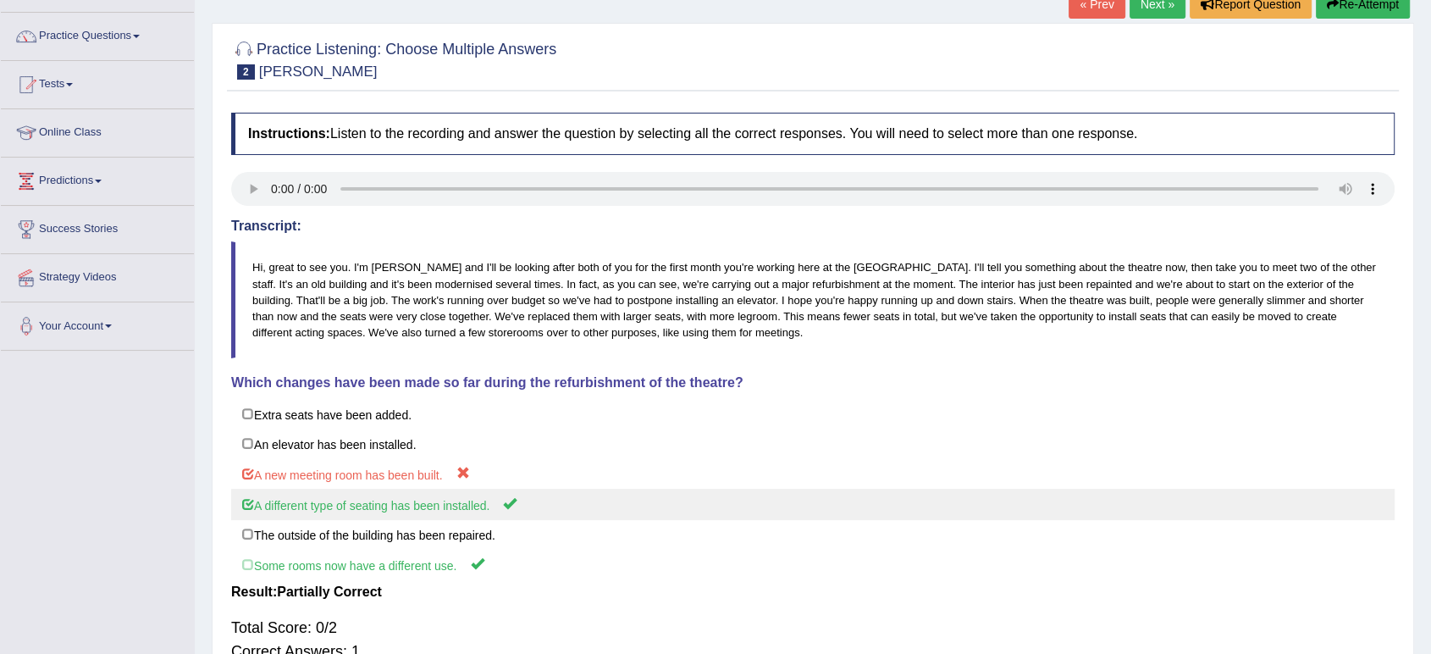
scroll to position [121, 0]
click at [606, 487] on label "A different type of seating has been installed." at bounding box center [813, 502] width 1164 height 31
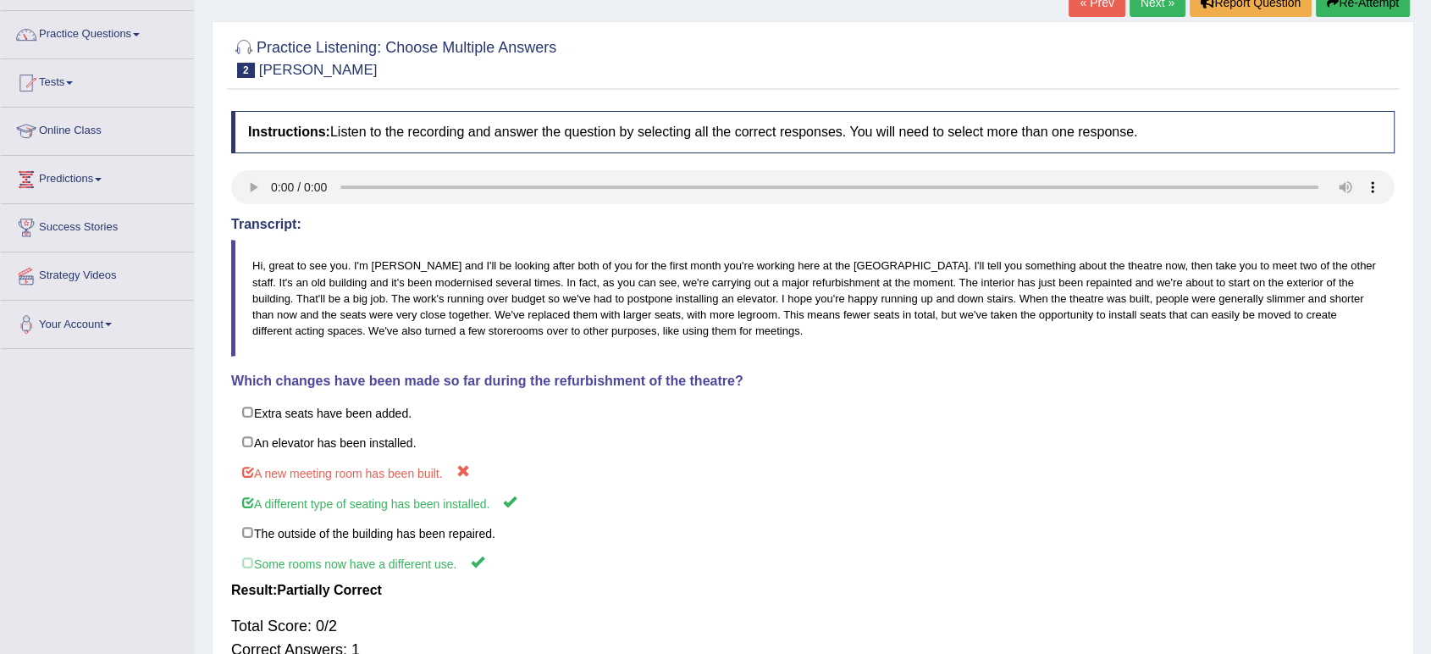
scroll to position [0, 0]
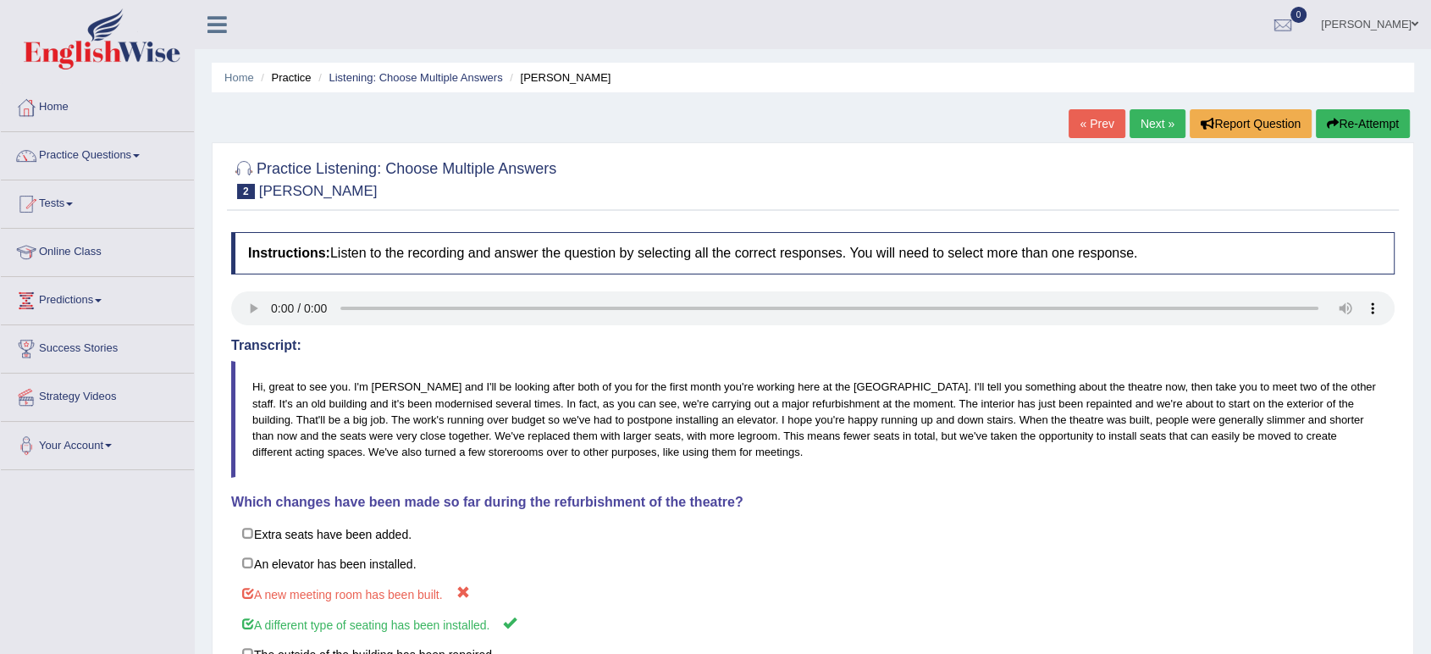
click at [1143, 120] on link "Next »" at bounding box center [1158, 123] width 56 height 29
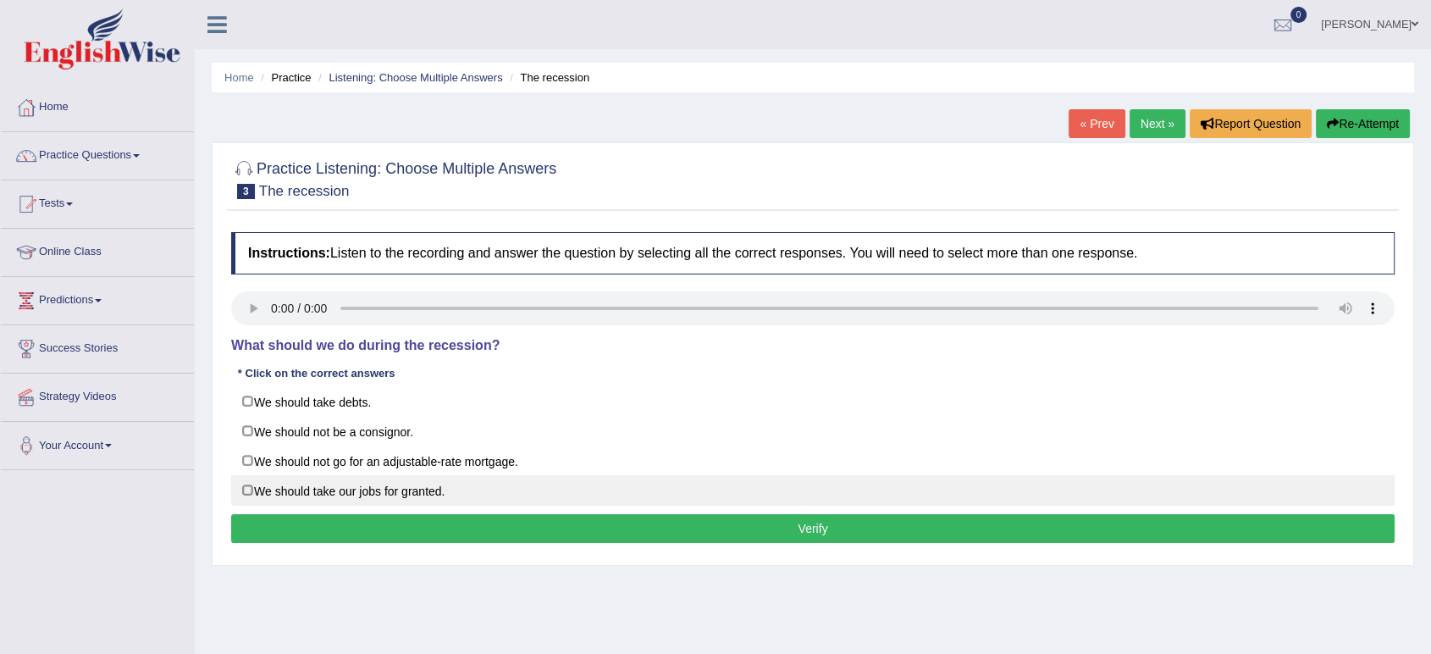
click at [305, 498] on label "We should take our jobs for granted." at bounding box center [813, 490] width 1164 height 30
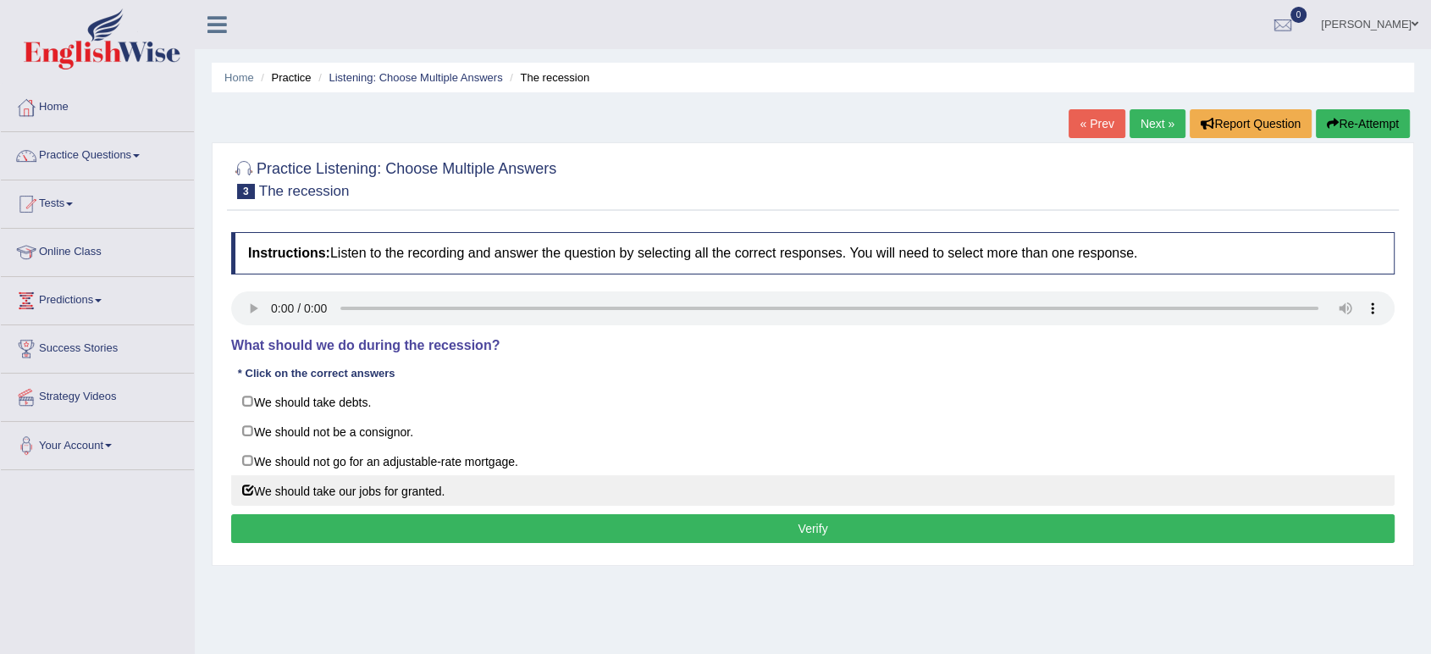
click at [305, 498] on label "We should take our jobs for granted." at bounding box center [813, 490] width 1164 height 30
click at [318, 486] on label "We should take our jobs for granted." at bounding box center [813, 490] width 1164 height 30
checkbox input "true"
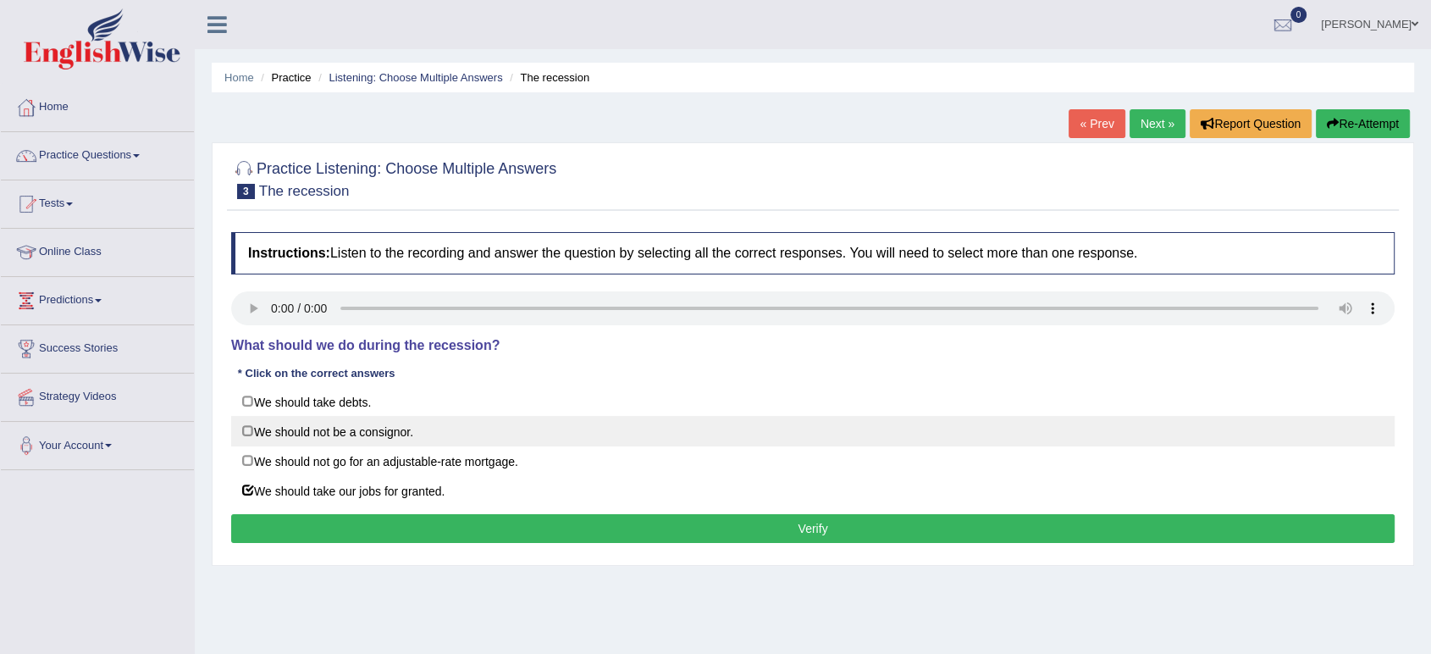
click at [382, 439] on label "We should not be a consignor." at bounding box center [813, 431] width 1164 height 30
checkbox input "true"
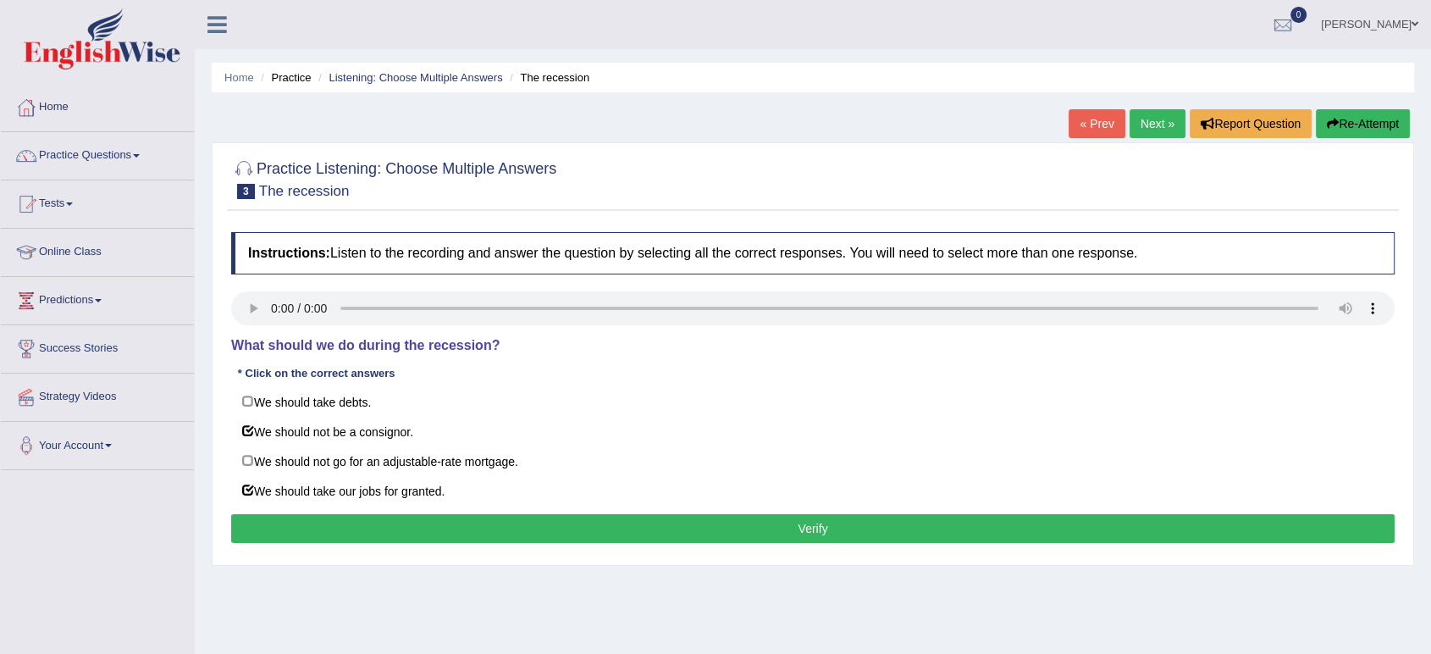
click at [432, 514] on button "Verify" at bounding box center [813, 528] width 1164 height 29
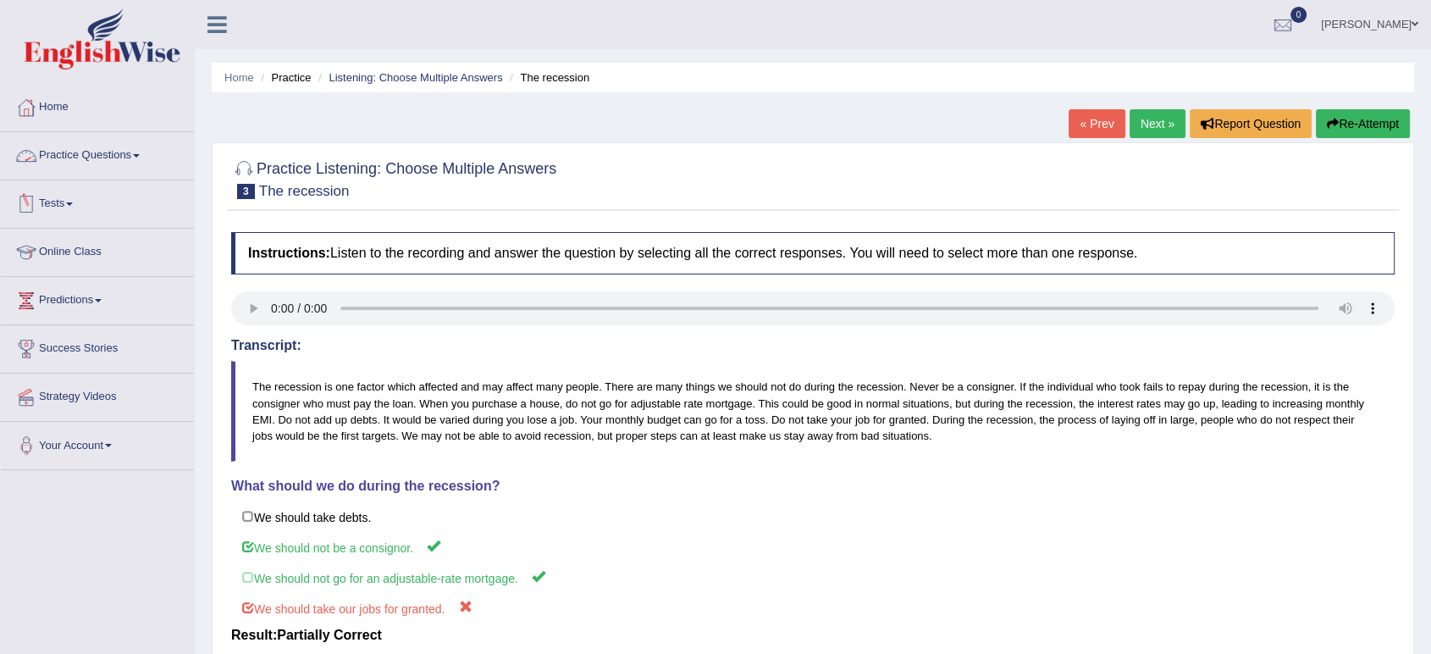
click at [147, 157] on link "Practice Questions" at bounding box center [97, 153] width 193 height 42
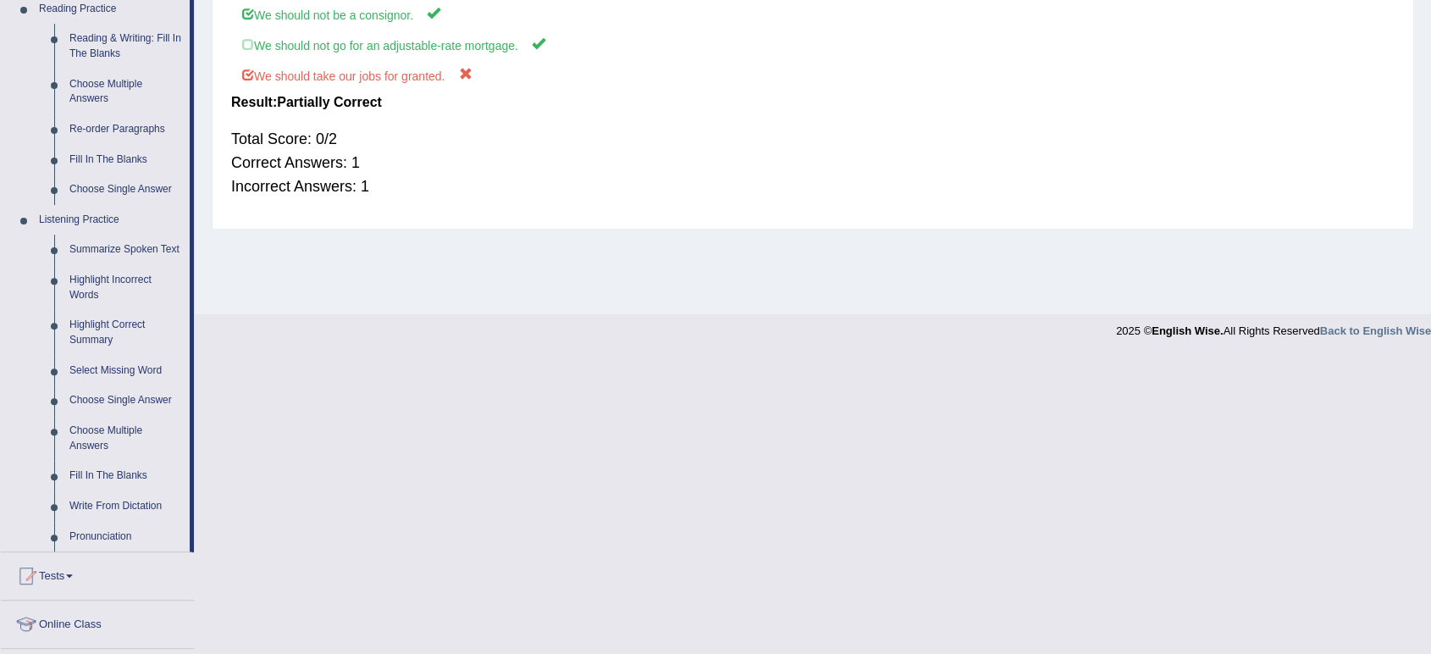
scroll to position [639, 0]
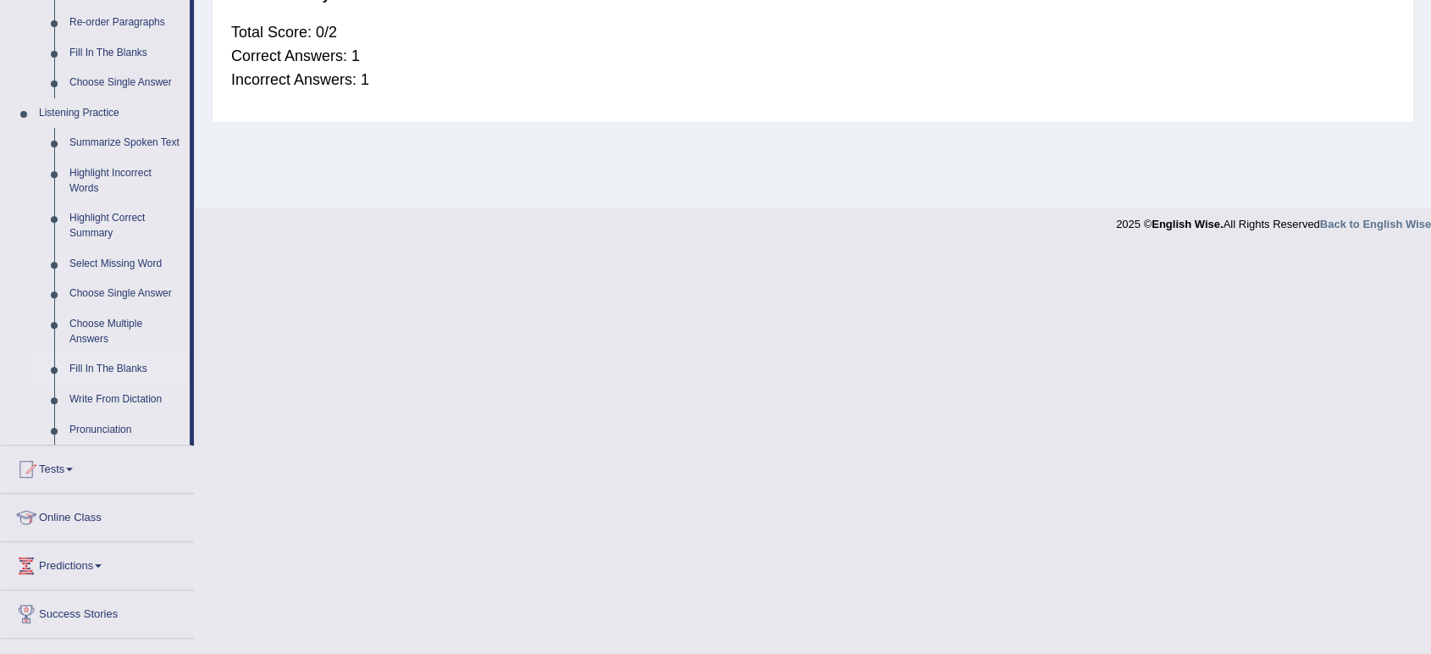
click at [110, 367] on link "Fill In The Blanks" at bounding box center [126, 369] width 128 height 30
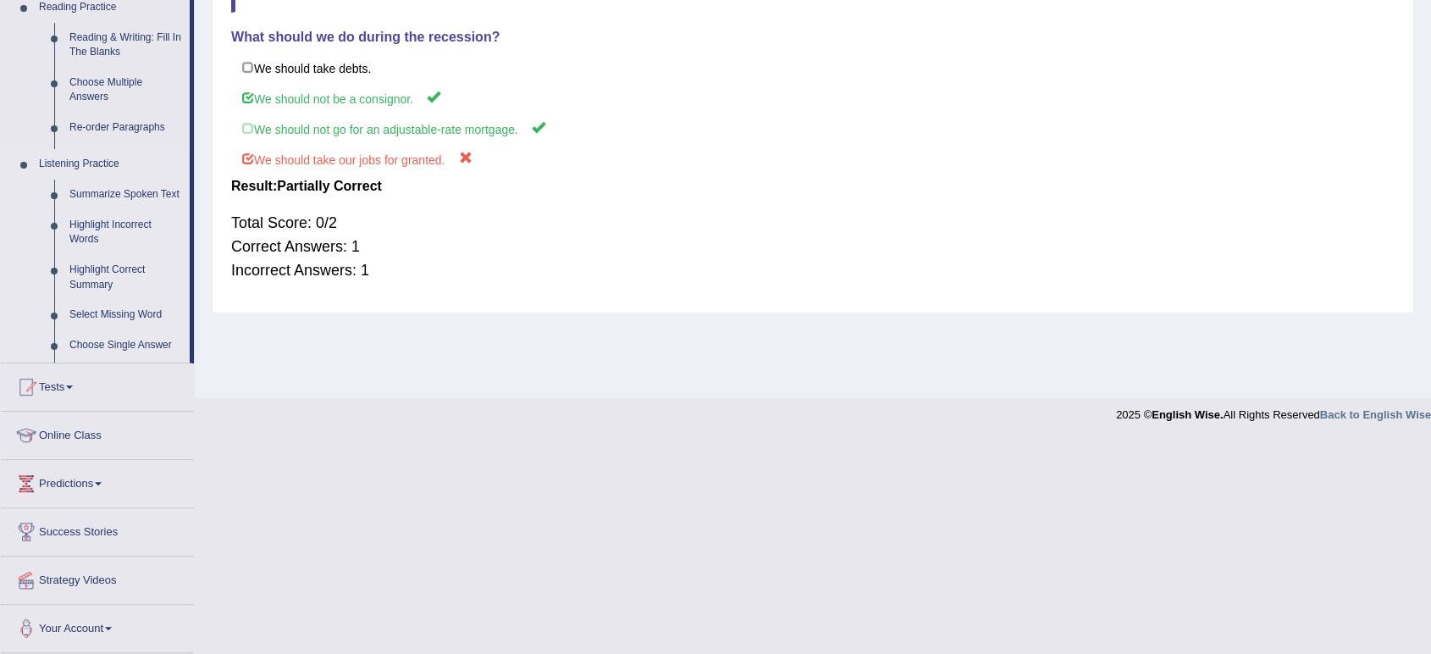
scroll to position [346, 0]
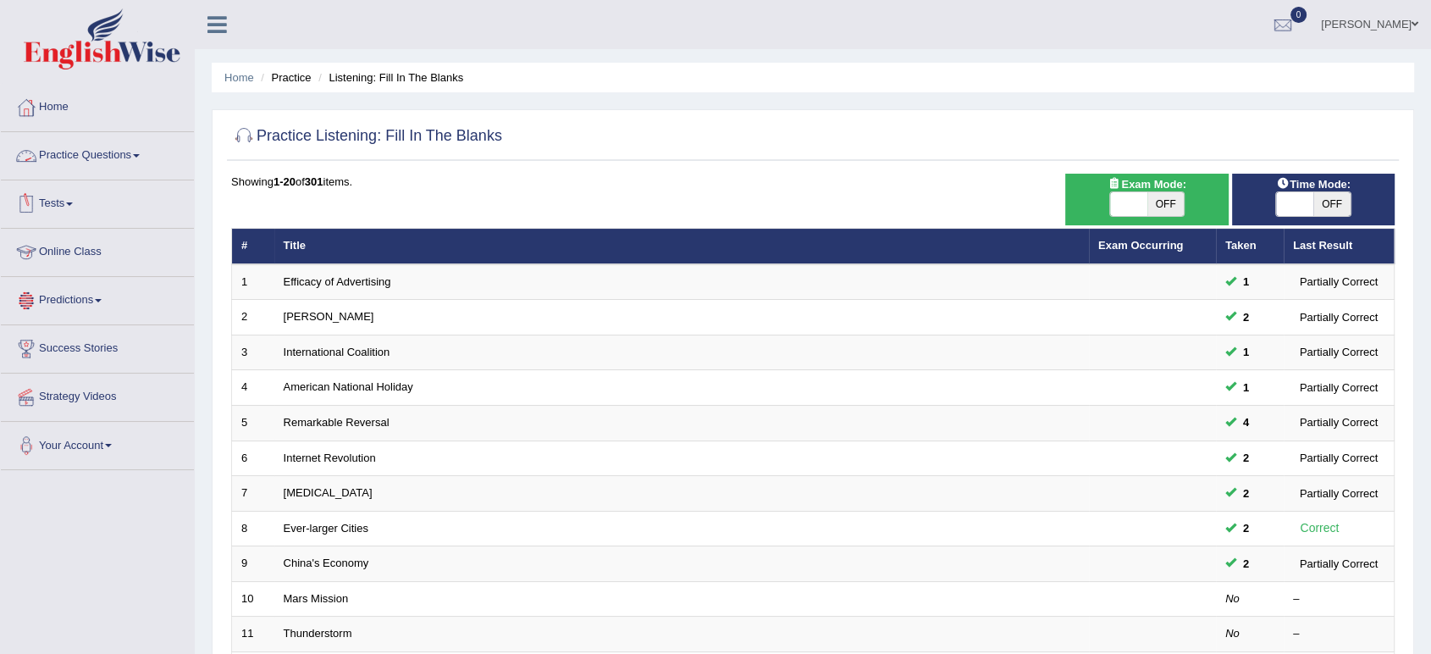
click at [141, 164] on link "Practice Questions" at bounding box center [97, 153] width 193 height 42
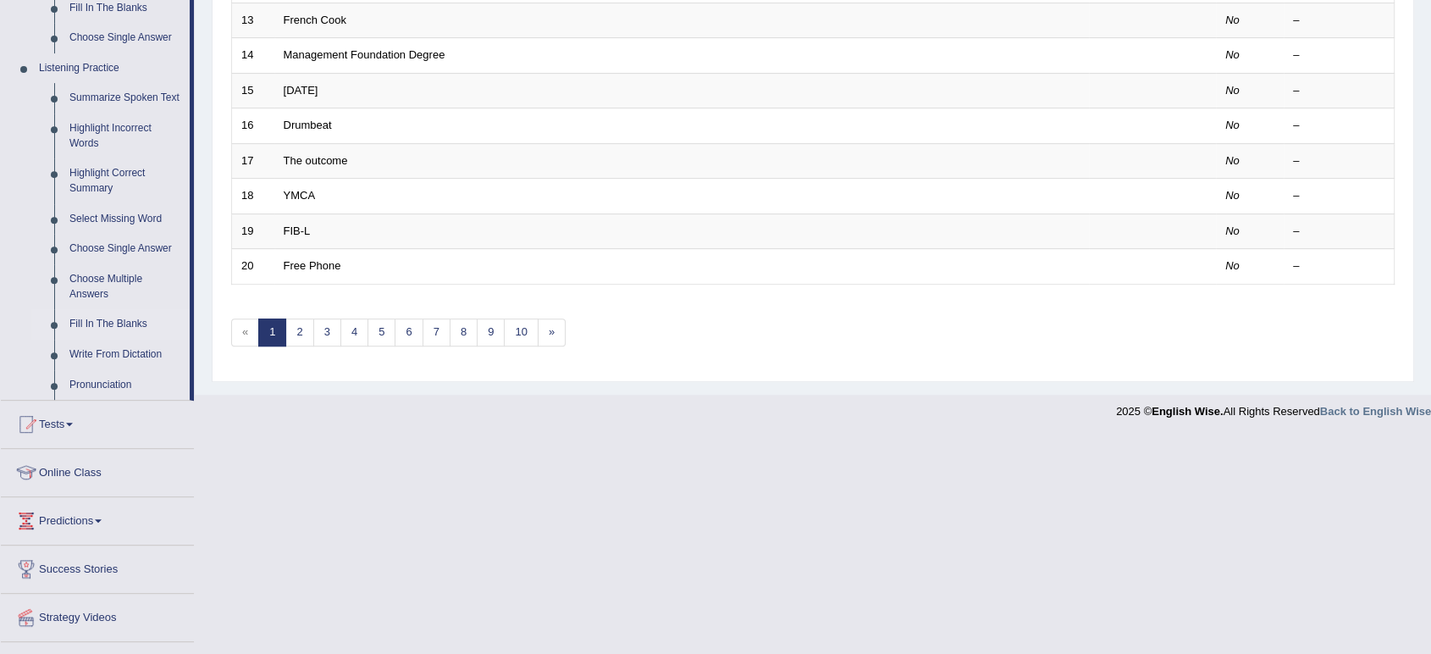
scroll to position [685, 0]
click at [108, 385] on link "Pronunciation" at bounding box center [126, 384] width 128 height 30
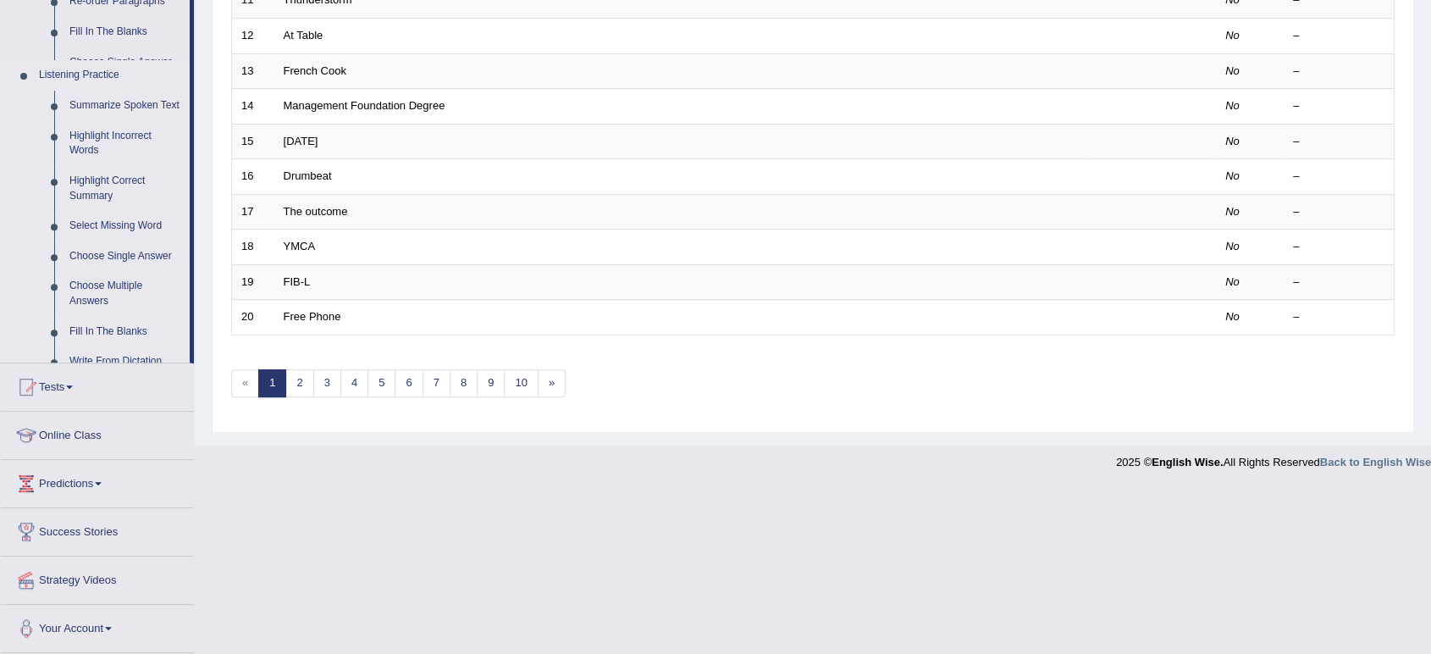
scroll to position [467, 0]
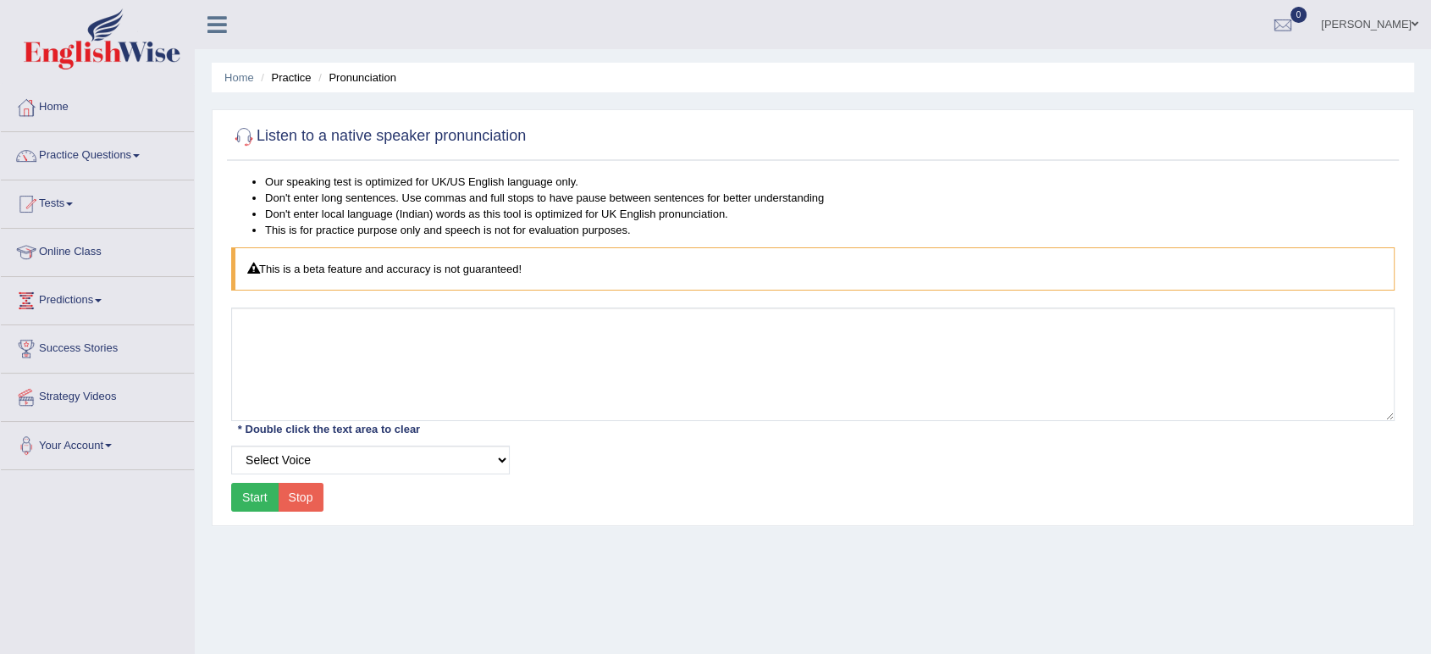
click at [250, 492] on button "Start" at bounding box center [254, 497] width 47 height 29
click at [265, 500] on button "Start" at bounding box center [254, 497] width 47 height 29
click at [505, 458] on select "Select Voice UK English Female UK English Male" at bounding box center [370, 459] width 279 height 29
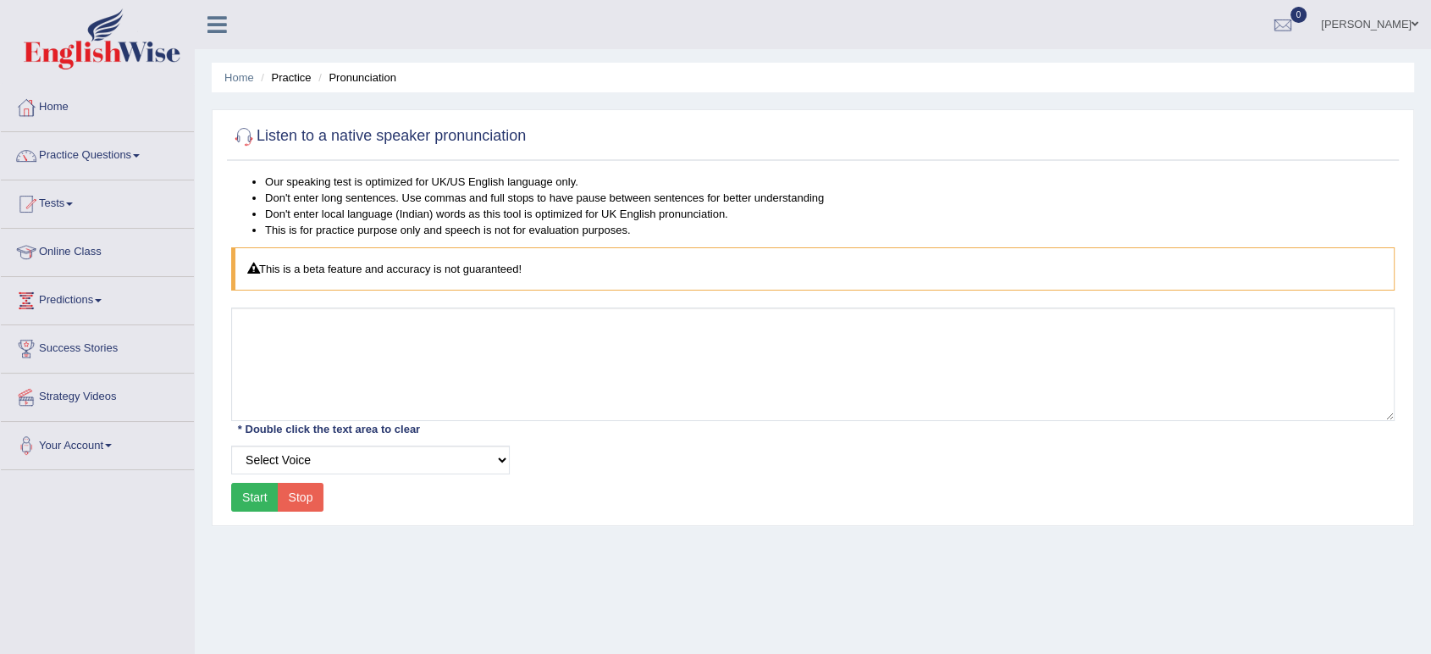
click at [156, 161] on link "Practice Questions" at bounding box center [97, 153] width 193 height 42
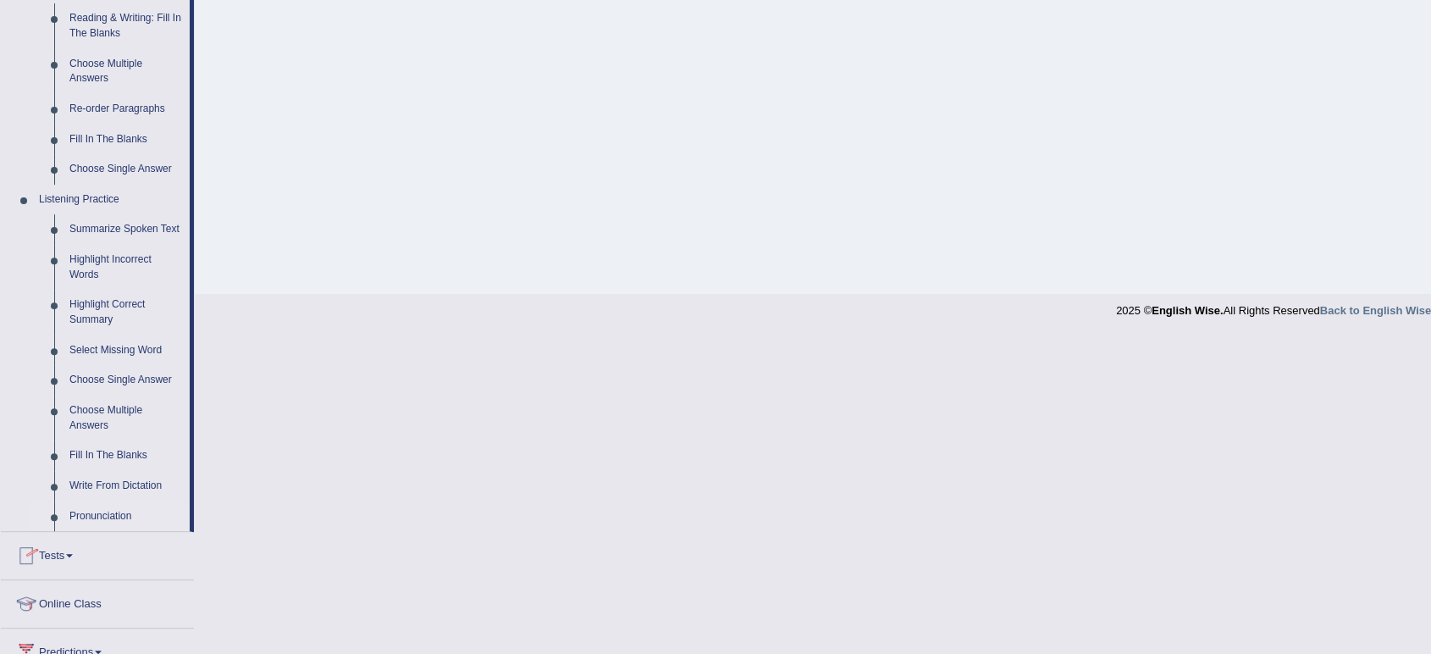
scroll to position [556, 0]
click at [124, 452] on link "Fill In The Blanks" at bounding box center [126, 452] width 128 height 30
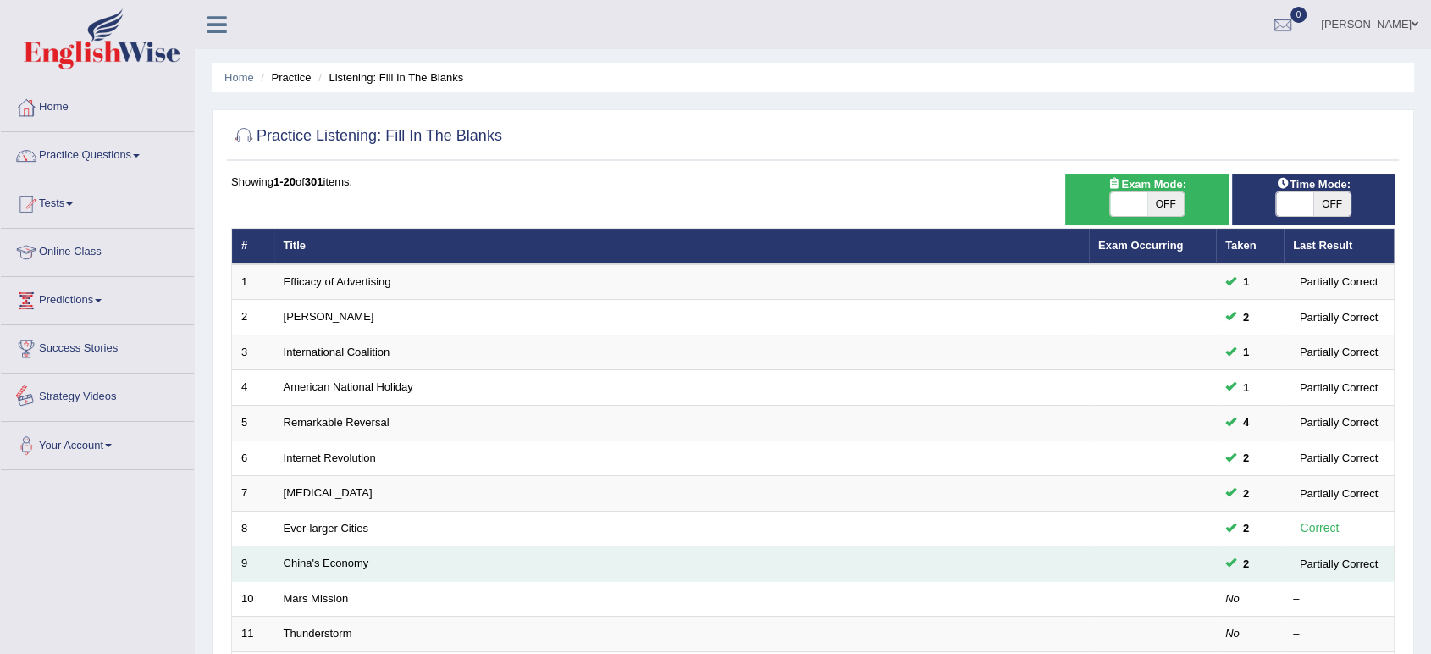
scroll to position [357, 0]
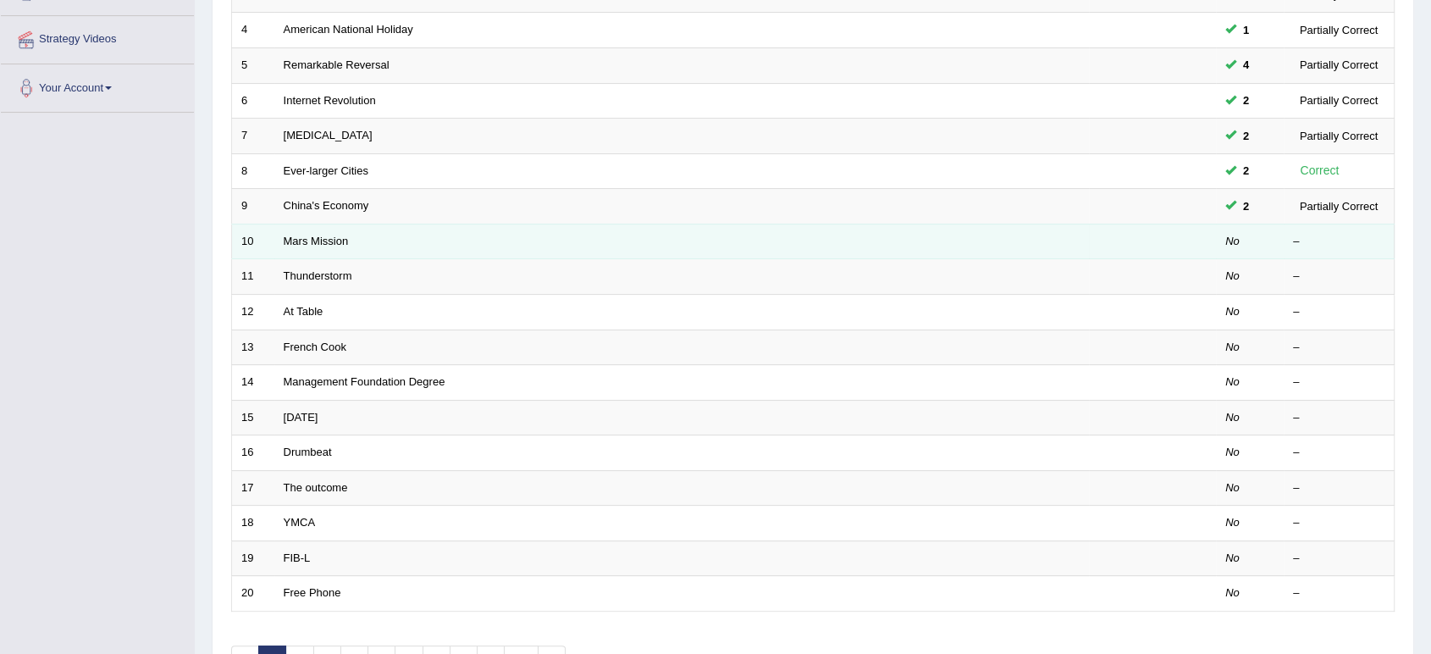
click at [312, 235] on link "Mars Mission" at bounding box center [316, 241] width 65 height 13
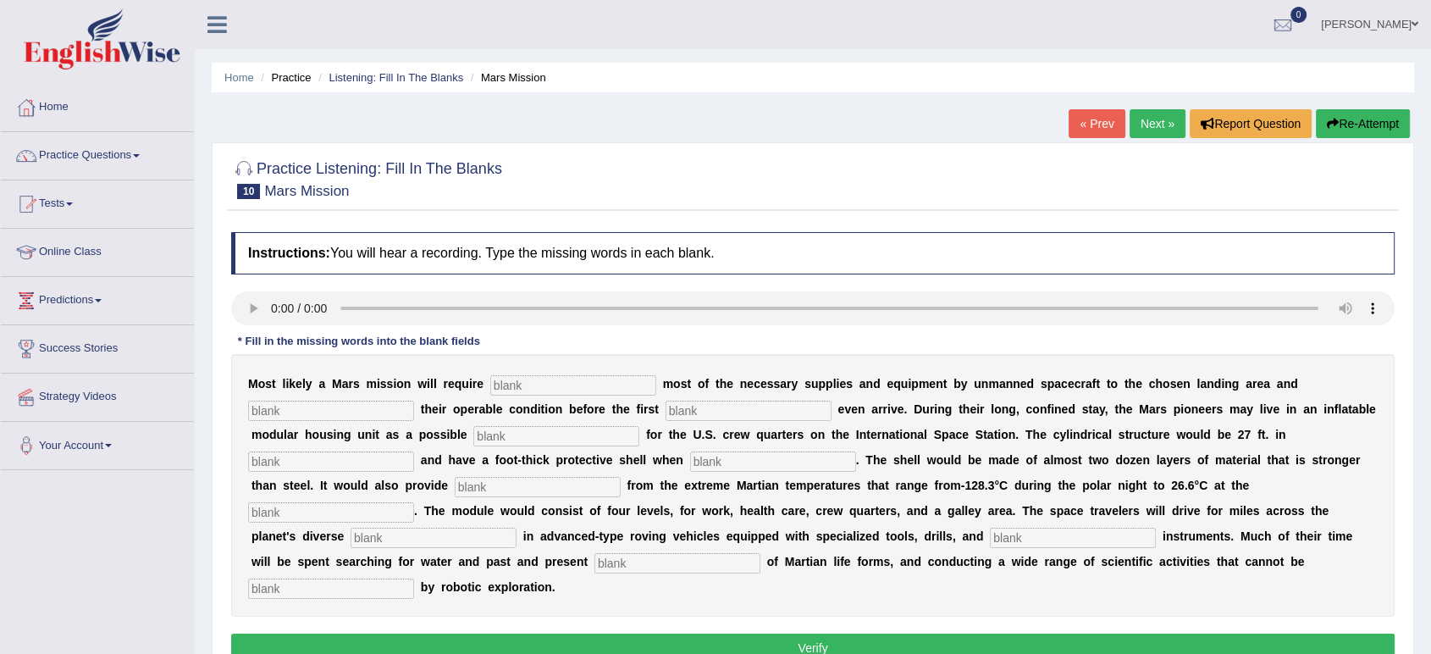
click at [611, 383] on input "text" at bounding box center [573, 385] width 166 height 20
type input "transporting"
click at [373, 409] on input "text" at bounding box center [331, 411] width 166 height 20
type input "confirm"
click at [725, 405] on input "text" at bounding box center [749, 411] width 166 height 20
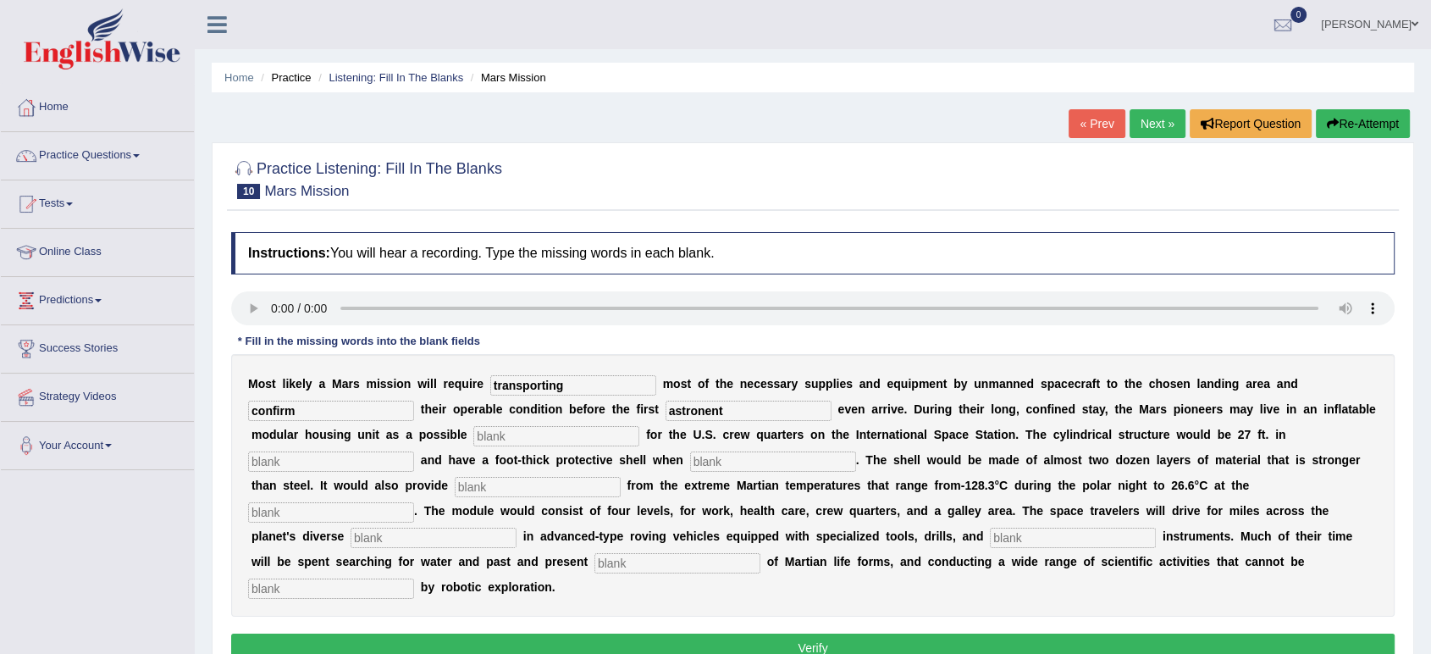
type input "astronent"
click at [495, 431] on input "text" at bounding box center [556, 436] width 166 height 20
type input "replacement"
click at [347, 458] on input "text" at bounding box center [331, 461] width 166 height 20
type input "diameter"
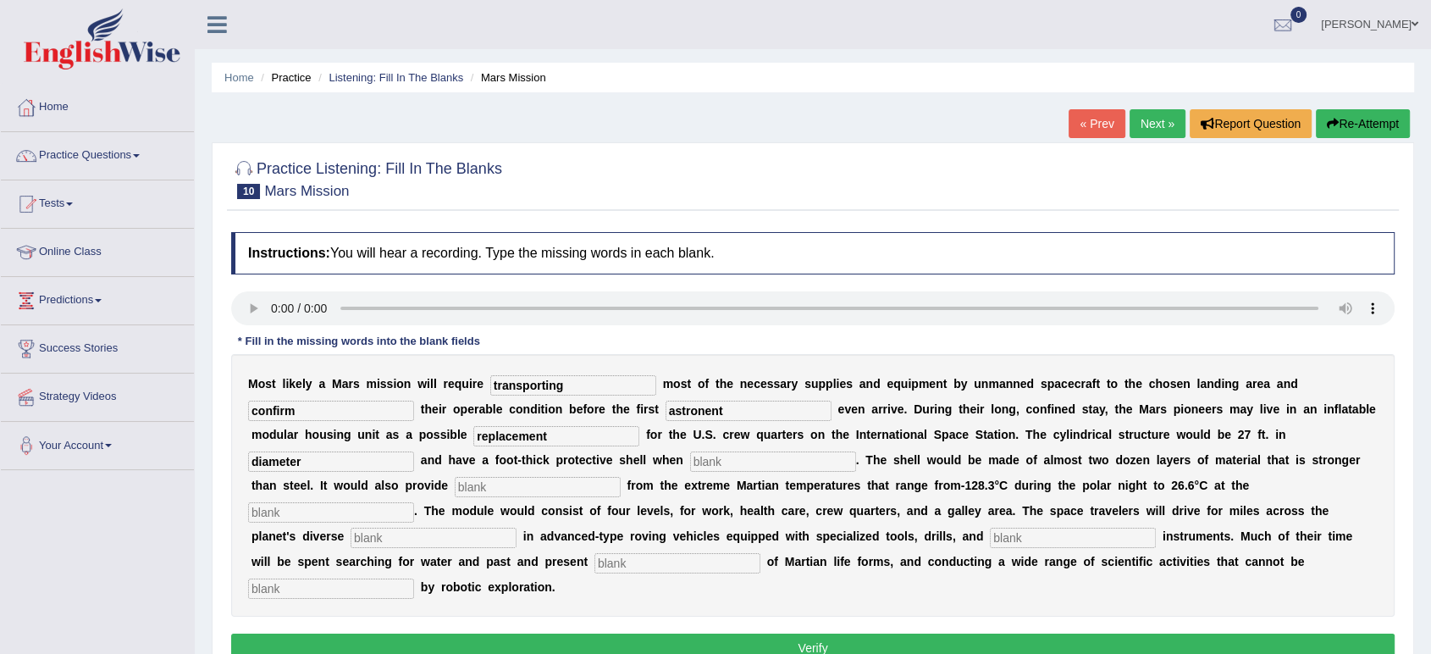
click at [800, 468] on input "text" at bounding box center [773, 461] width 166 height 20
type input "inflated"
click at [513, 491] on input "text" at bounding box center [538, 487] width 166 height 20
click at [307, 512] on input "text" at bounding box center [331, 512] width 166 height 20
click at [533, 484] on input "elevator" at bounding box center [538, 487] width 166 height 20
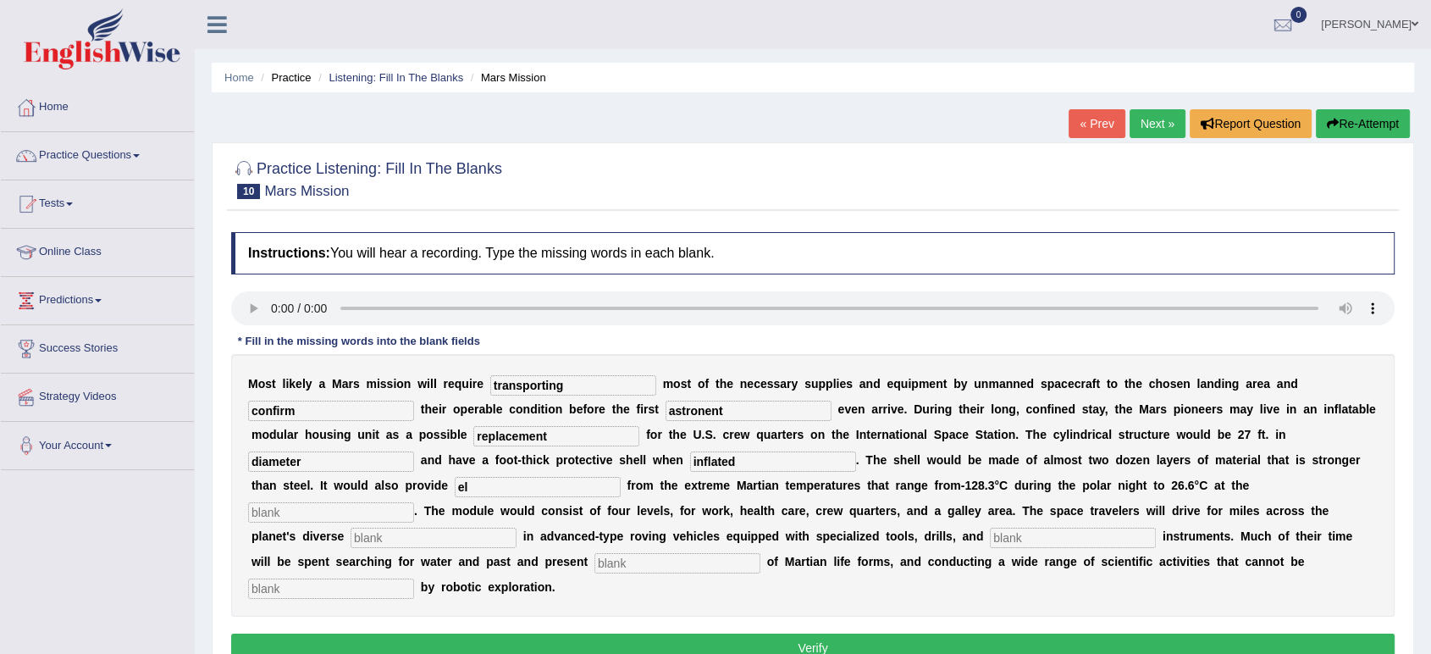
type input "e"
type input "insolation"
click at [377, 514] on input "text" at bounding box center [331, 512] width 166 height 20
type input "elevator"
click at [489, 538] on input "text" at bounding box center [434, 538] width 166 height 20
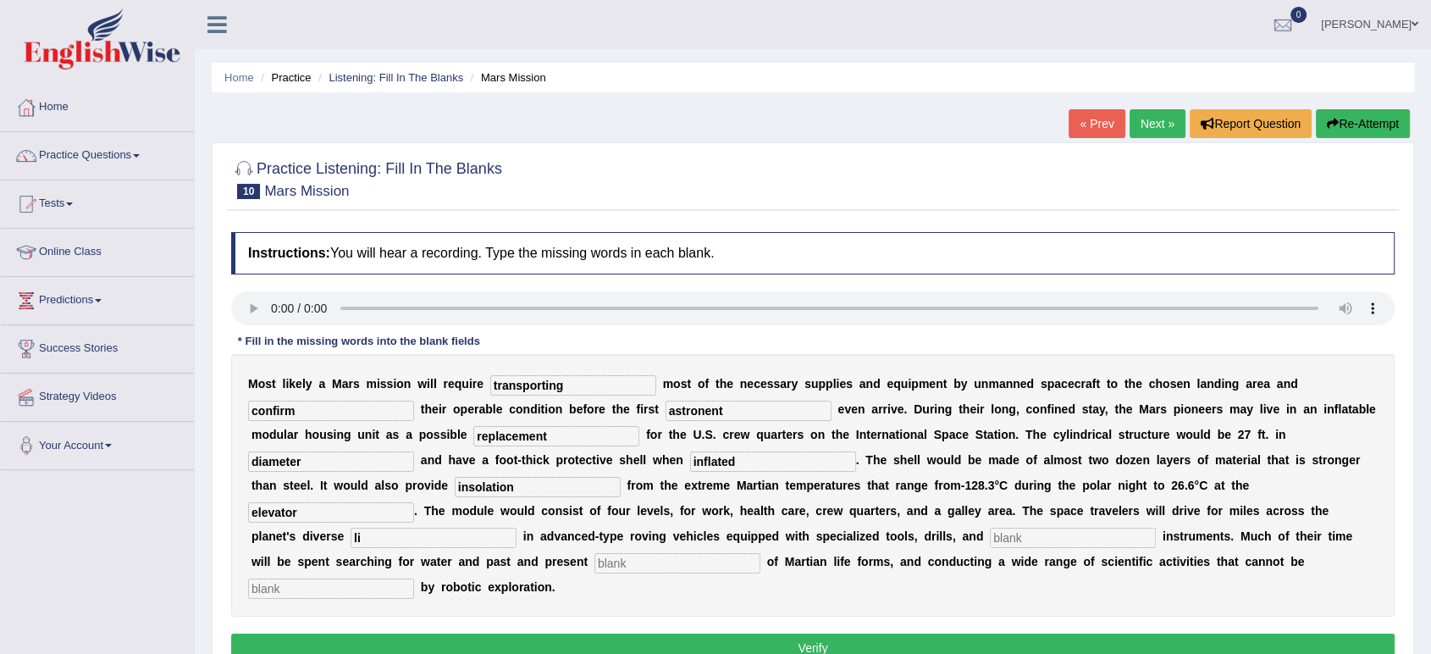
type input "l"
type input "rain"
click at [1053, 539] on input "text" at bounding box center [1073, 538] width 166 height 20
type input "little"
click at [604, 561] on input "text" at bounding box center [678, 563] width 166 height 20
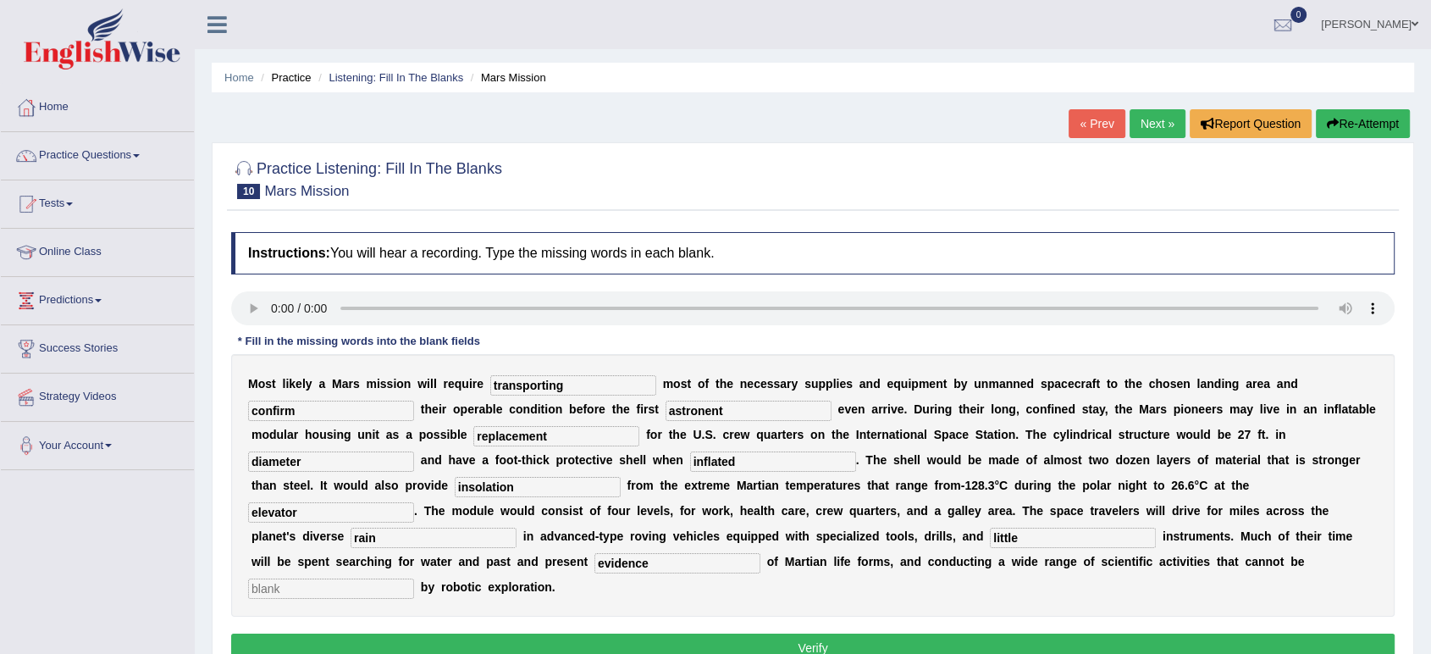
type input "evidence"
click at [346, 579] on input "text" at bounding box center [331, 588] width 166 height 20
type input "a"
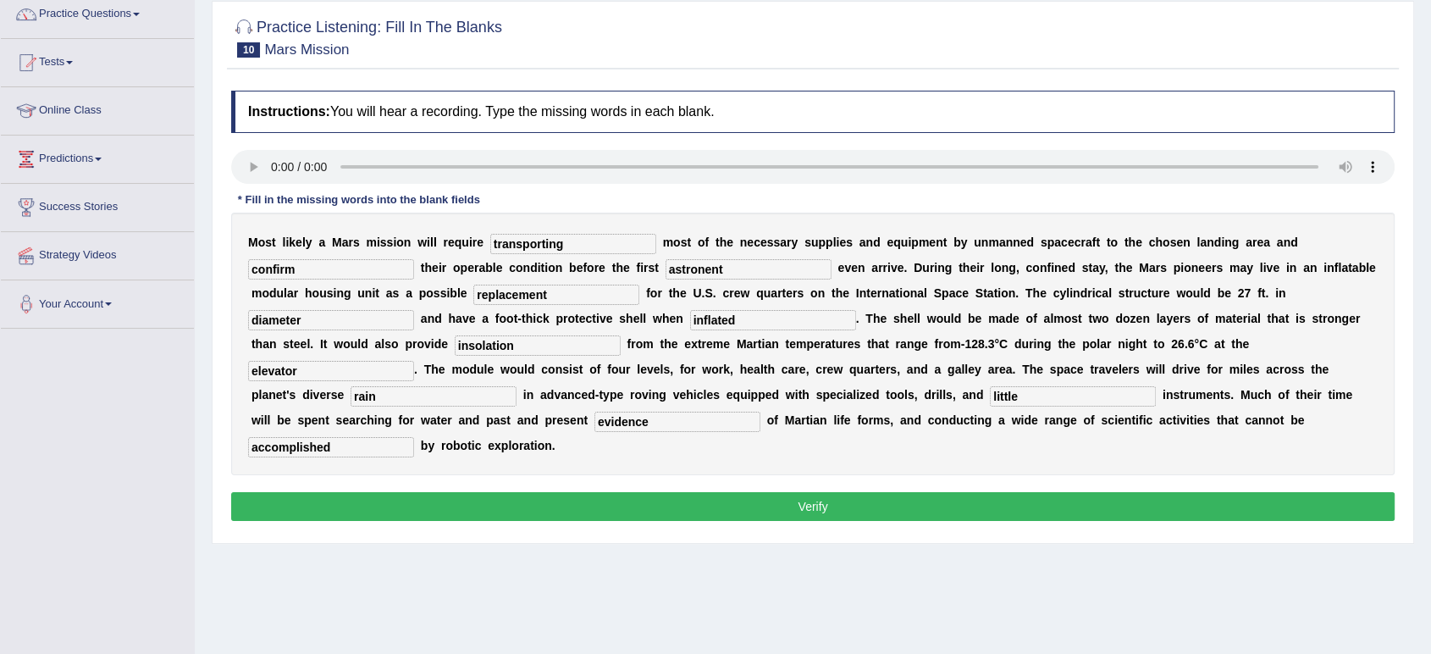
scroll to position [142, 0]
type input "accomplished"
click at [539, 501] on button "Verify" at bounding box center [813, 505] width 1164 height 29
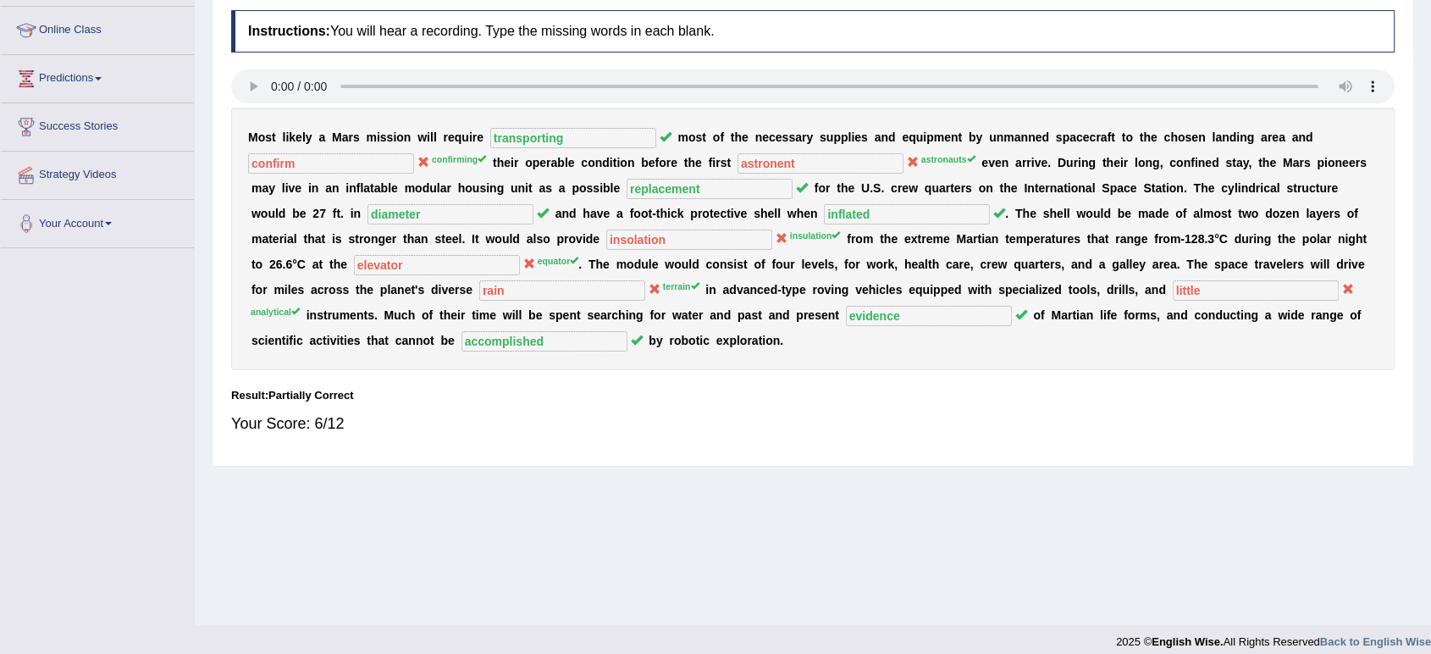
scroll to position [0, 0]
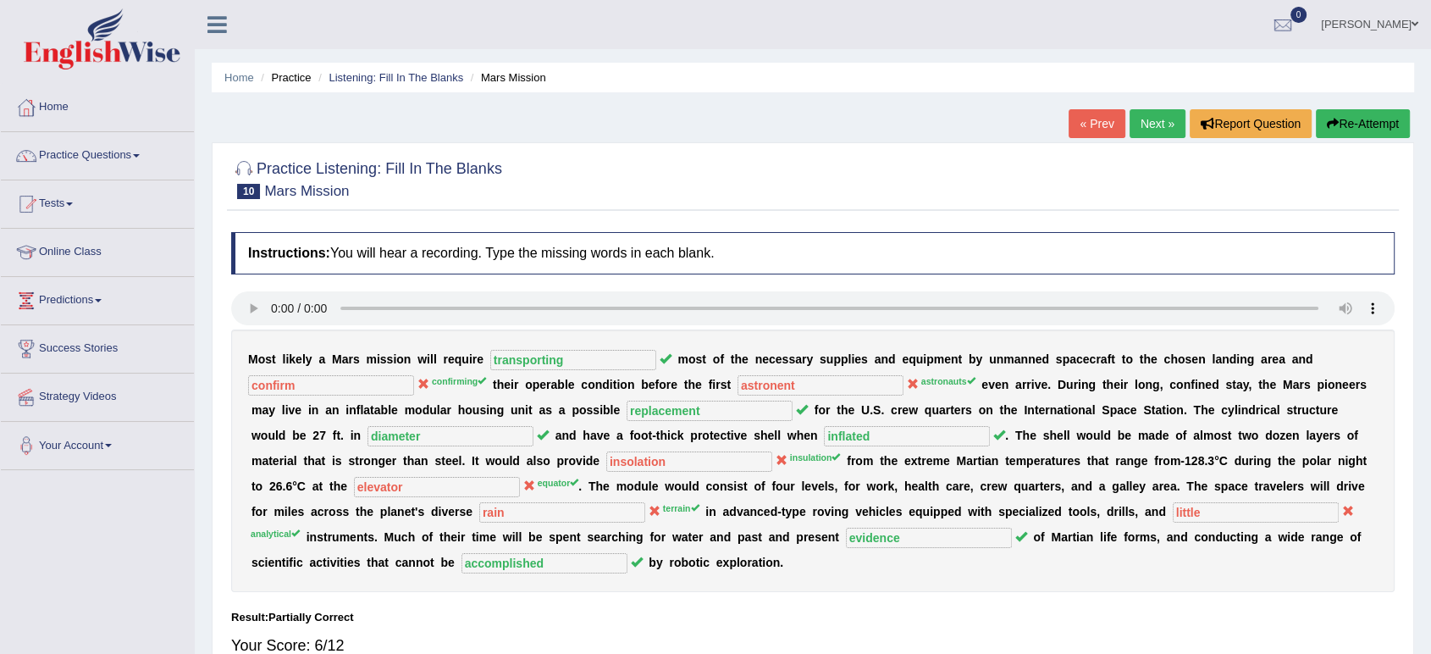
click at [1163, 117] on link "Next »" at bounding box center [1158, 123] width 56 height 29
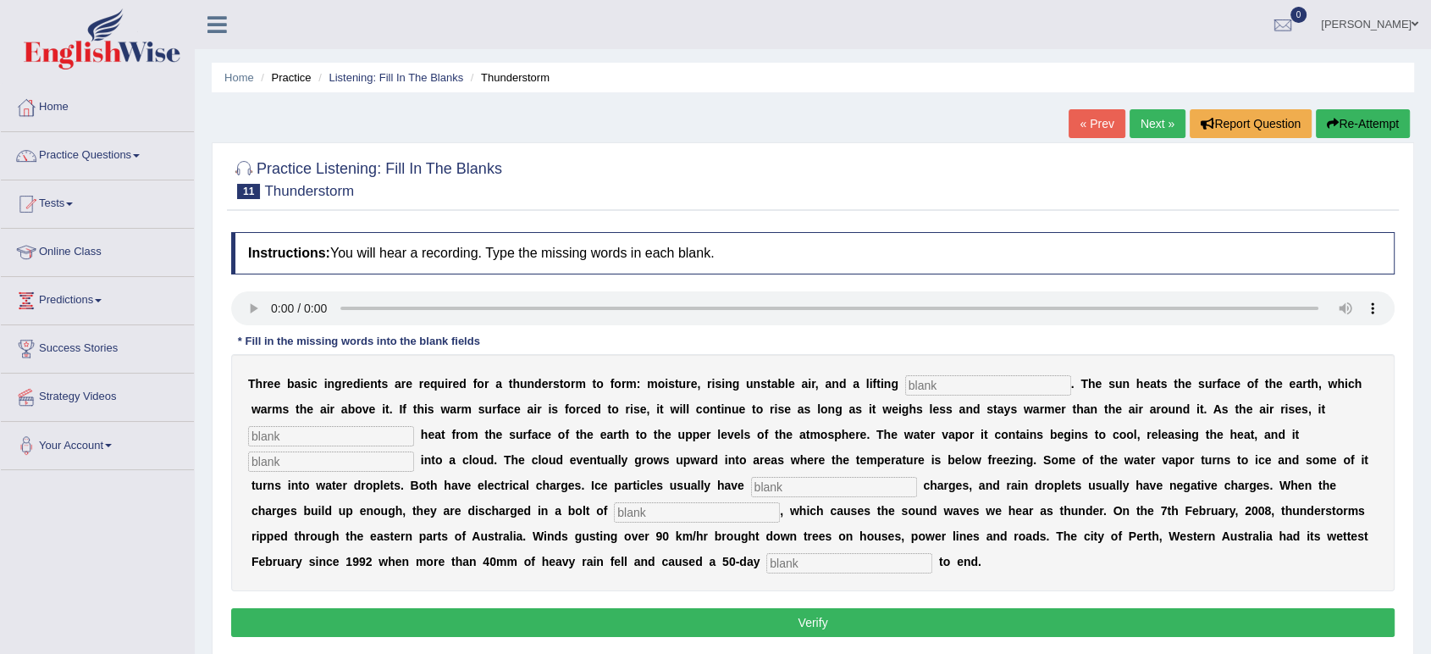
click at [960, 387] on input "text" at bounding box center [988, 385] width 166 height 20
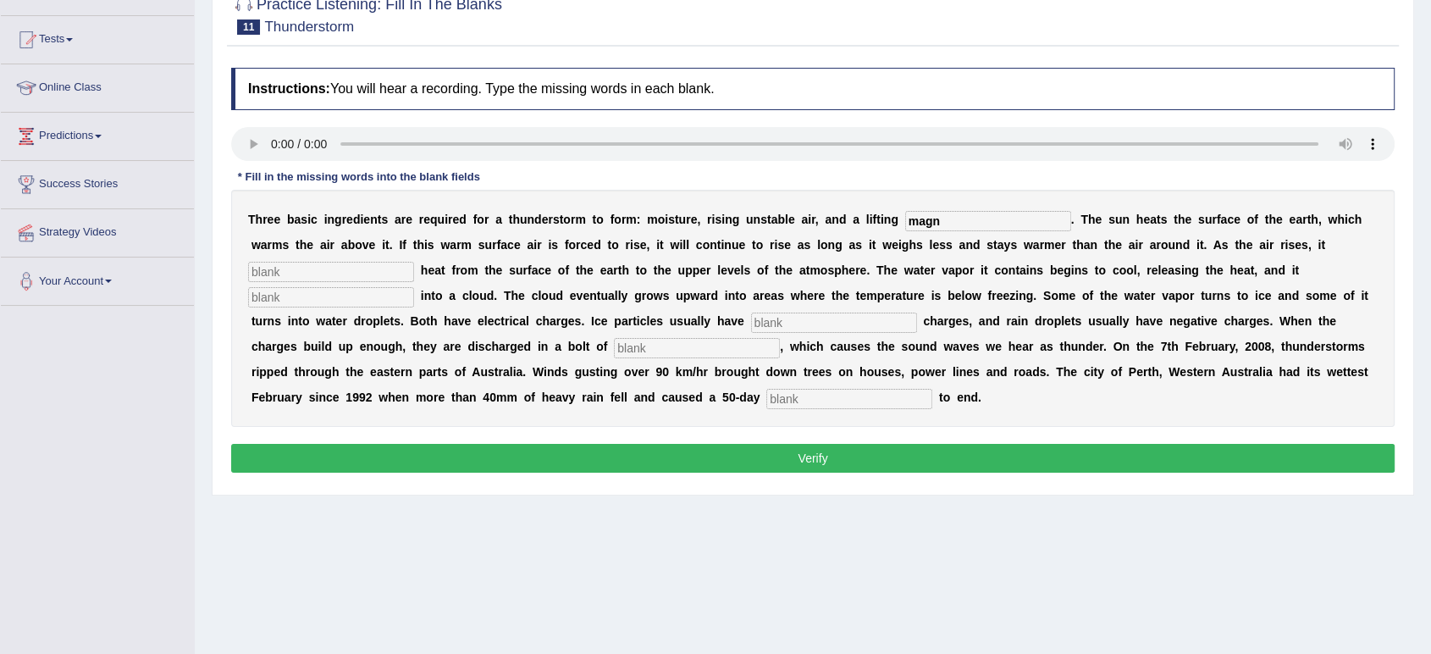
scroll to position [165, 0]
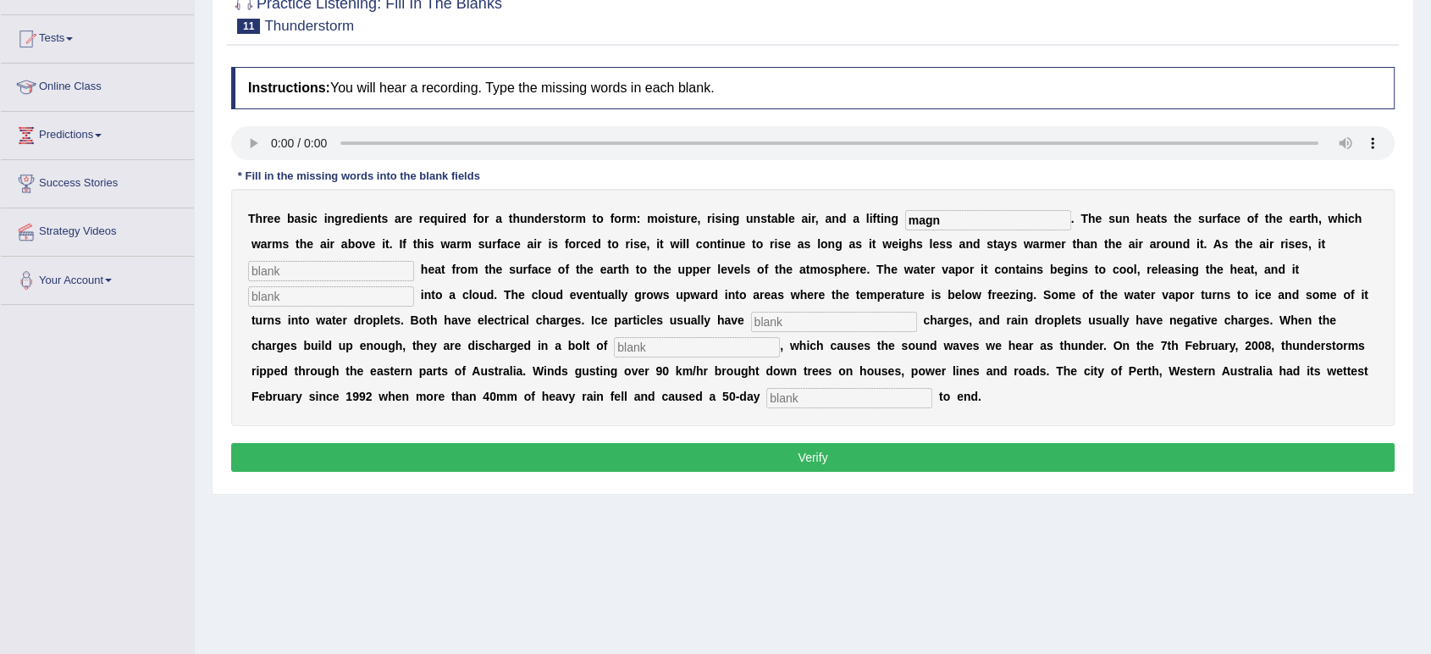
click at [881, 462] on button "Verify" at bounding box center [813, 457] width 1164 height 29
type input "magnisium"
click at [364, 271] on input "text" at bounding box center [331, 271] width 166 height 20
type input "transform"
click at [340, 295] on input "text" at bounding box center [331, 296] width 166 height 20
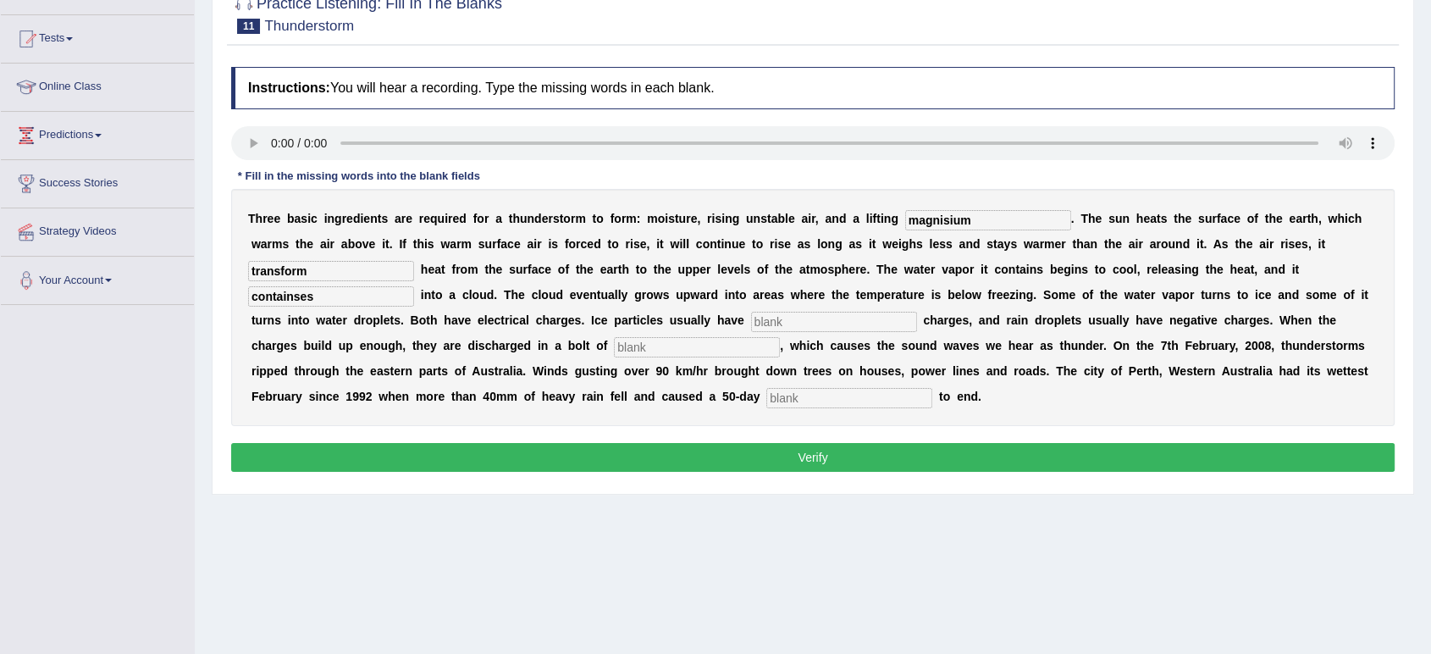
type input "containses"
click at [777, 330] on input "text" at bounding box center [834, 322] width 166 height 20
type input "postive"
click at [663, 347] on input "text" at bounding box center [697, 347] width 166 height 20
type input "i"
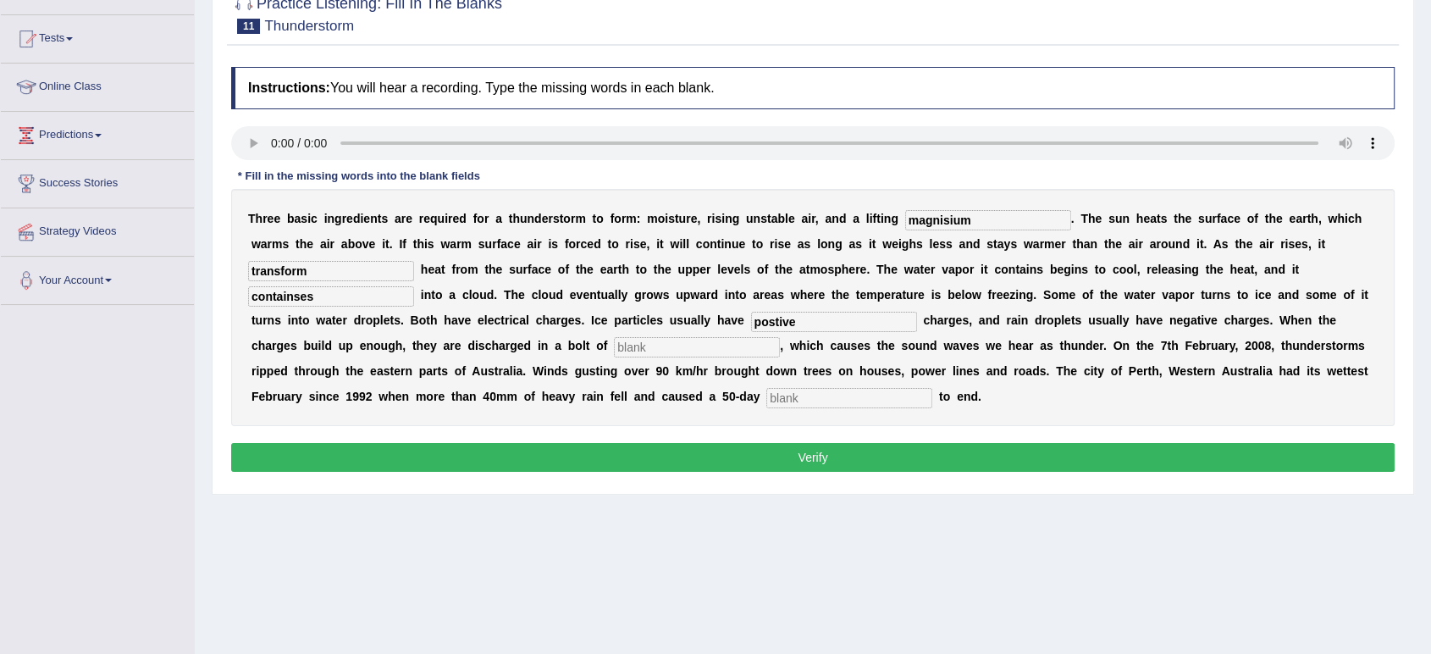
click at [842, 313] on input "postive" at bounding box center [834, 322] width 166 height 20
type input "positive"
click at [765, 362] on div "T h r e e b a s i c i n g r e d i e n t s a r e r e q u i r e d f o r a t h u n…" at bounding box center [813, 307] width 1164 height 237
drag, startPoint x: 752, startPoint y: 359, endPoint x: 755, endPoint y: 351, distance: 8.8
click at [755, 351] on div "T h r e e b a s i c i n g r e d i e n t s a r e r e q u i r e d f o r a t h u n…" at bounding box center [813, 307] width 1164 height 237
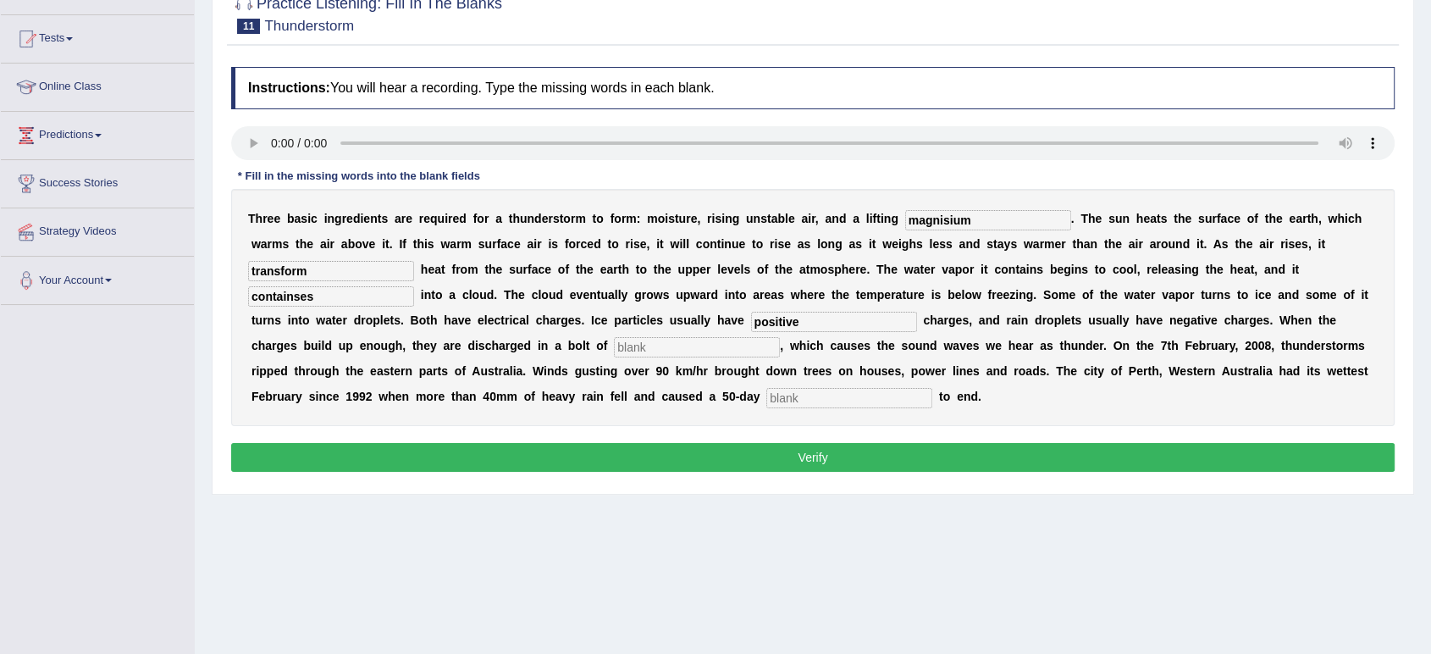
click at [755, 351] on input "text" at bounding box center [697, 347] width 166 height 20
type input "lining"
click at [812, 392] on input "text" at bounding box center [849, 398] width 166 height 20
type input "around"
click at [873, 445] on button "Verify" at bounding box center [813, 457] width 1164 height 29
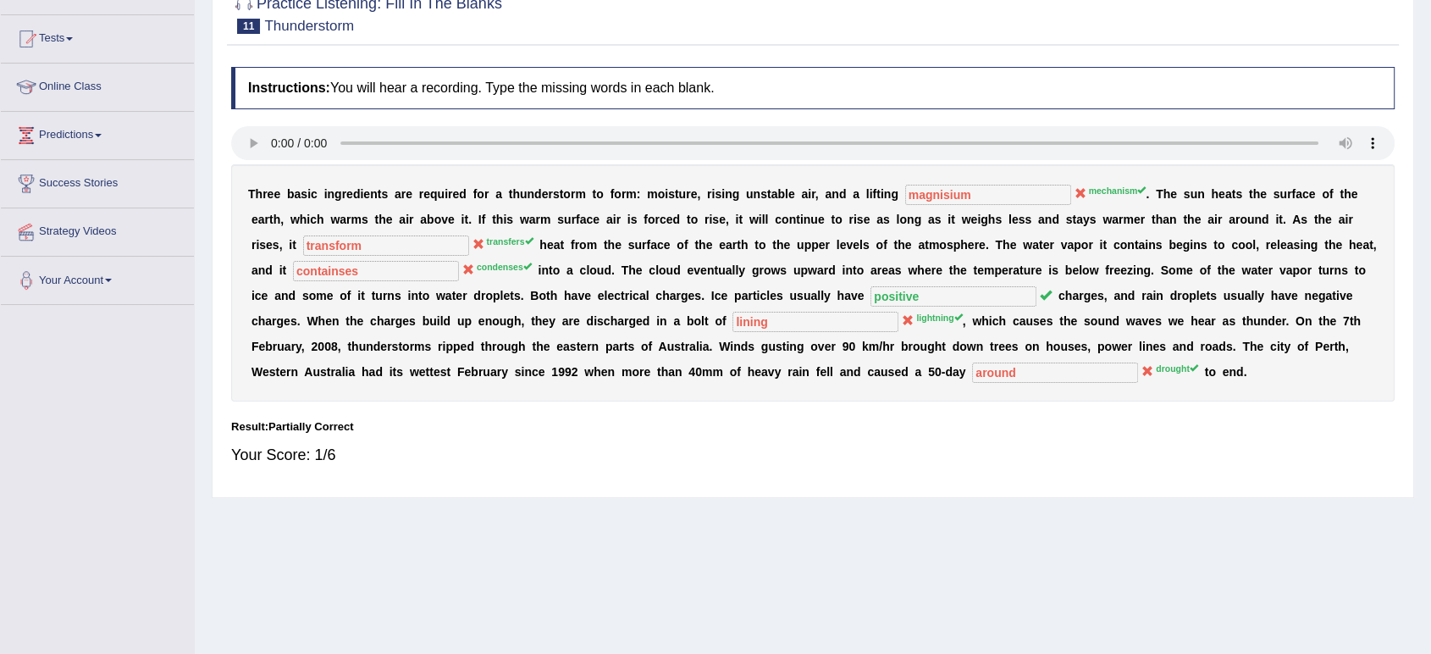
scroll to position [0, 0]
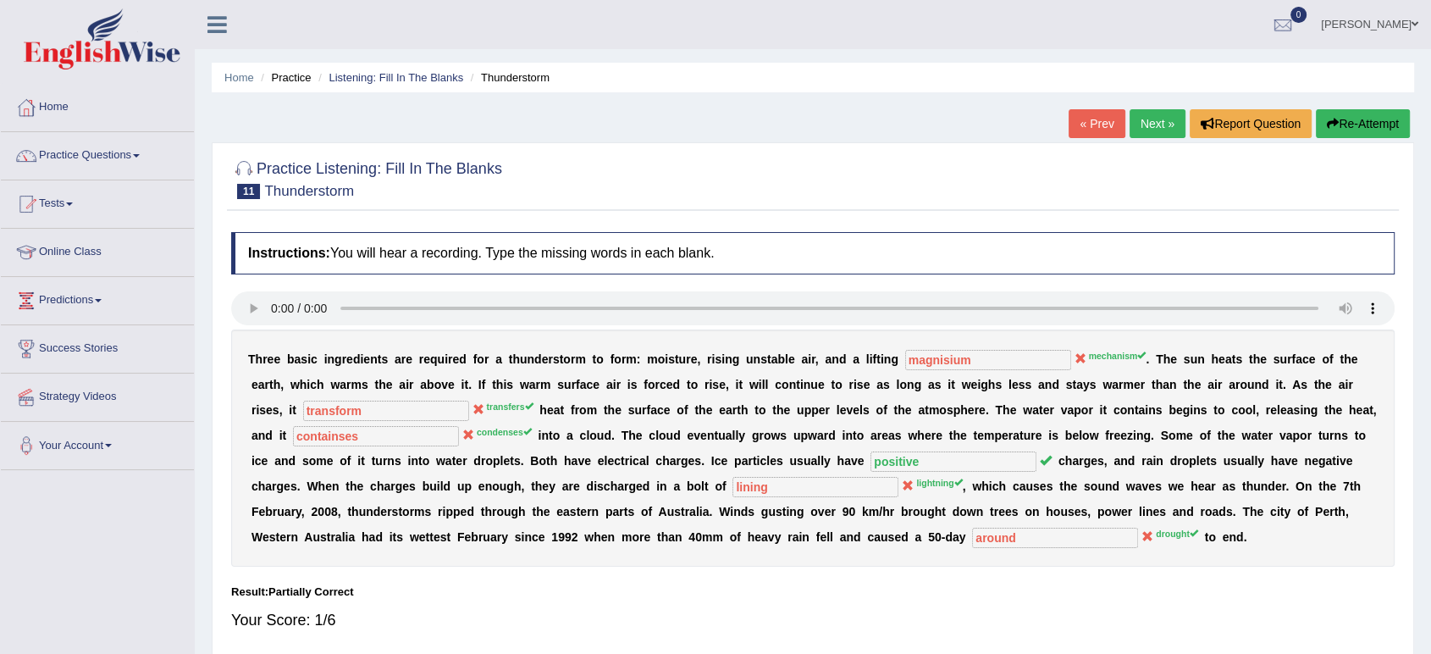
click at [1398, 124] on button "Re-Attempt" at bounding box center [1363, 123] width 94 height 29
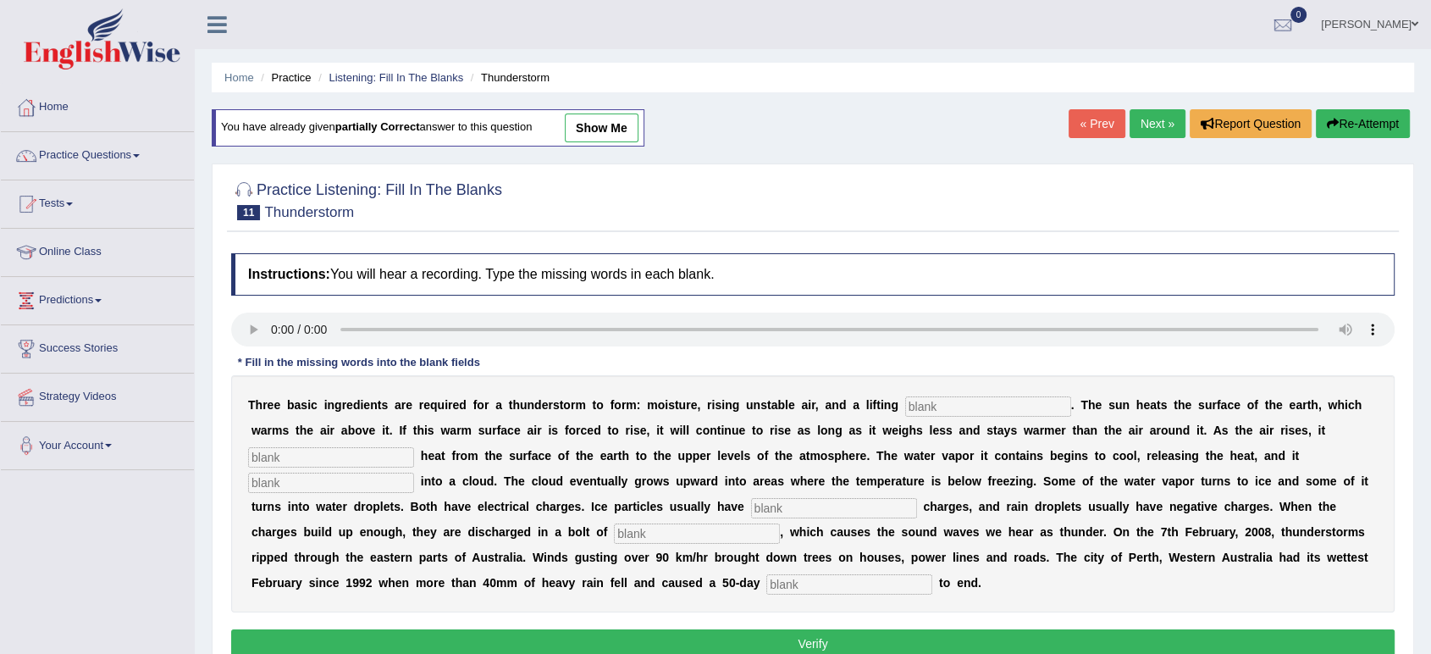
click at [230, 333] on div "Instructions: You will hear a recording. Type the missing words in each blank. …" at bounding box center [813, 458] width 1172 height 427
click at [951, 408] on input "text" at bounding box center [988, 406] width 166 height 20
type input "mechanism"
click at [382, 455] on input "text" at bounding box center [331, 457] width 166 height 20
type input "transfer"
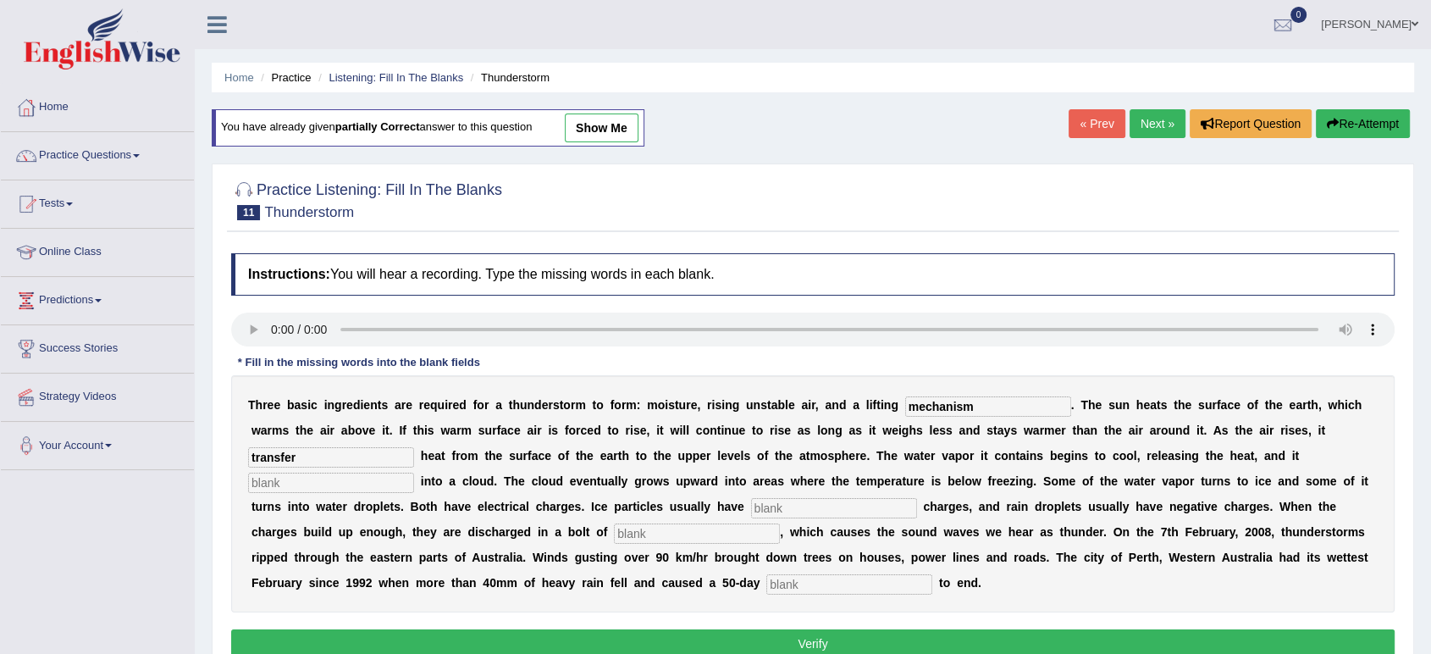
click at [786, 512] on input "text" at bounding box center [834, 508] width 166 height 20
type input "positive"
click at [719, 539] on input "text" at bounding box center [697, 533] width 166 height 20
click at [664, 540] on input "text" at bounding box center [697, 533] width 166 height 20
type input "lightning"
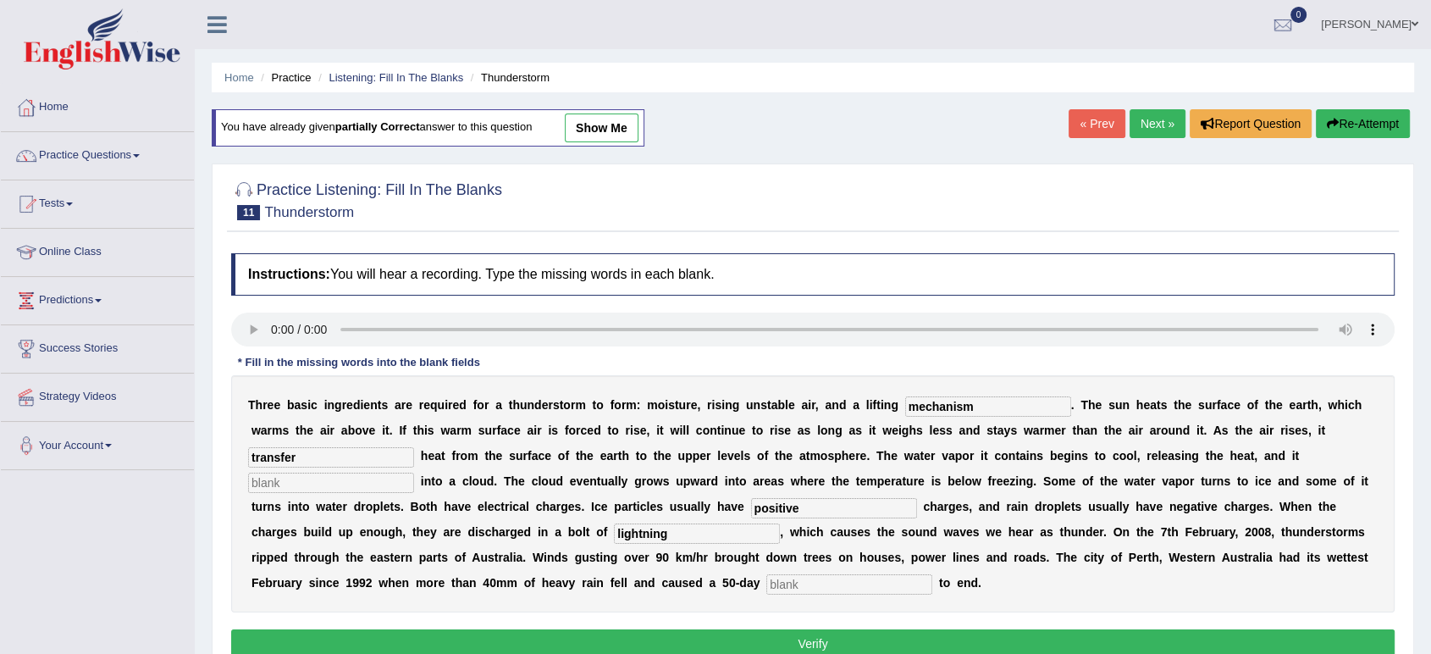
click at [810, 581] on input "text" at bounding box center [849, 584] width 166 height 20
type input "draught"
click at [347, 476] on input "text" at bounding box center [331, 483] width 166 height 20
click at [307, 451] on input "transfer" at bounding box center [331, 457] width 166 height 20
type input "transfers"
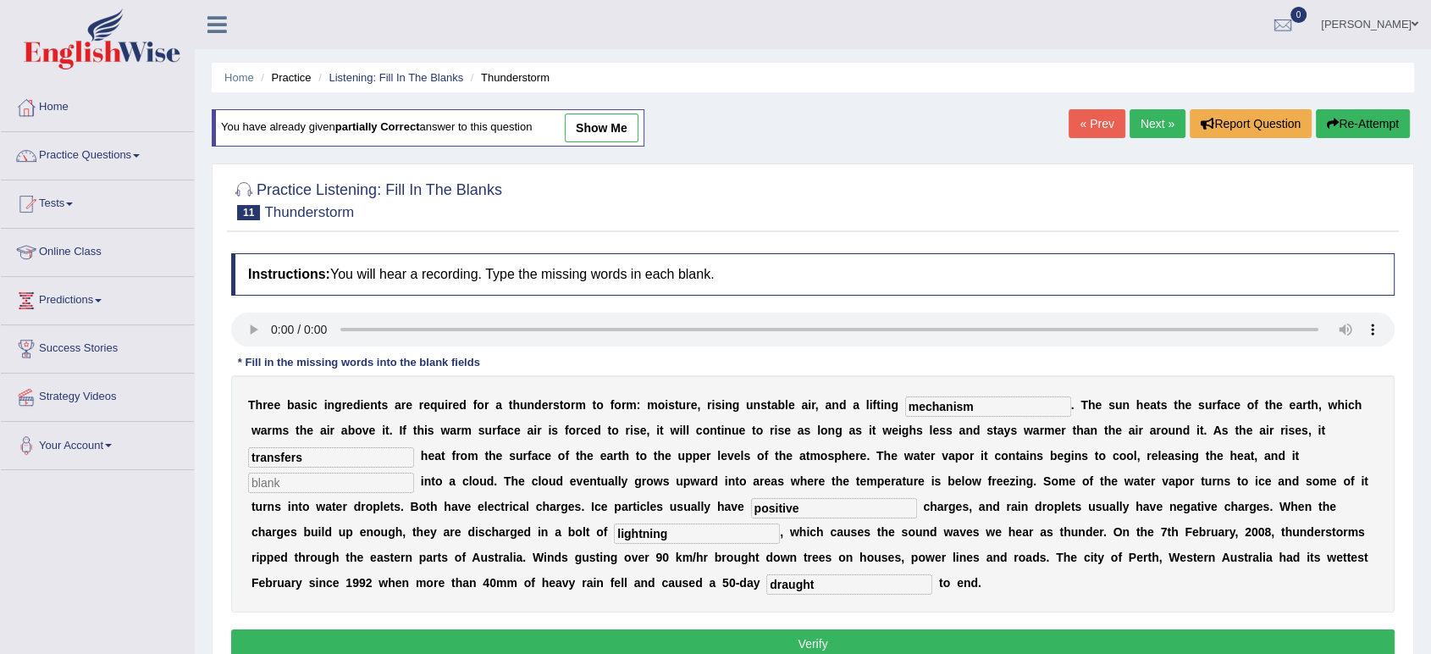
click at [338, 476] on input "text" at bounding box center [331, 483] width 166 height 20
type input "conductance"
click at [836, 639] on button "Verify" at bounding box center [813, 643] width 1164 height 29
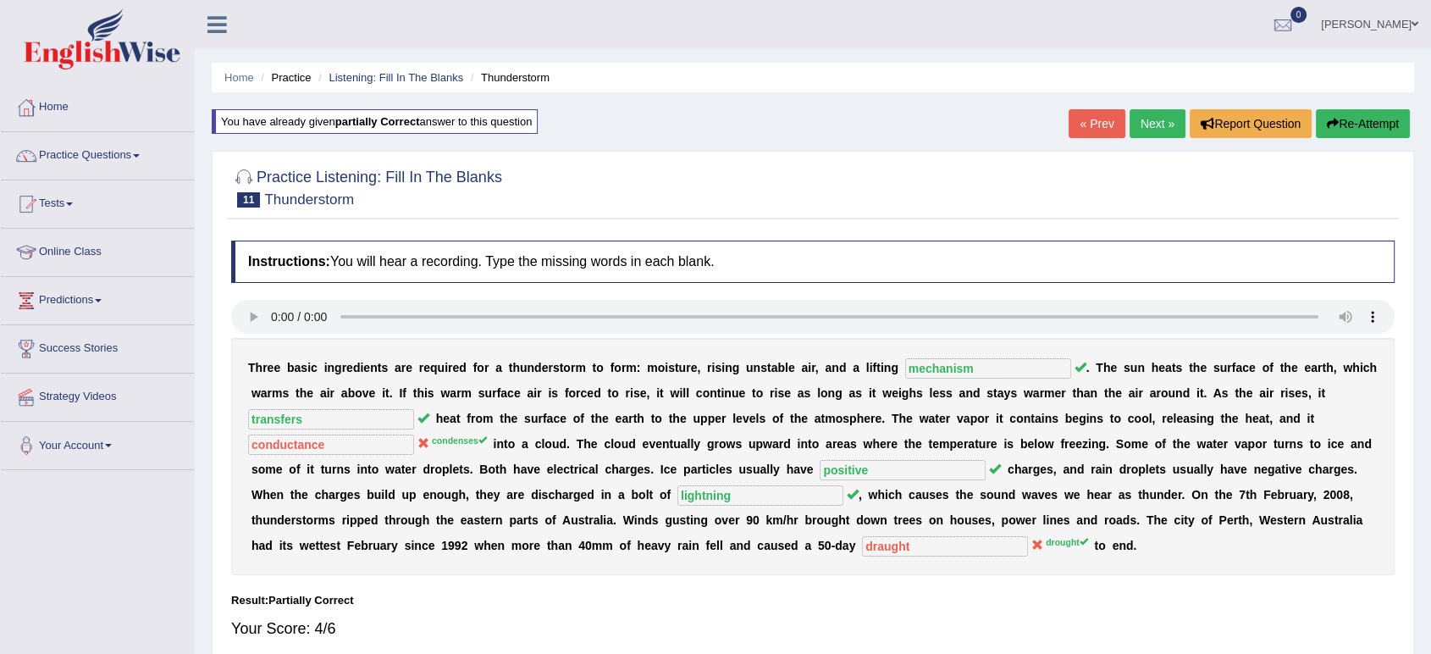
click at [1141, 133] on link "Next »" at bounding box center [1158, 123] width 56 height 29
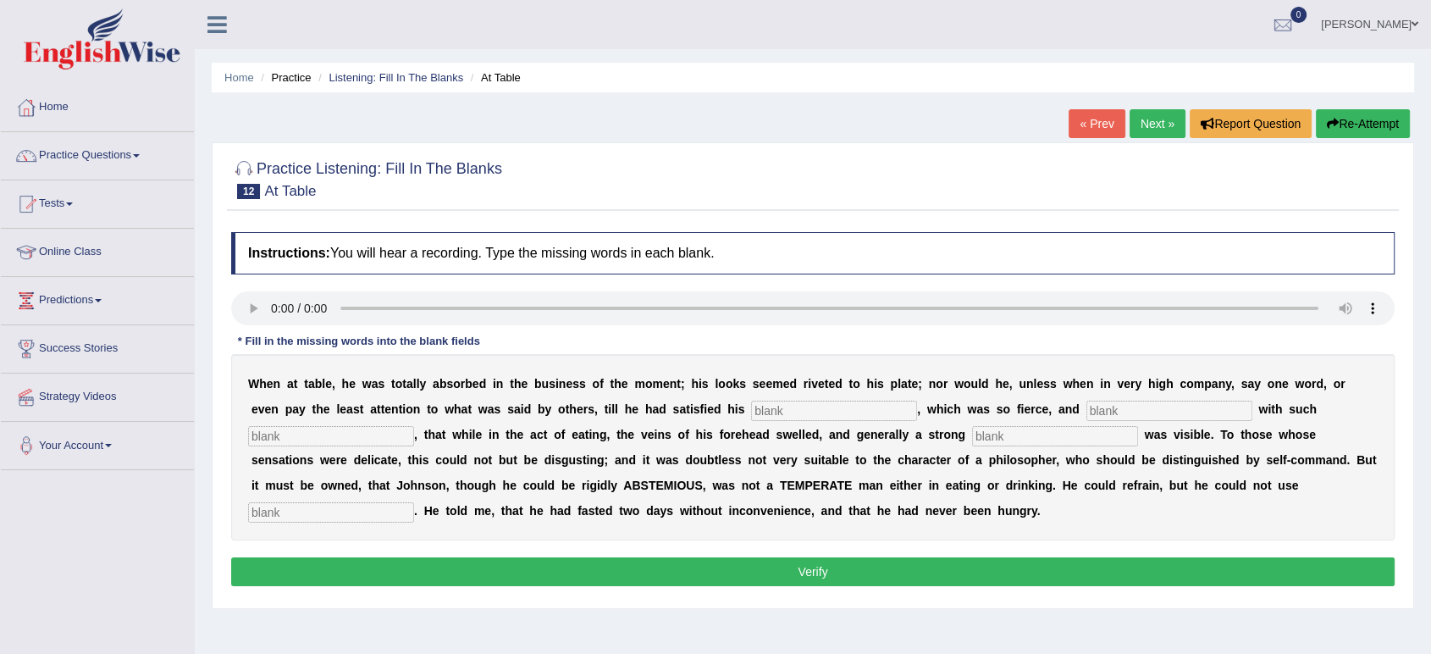
click at [846, 416] on input "text" at bounding box center [834, 411] width 166 height 20
type input "appitide"
click at [1170, 413] on input "text" at bounding box center [1170, 411] width 166 height 20
type input "involved"
click at [346, 444] on input "text" at bounding box center [331, 436] width 166 height 20
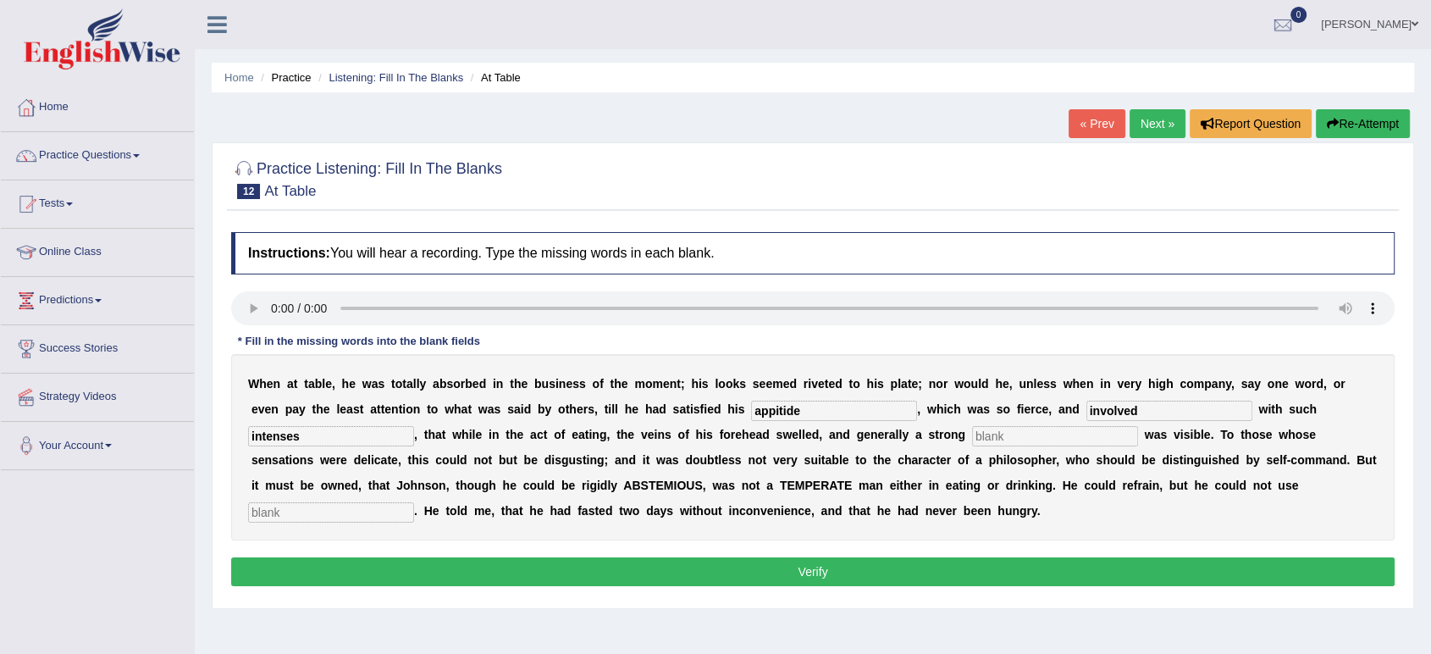
type input "intenses"
click at [1016, 436] on input "text" at bounding box center [1055, 436] width 166 height 20
type input "prespiration"
click at [403, 506] on input "text" at bounding box center [331, 512] width 166 height 20
type input "moderately"
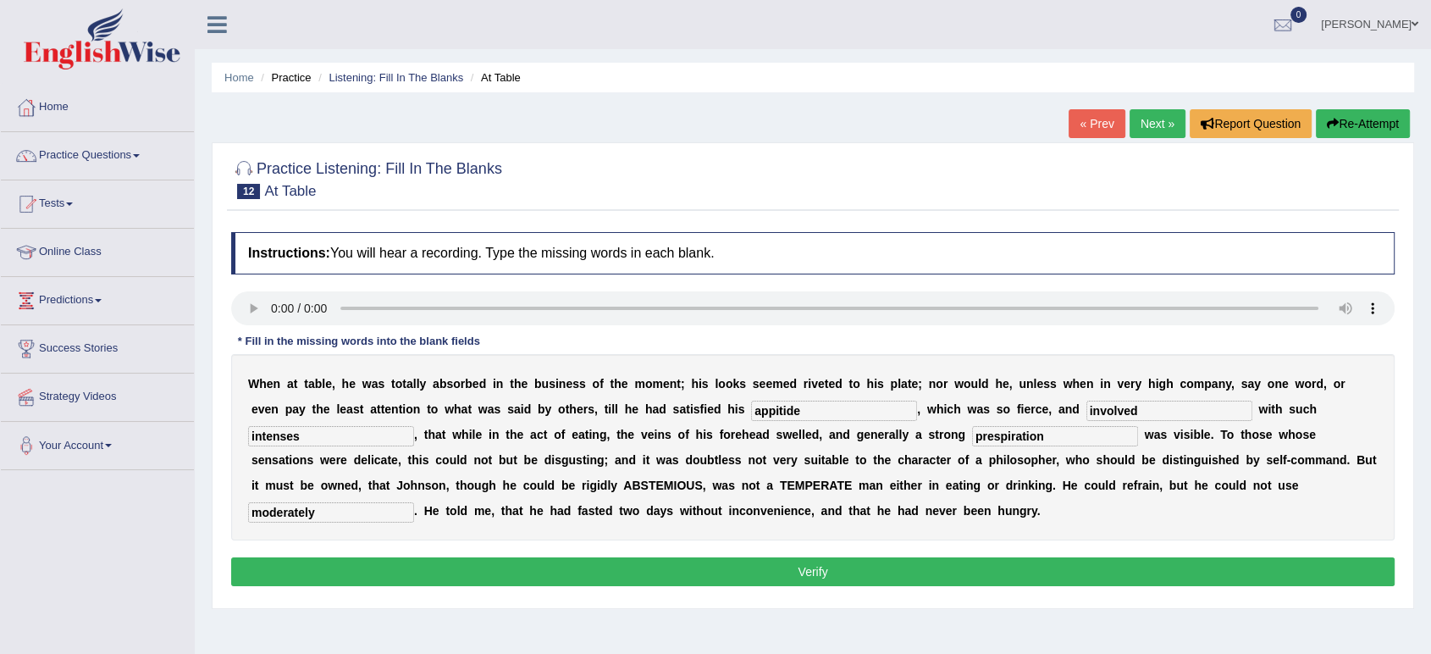
click at [464, 561] on button "Verify" at bounding box center [813, 571] width 1164 height 29
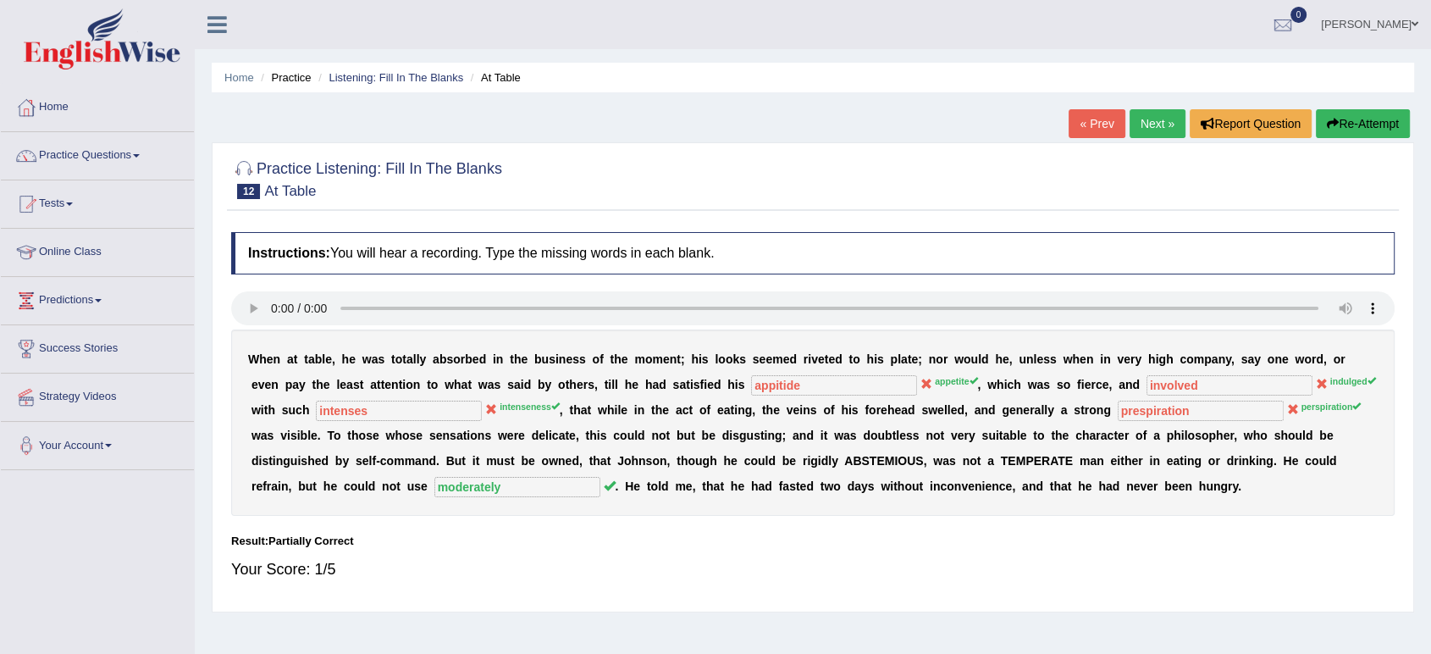
click at [1354, 120] on button "Re-Attempt" at bounding box center [1363, 123] width 94 height 29
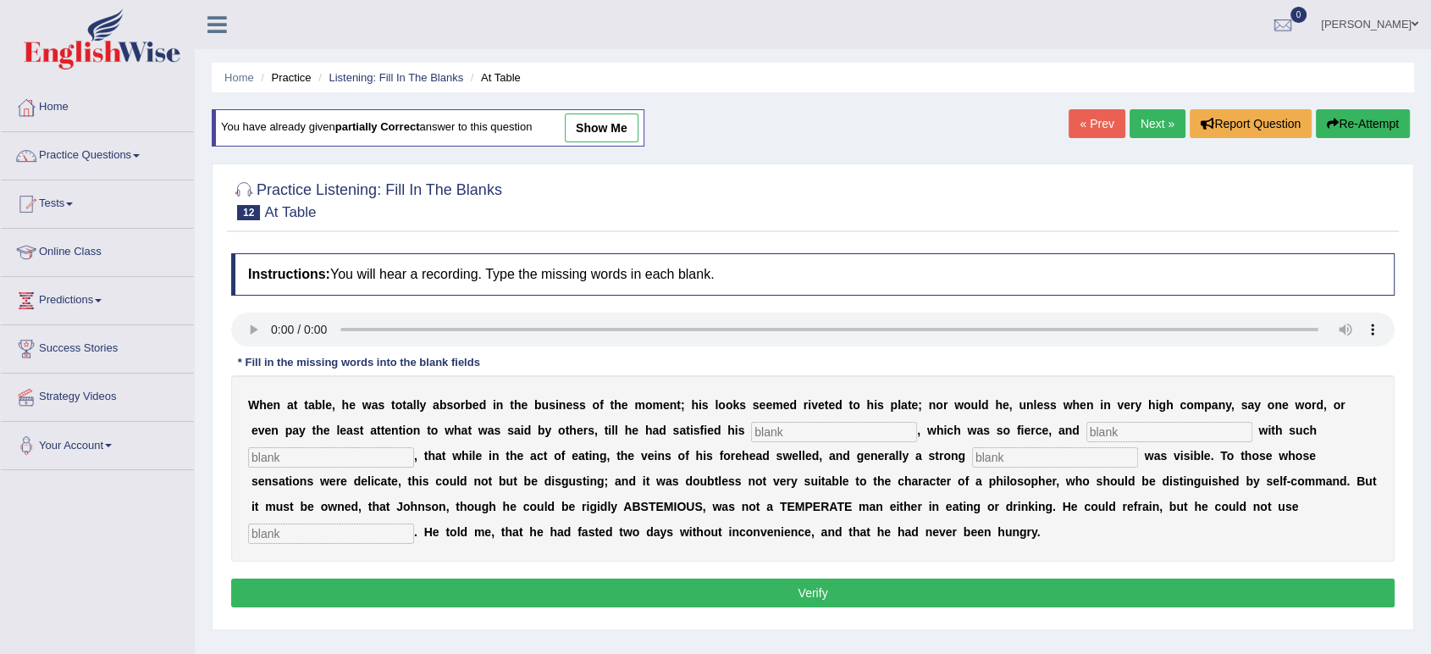
click at [843, 432] on input "text" at bounding box center [834, 432] width 166 height 20
type input "appetite"
click at [1166, 429] on input "text" at bounding box center [1170, 432] width 166 height 20
type input "indulged"
click at [361, 459] on input "text" at bounding box center [331, 457] width 166 height 20
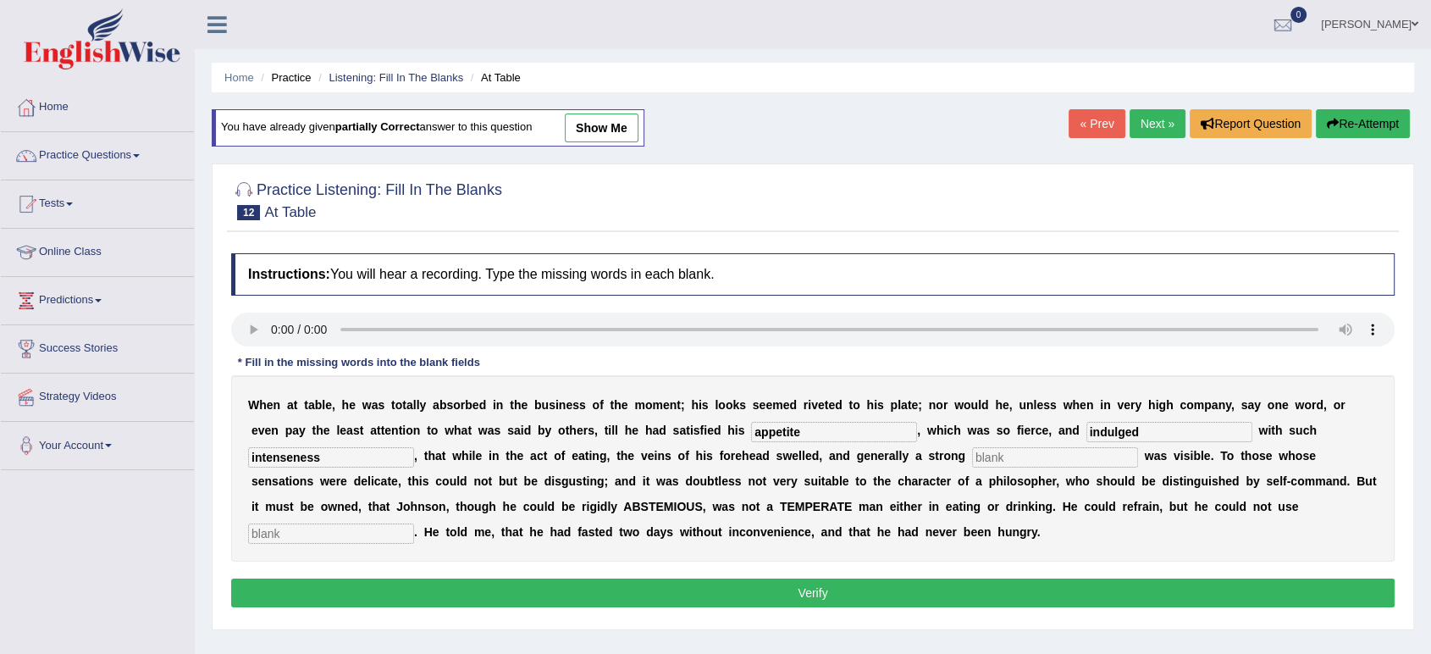
type input "intenseness"
click at [1063, 455] on input "text" at bounding box center [1055, 457] width 166 height 20
type input "perspiration"
click at [383, 529] on input "text" at bounding box center [331, 533] width 166 height 20
type input "moderatly"
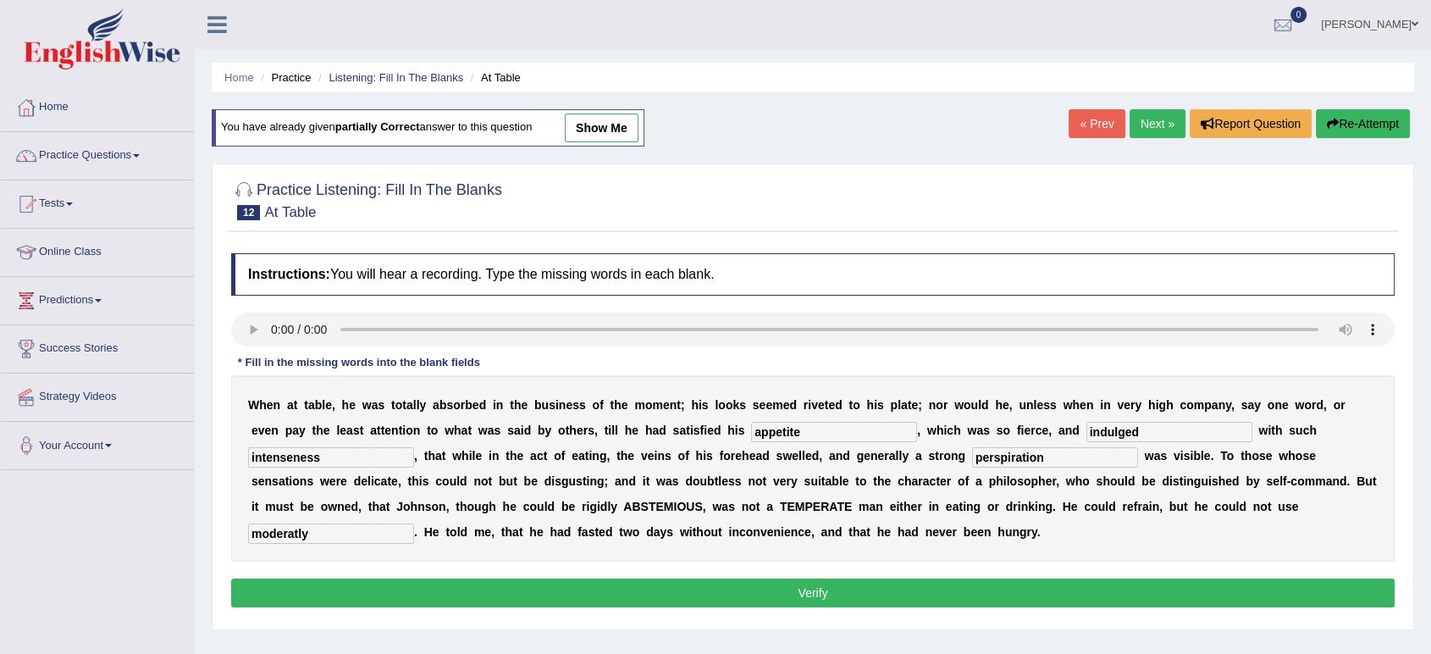
click at [417, 577] on div "Instructions: You will hear a recording. Type the missing words in each blank. …" at bounding box center [813, 433] width 1172 height 376
click at [456, 603] on button "Verify" at bounding box center [813, 592] width 1164 height 29
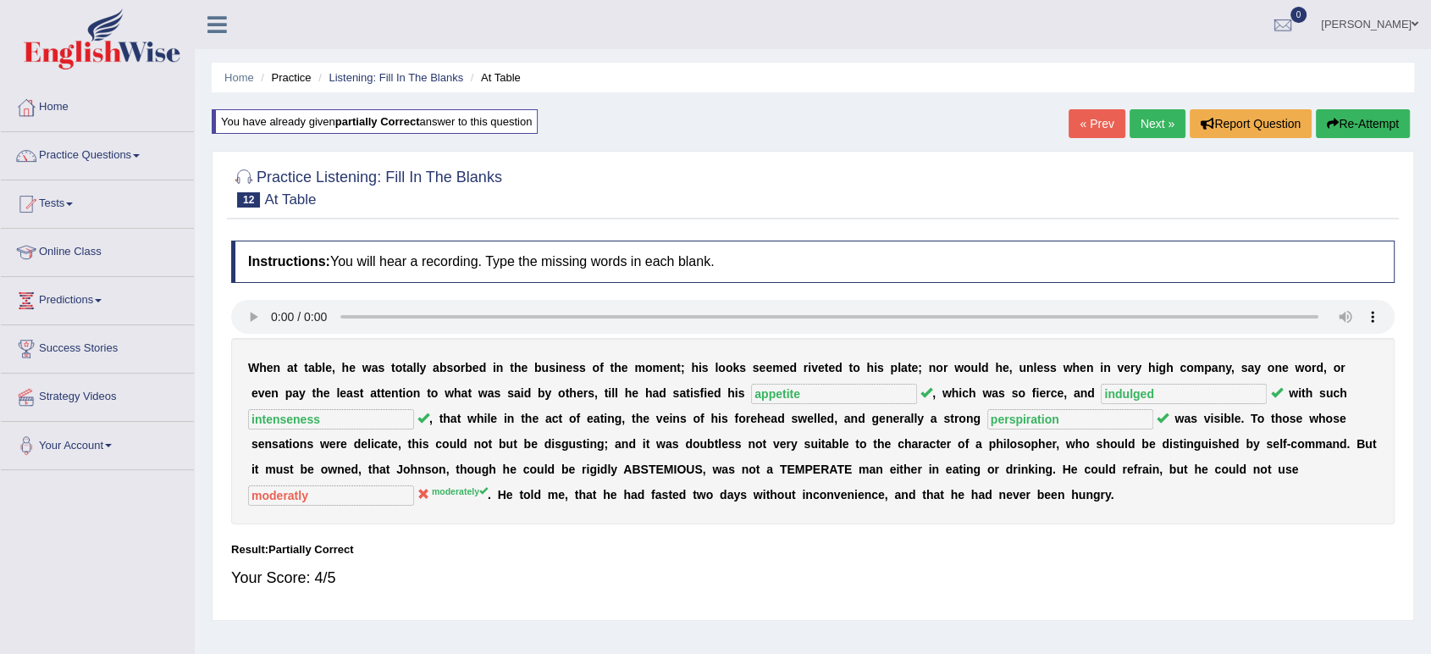
click at [1136, 121] on link "Next »" at bounding box center [1158, 123] width 56 height 29
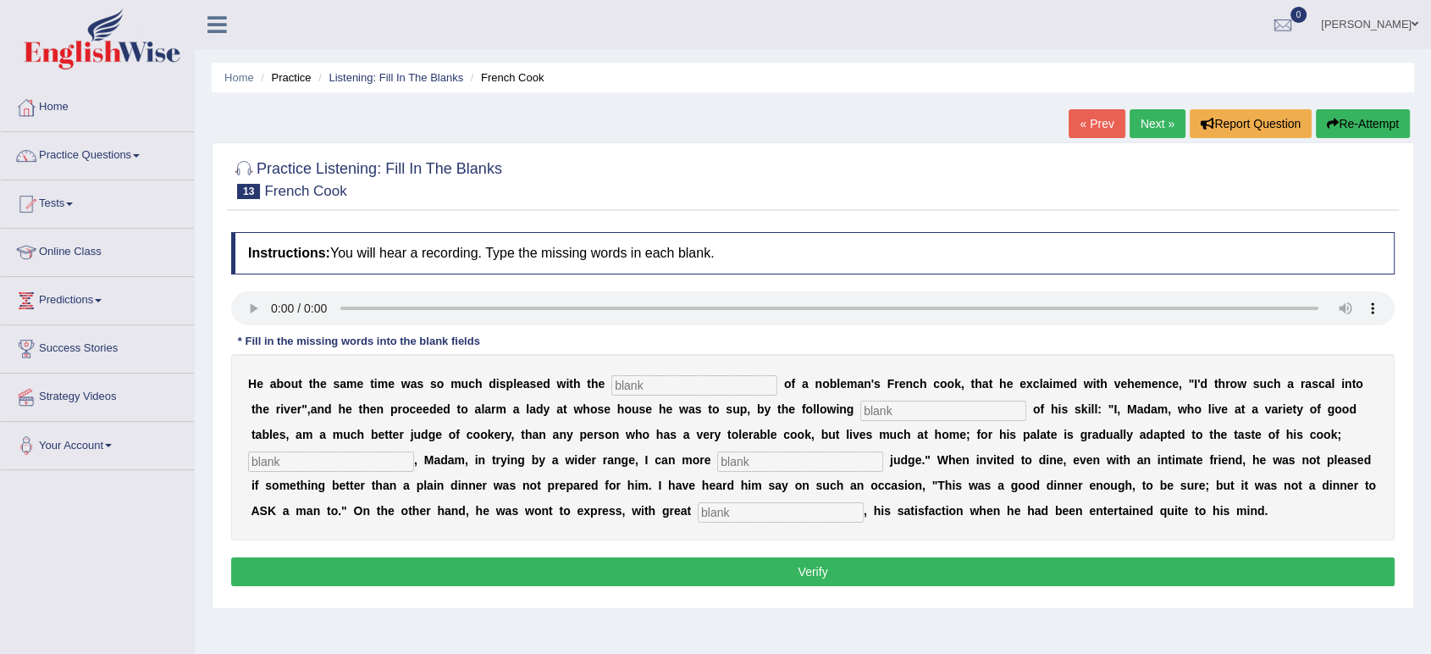
click at [672, 387] on input "text" at bounding box center [694, 385] width 166 height 20
type input "performenses"
click at [912, 420] on input "text" at bounding box center [943, 411] width 166 height 20
type input "manifest"
click at [310, 452] on input "text" at bounding box center [331, 461] width 166 height 20
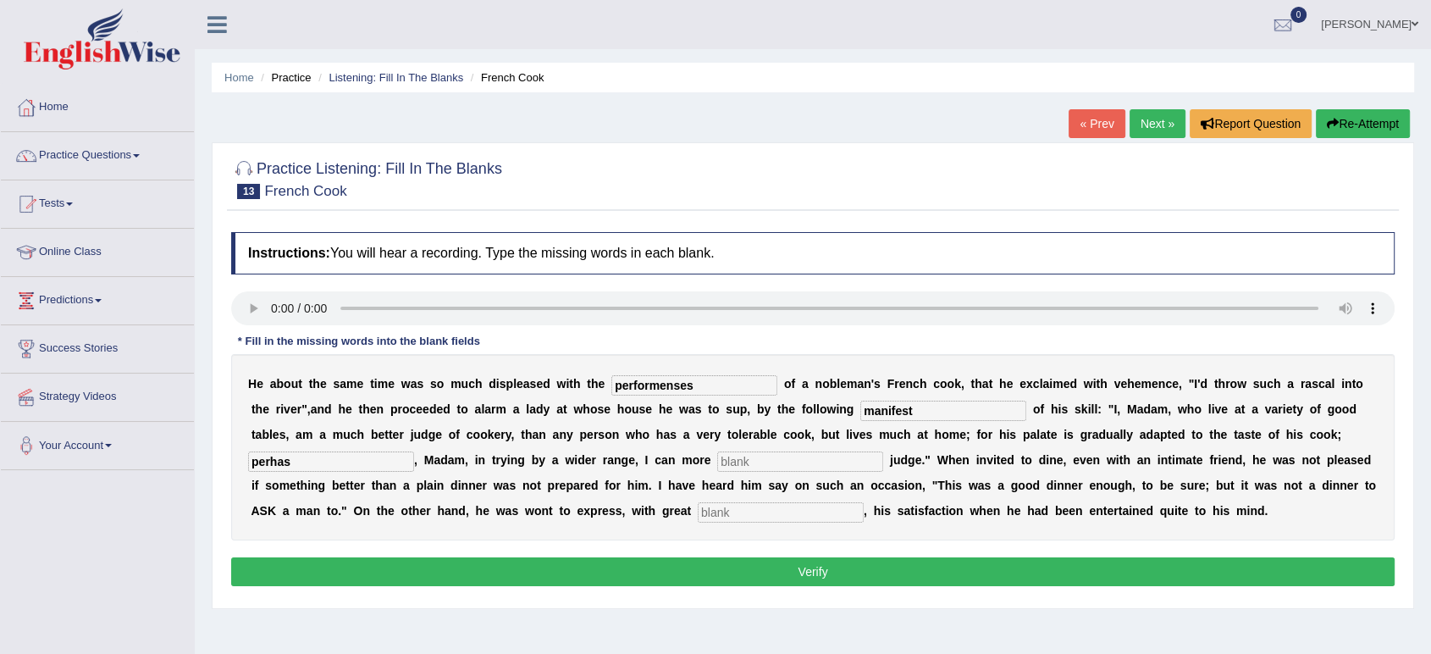
type input "perhas"
click at [738, 462] on input "text" at bounding box center [800, 461] width 166 height 20
type input "exclusive"
click at [745, 505] on input "text" at bounding box center [781, 512] width 166 height 20
type input "colleague"
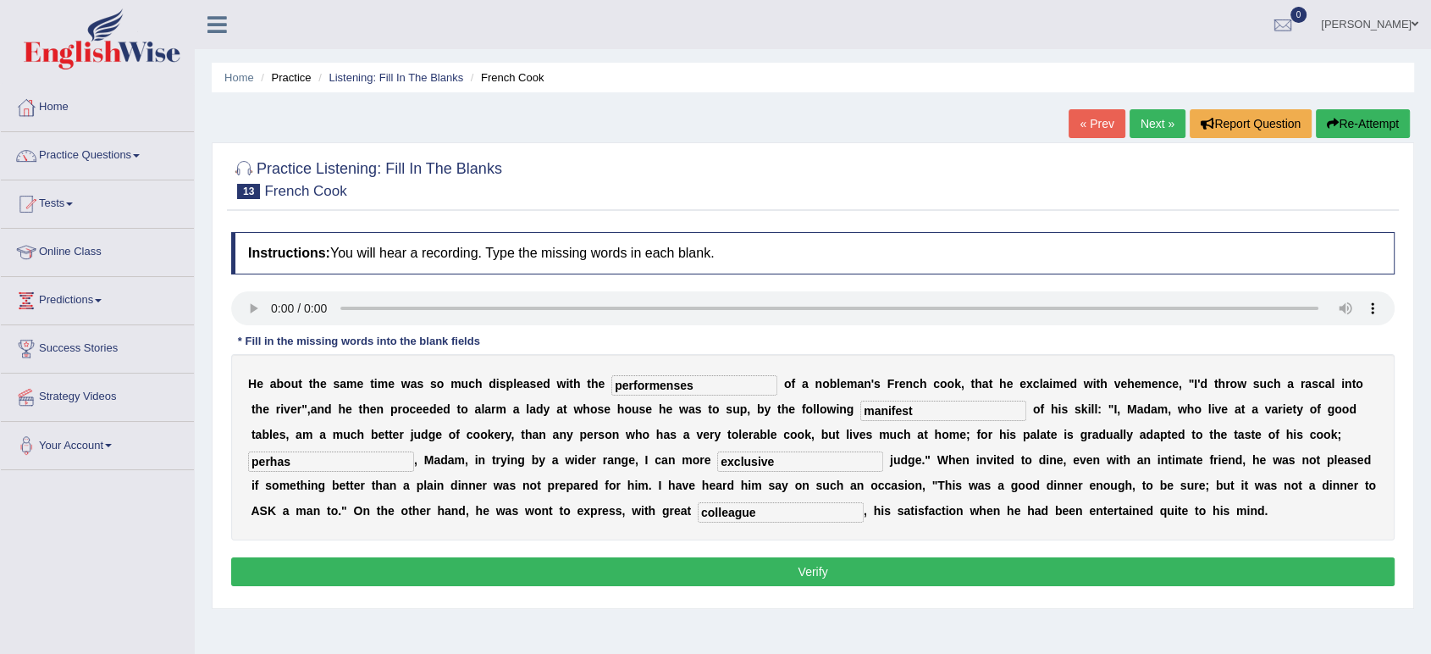
click at [777, 573] on button "Verify" at bounding box center [813, 571] width 1164 height 29
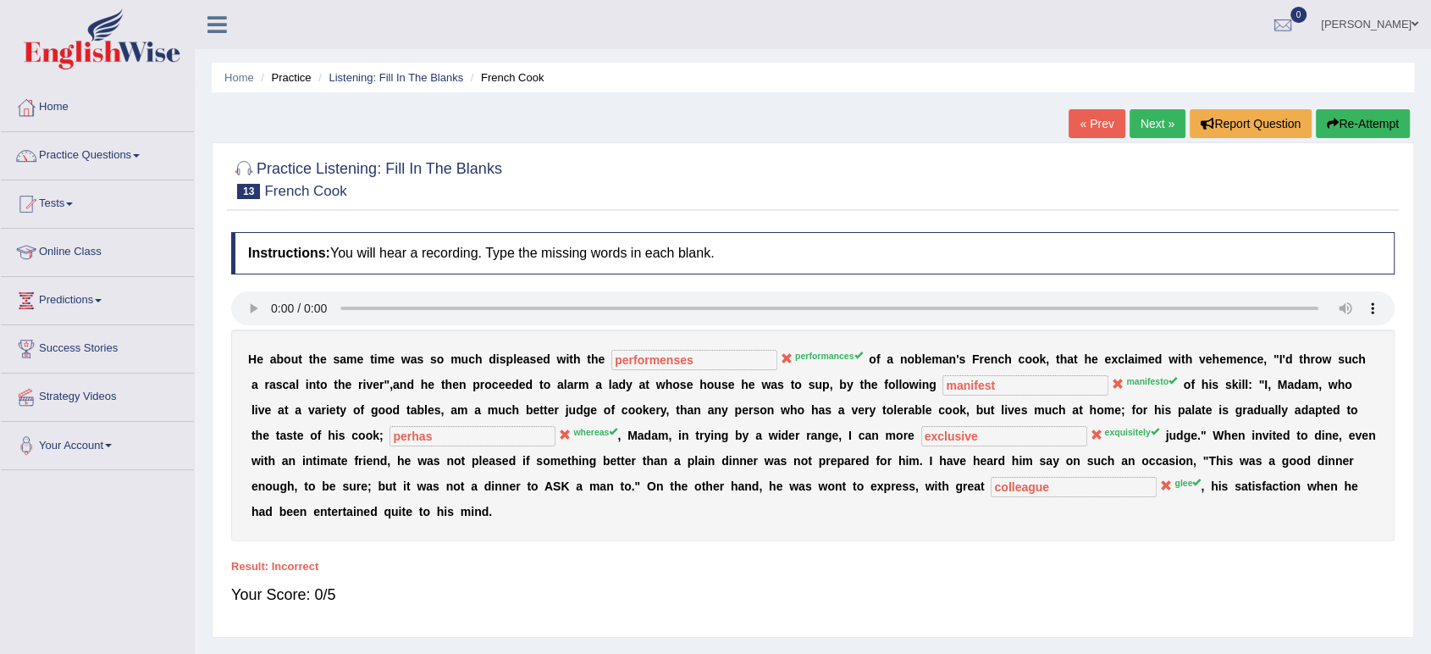
click at [1373, 130] on button "Re-Attempt" at bounding box center [1363, 123] width 94 height 29
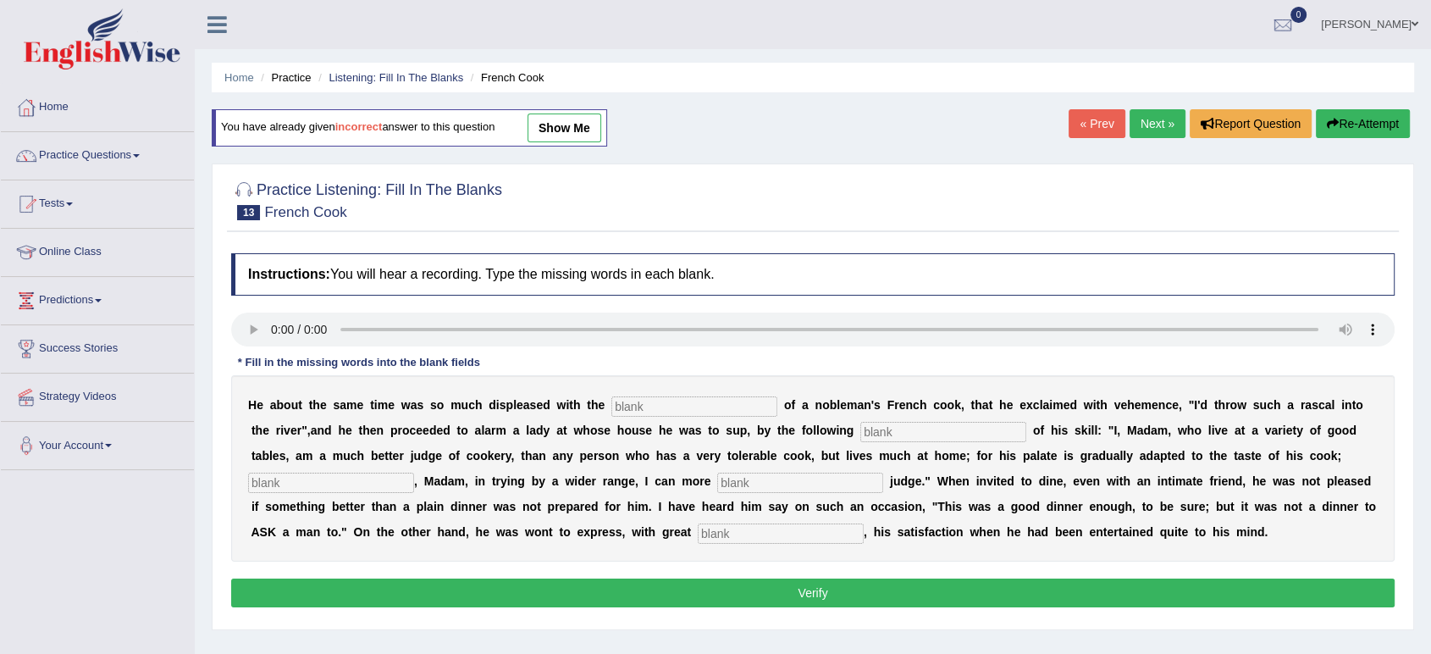
click at [684, 411] on input "text" at bounding box center [694, 406] width 166 height 20
type input "performances"
click at [927, 423] on input "text" at bounding box center [943, 432] width 166 height 20
type input "manifesto"
click at [373, 474] on input "text" at bounding box center [331, 483] width 166 height 20
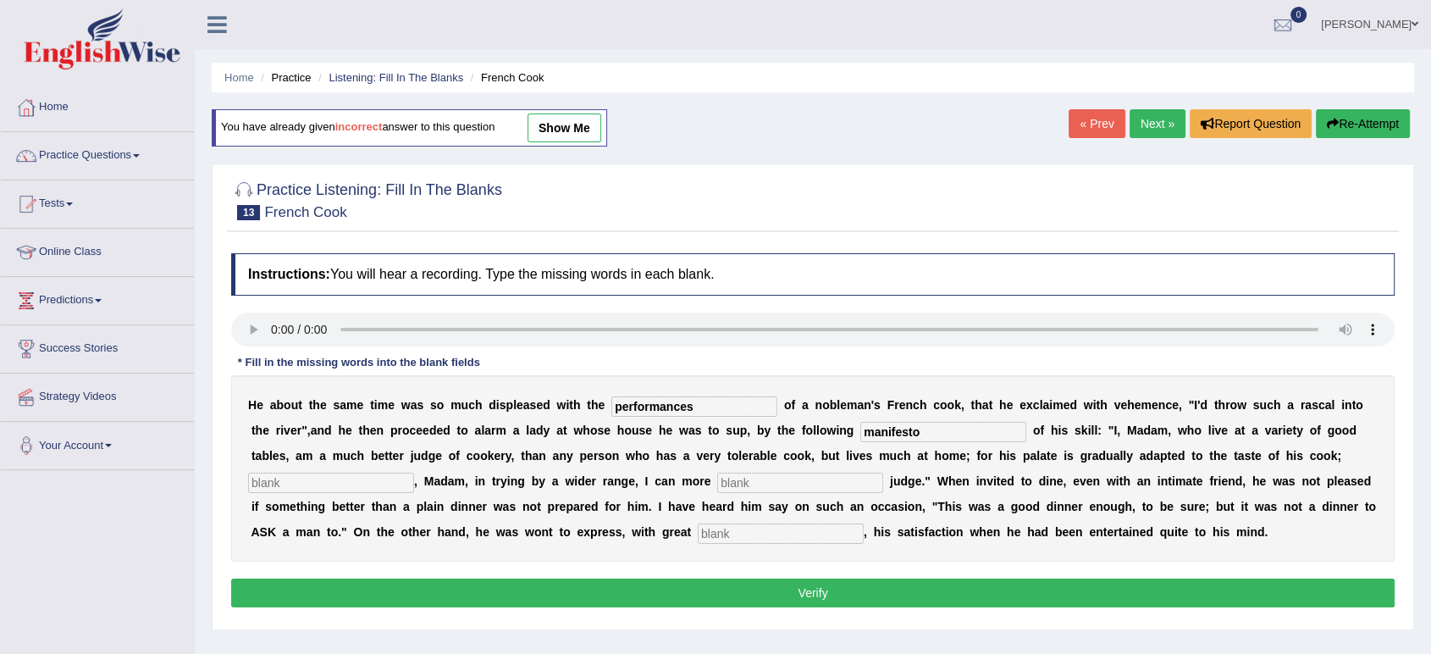
type input "e"
type input "whereas"
click at [780, 485] on input "text" at bounding box center [800, 483] width 166 height 20
type input "exquisitely"
click at [772, 537] on input "text" at bounding box center [781, 533] width 166 height 20
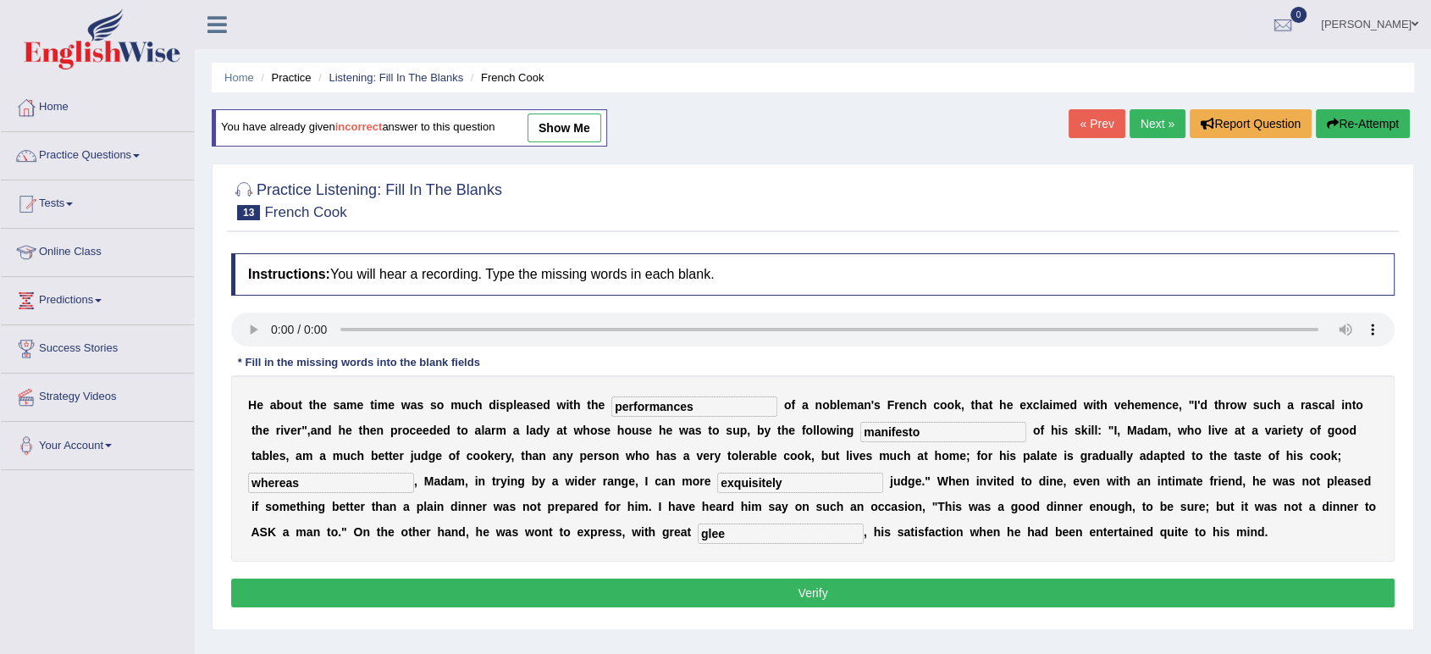
type input "glee"
click at [770, 582] on button "Verify" at bounding box center [813, 592] width 1164 height 29
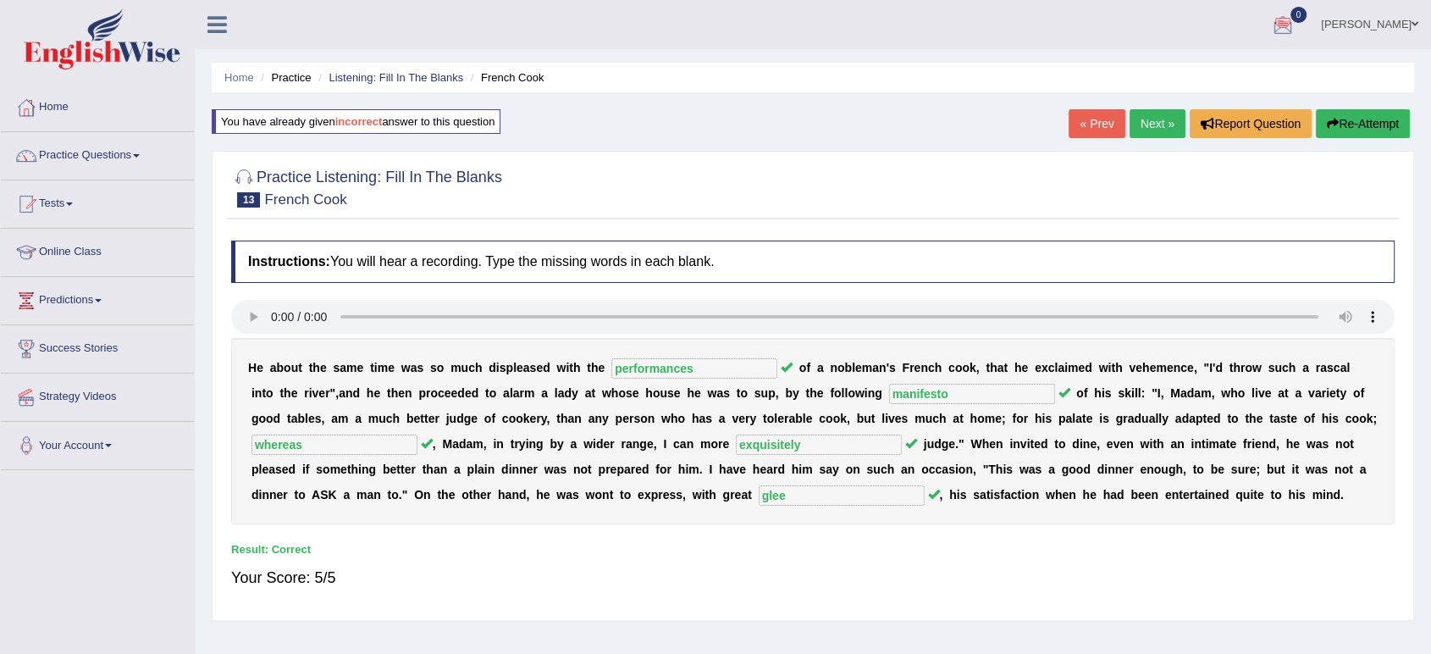
click at [1159, 122] on link "Next »" at bounding box center [1158, 123] width 56 height 29
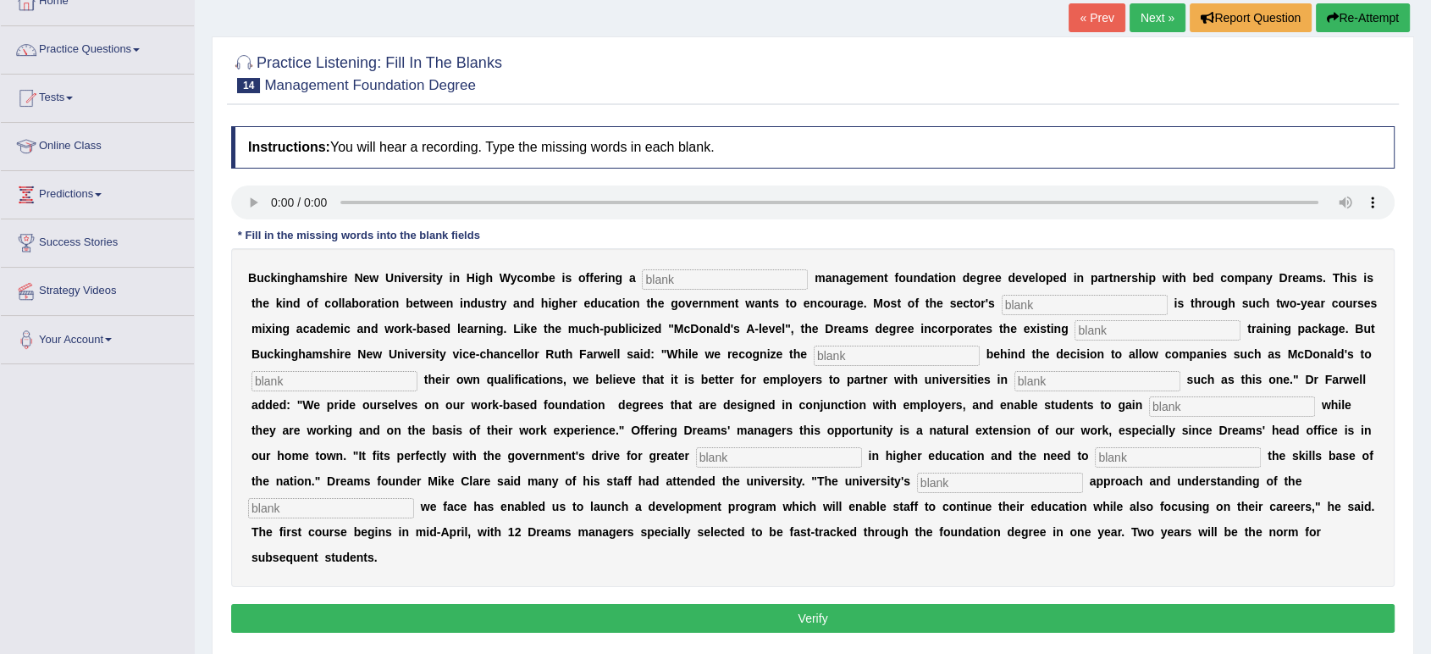
scroll to position [113, 0]
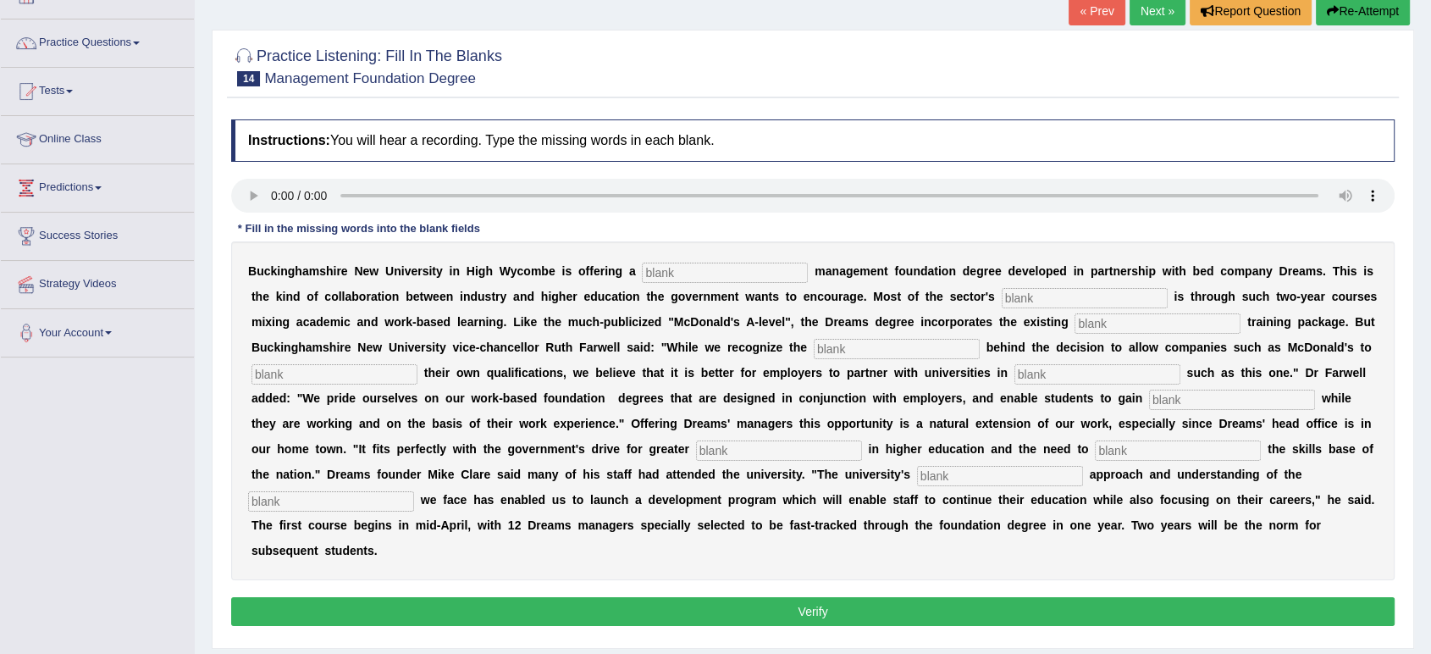
click at [694, 270] on input "text" at bounding box center [725, 273] width 166 height 20
click at [728, 272] on input "text" at bounding box center [725, 273] width 166 height 20
type input "retail"
click at [1119, 278] on div "B u c k i n g h a m s h i r e N e w U n i v e r s i t y i n H i g h W y c o m b…" at bounding box center [813, 410] width 1164 height 339
click at [1116, 285] on div "B u c k i n g h a m s h i r e N e w U n i v e r s i t y i n H i g h W y c o m b…" at bounding box center [813, 410] width 1164 height 339
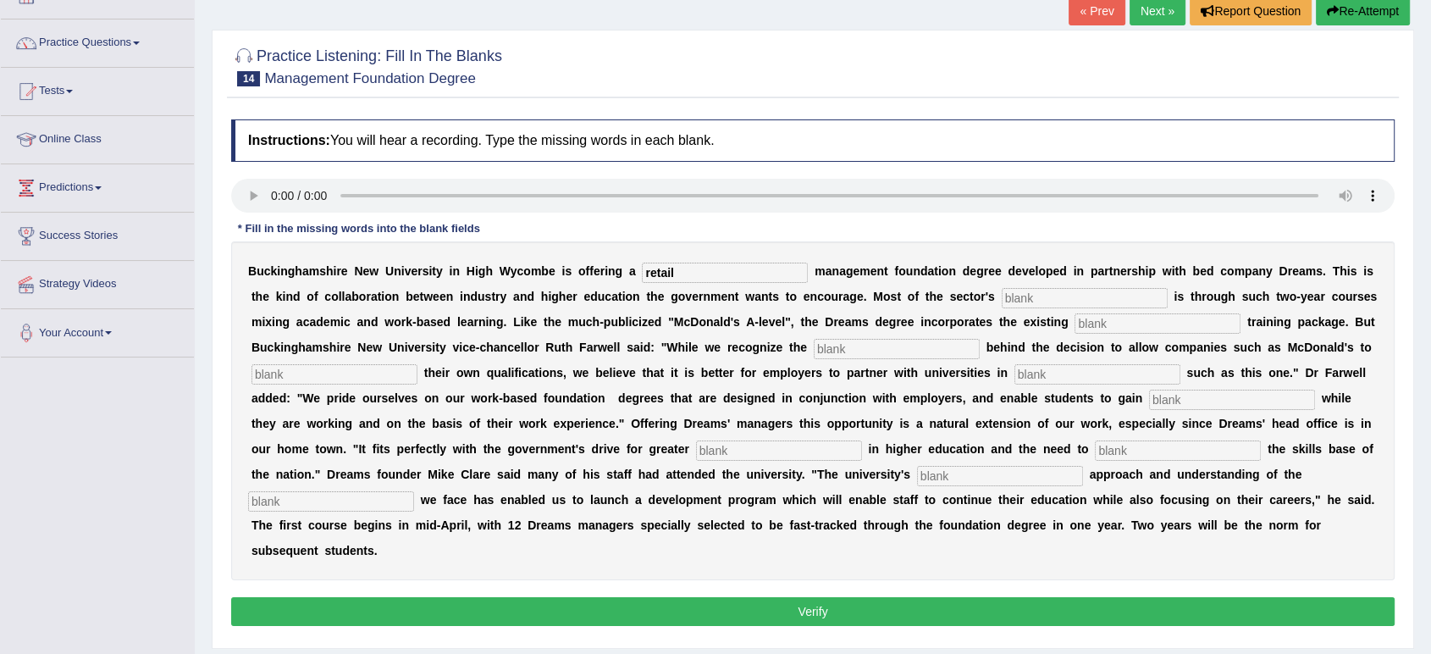
click at [1117, 302] on input "text" at bounding box center [1085, 298] width 166 height 20
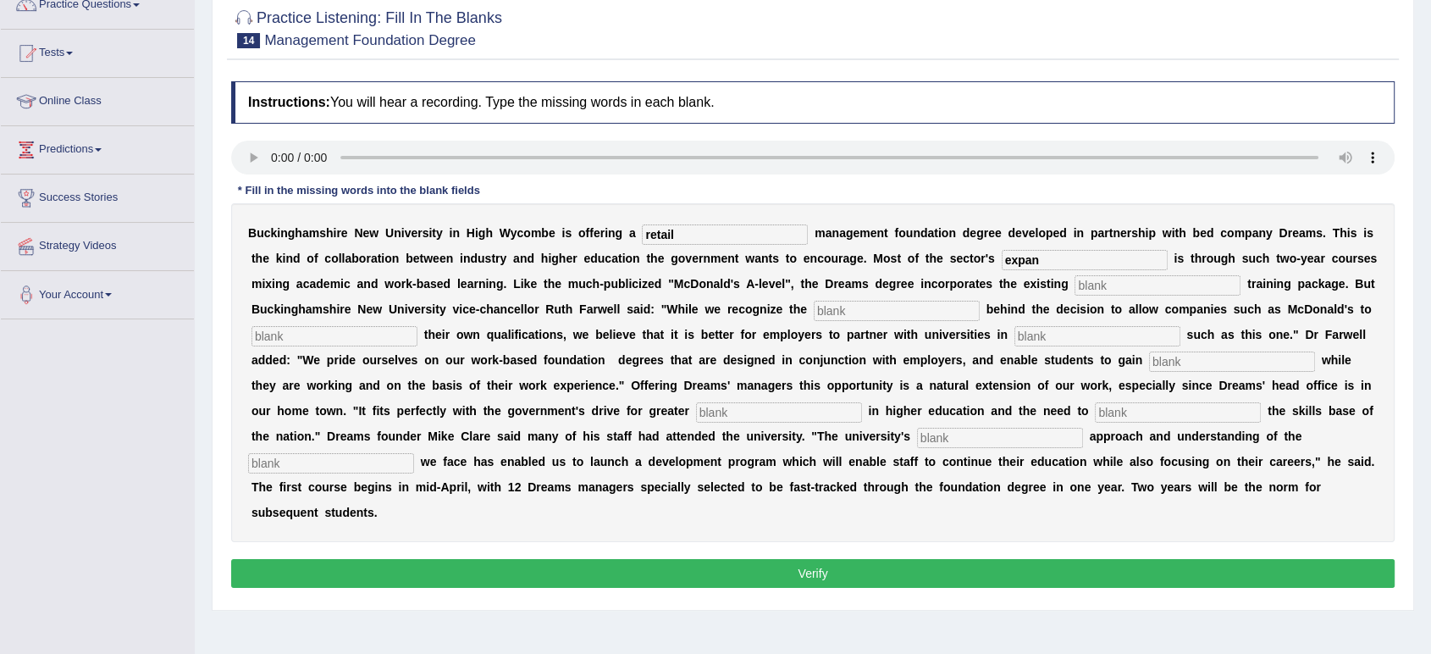
scroll to position [175, 0]
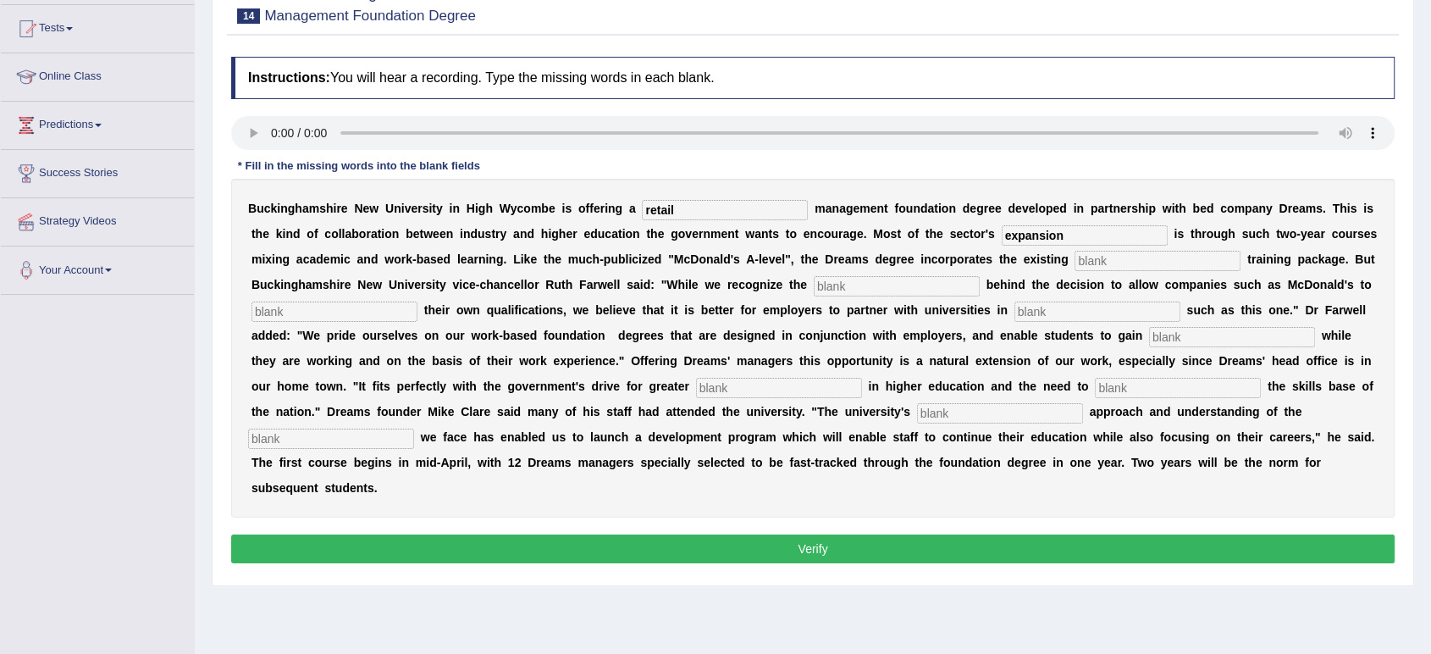
type input "expansion"
click at [1148, 256] on input "text" at bounding box center [1158, 261] width 166 height 20
type input "company"
click at [858, 295] on input "text" at bounding box center [897, 286] width 166 height 20
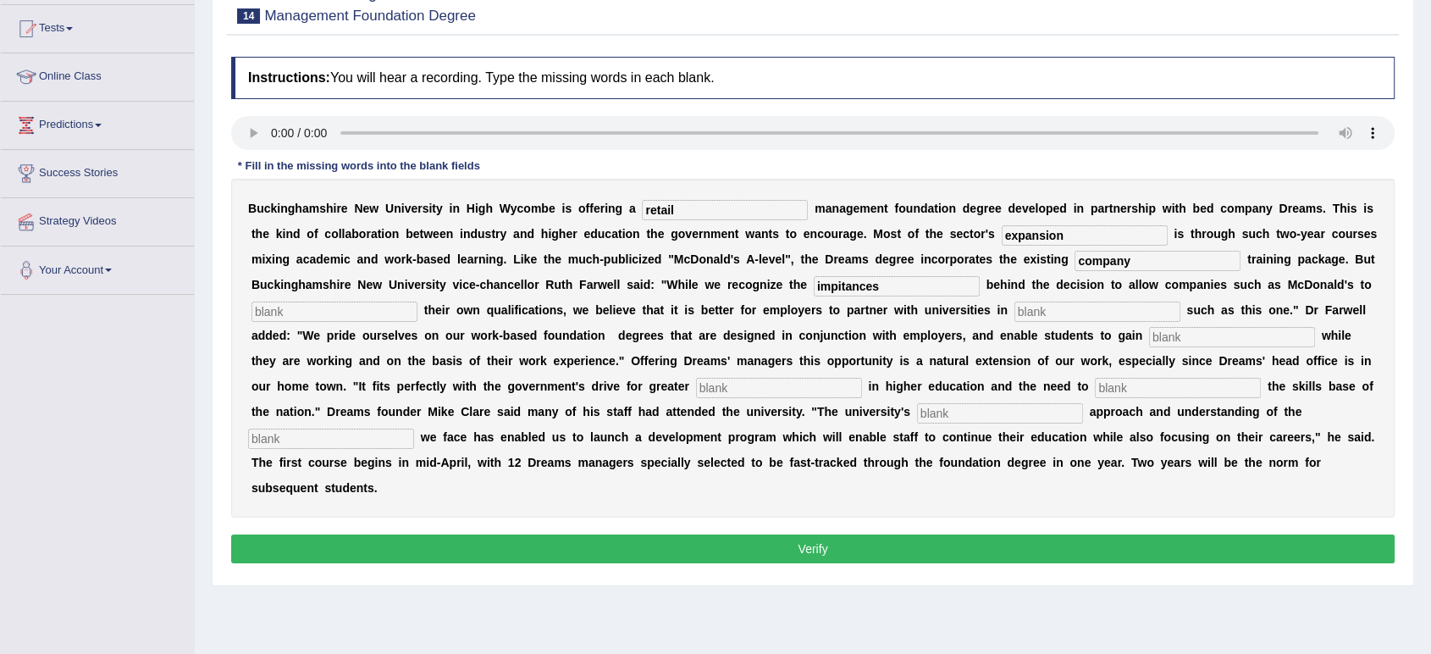
type input "impitances"
click at [1062, 305] on input "text" at bounding box center [1098, 312] width 166 height 20
type input "word"
click at [355, 312] on input "text" at bounding box center [335, 312] width 166 height 20
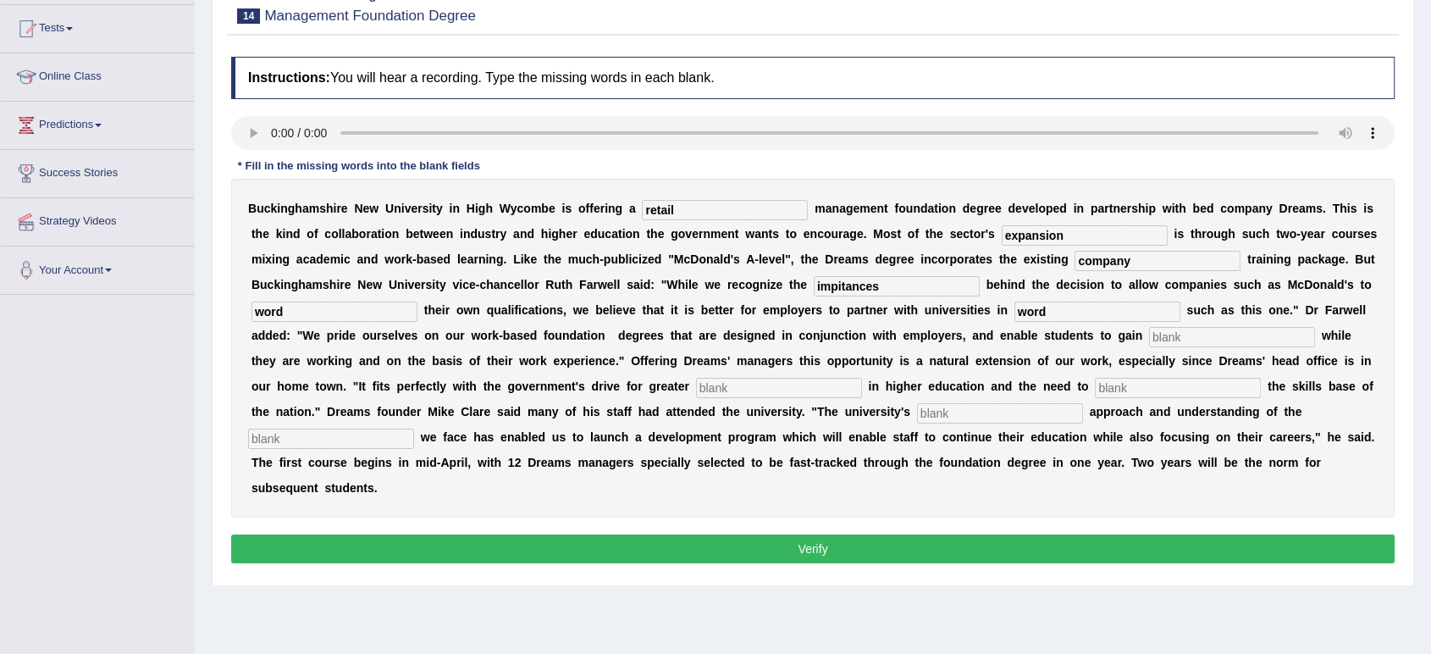
type input "word"
click at [1084, 313] on input "word" at bounding box center [1098, 312] width 166 height 20
type input "w"
type input "initiative"
click at [1207, 342] on input "text" at bounding box center [1232, 337] width 166 height 20
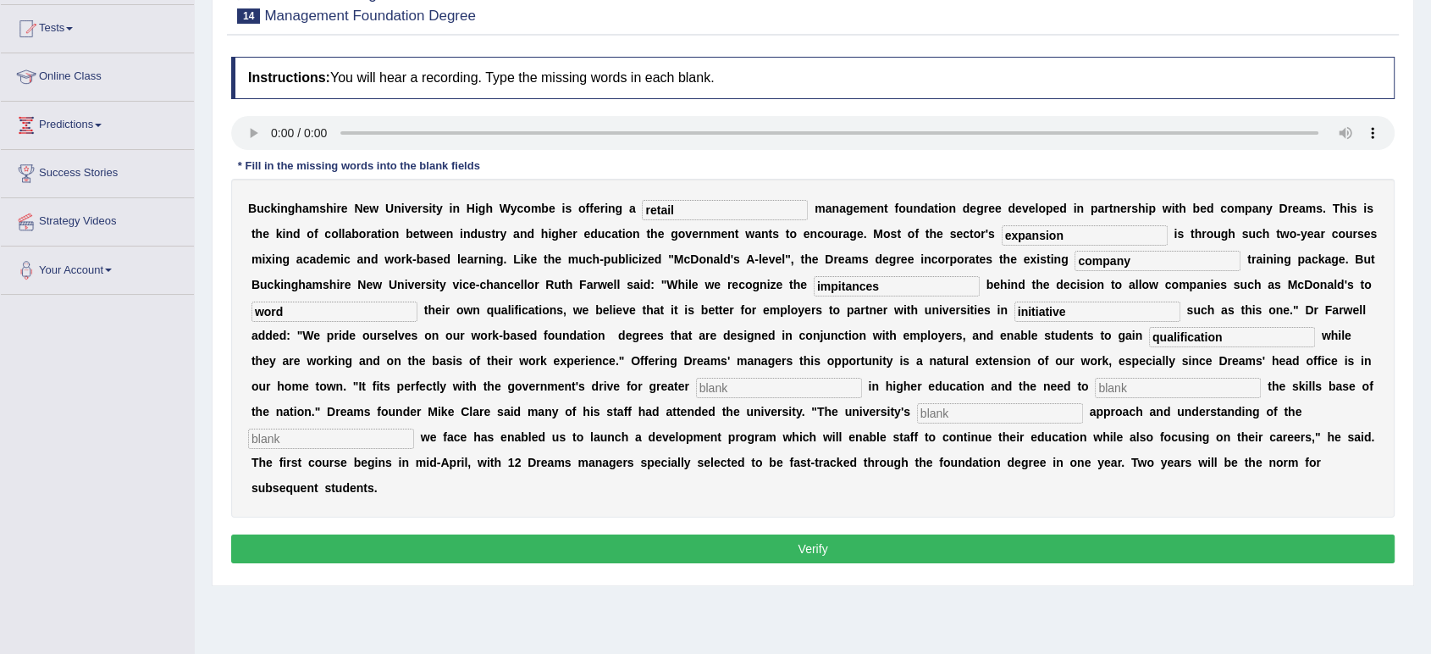
type input "qualification"
click at [772, 382] on input "text" at bounding box center [779, 388] width 166 height 20
type input "participation"
click at [1138, 390] on input "text" at bounding box center [1178, 388] width 166 height 20
type input "enhance"
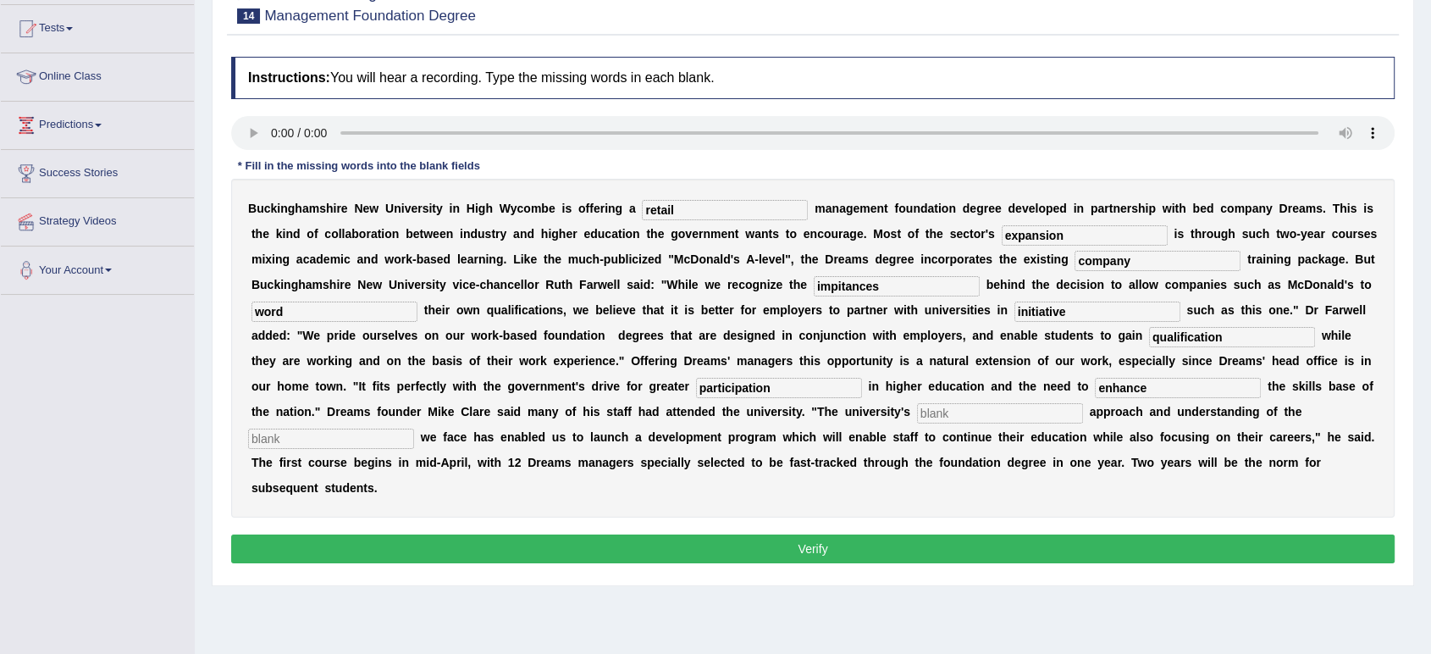
click at [1054, 410] on input "text" at bounding box center [1000, 413] width 166 height 20
type input "pragmatic"
click at [382, 436] on input "text" at bounding box center [331, 439] width 166 height 20
type input "challenges"
click at [512, 544] on button "Verify" at bounding box center [813, 548] width 1164 height 29
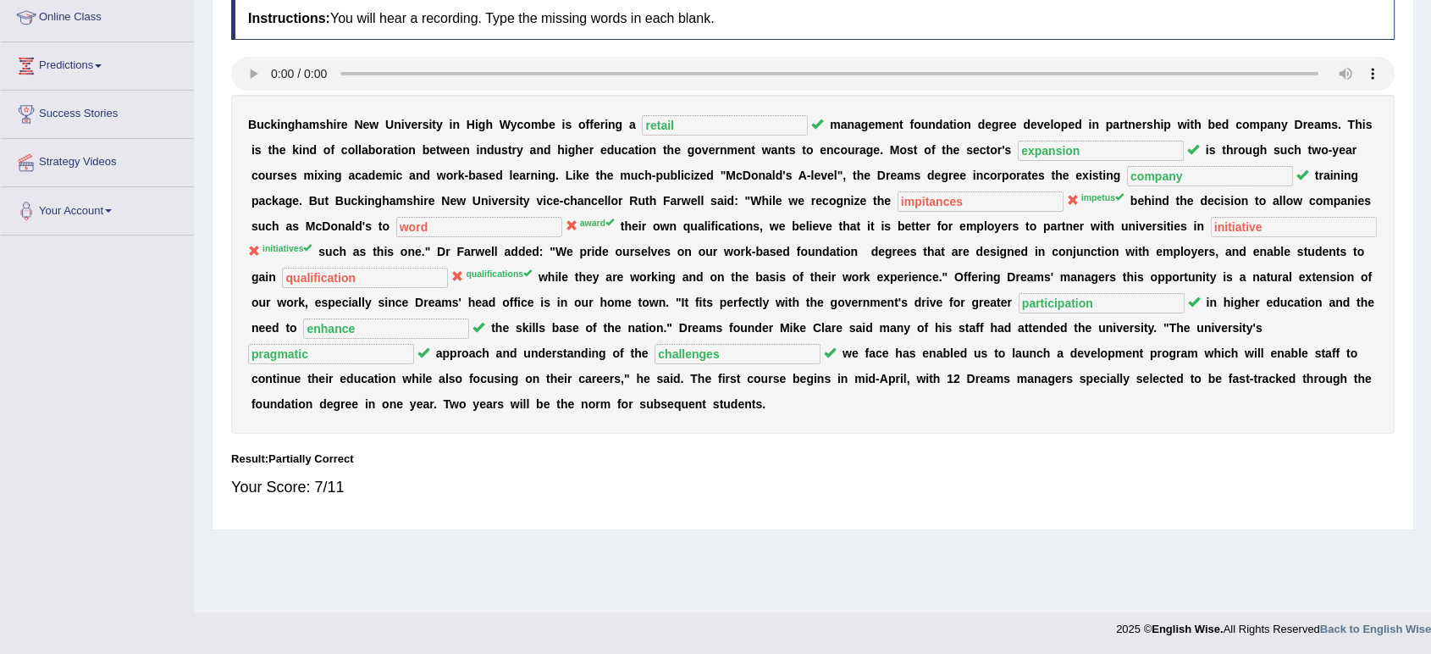
scroll to position [0, 0]
